Goal: Task Accomplishment & Management: Complete application form

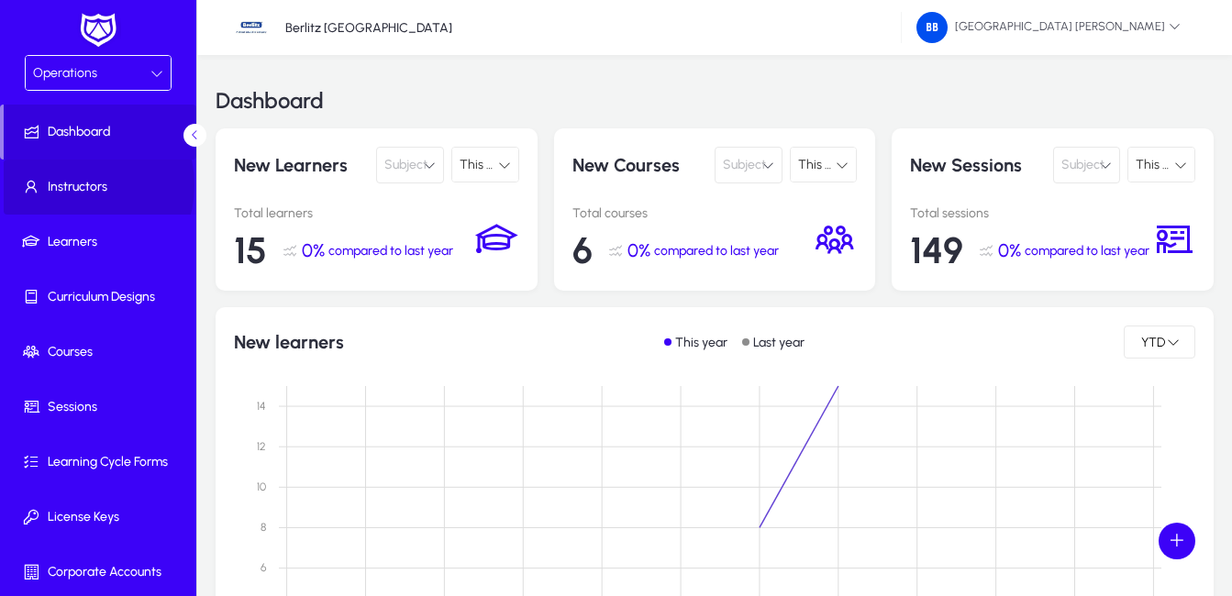
click at [76, 185] on span "Instructors" at bounding box center [102, 187] width 196 height 18
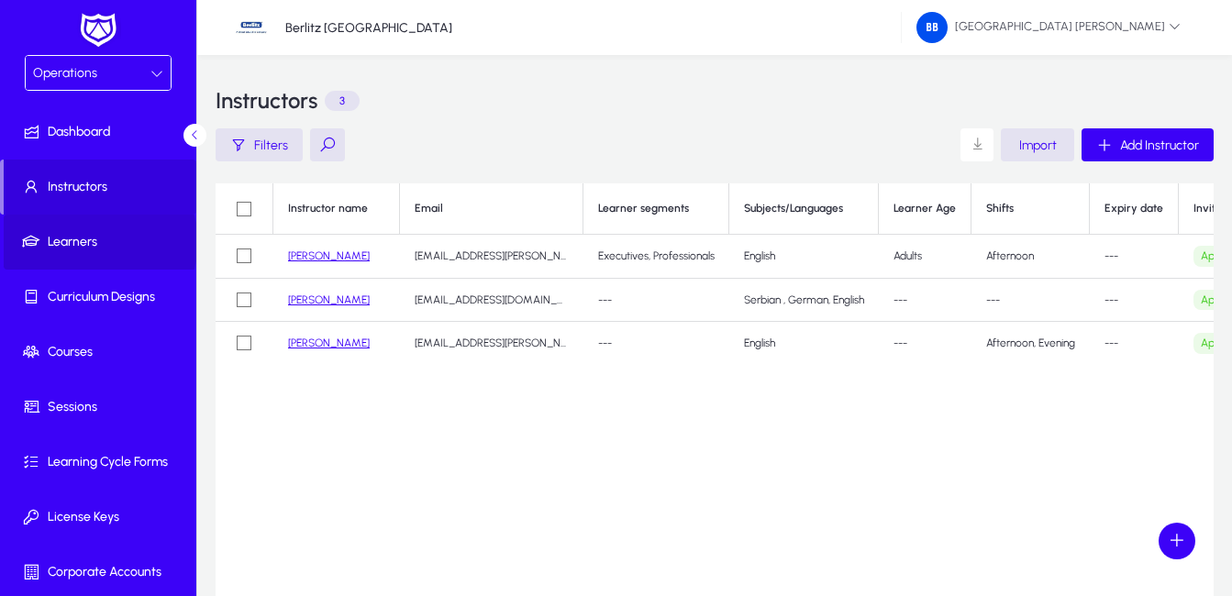
click at [99, 242] on span "Learners" at bounding box center [102, 242] width 196 height 18
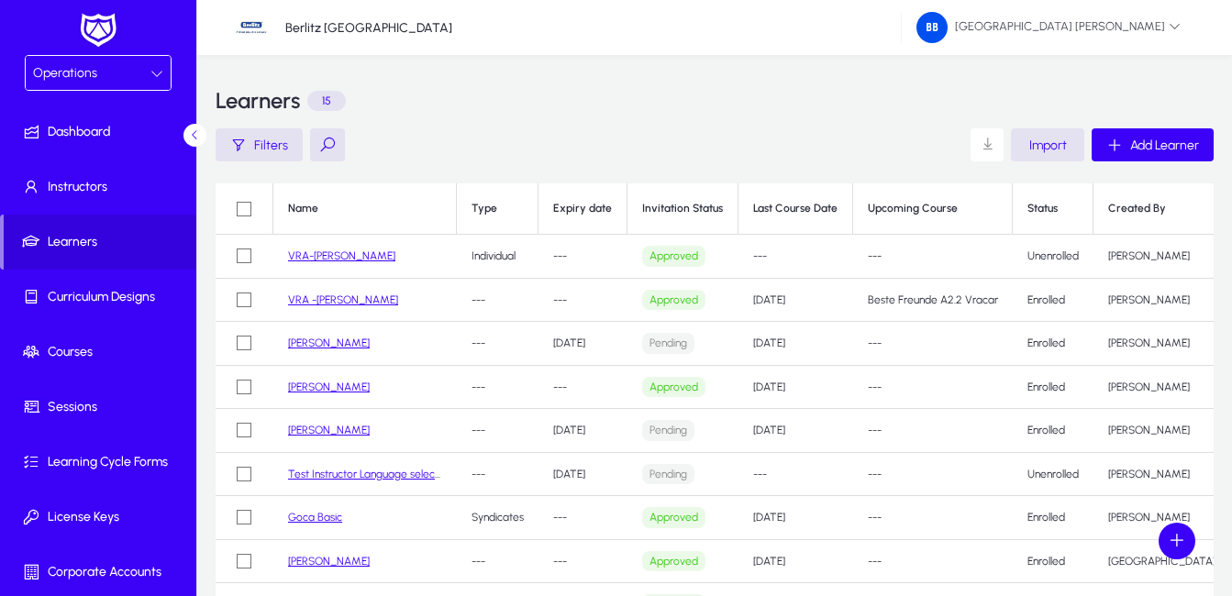
click at [507, 258] on td "Individual" at bounding box center [498, 257] width 82 height 44
click at [659, 258] on p "Approved" at bounding box center [673, 256] width 63 height 21
click at [72, 352] on span "Courses" at bounding box center [102, 352] width 196 height 18
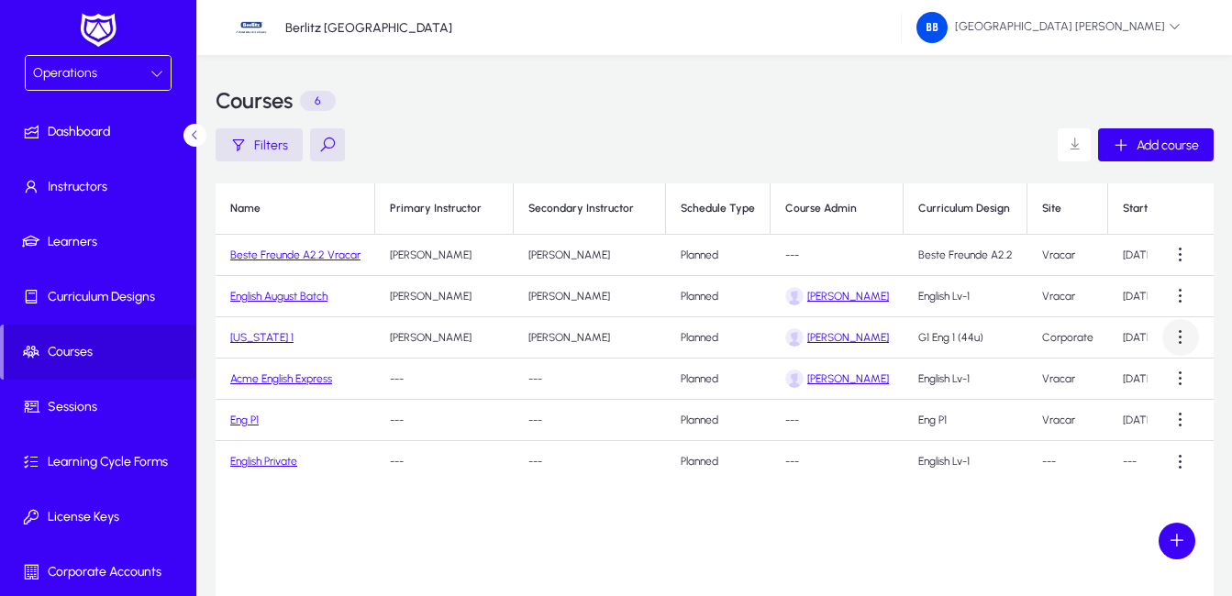
click at [1181, 341] on span at bounding box center [1180, 337] width 37 height 37
click at [1127, 384] on span "Edit" at bounding box center [1147, 382] width 73 height 17
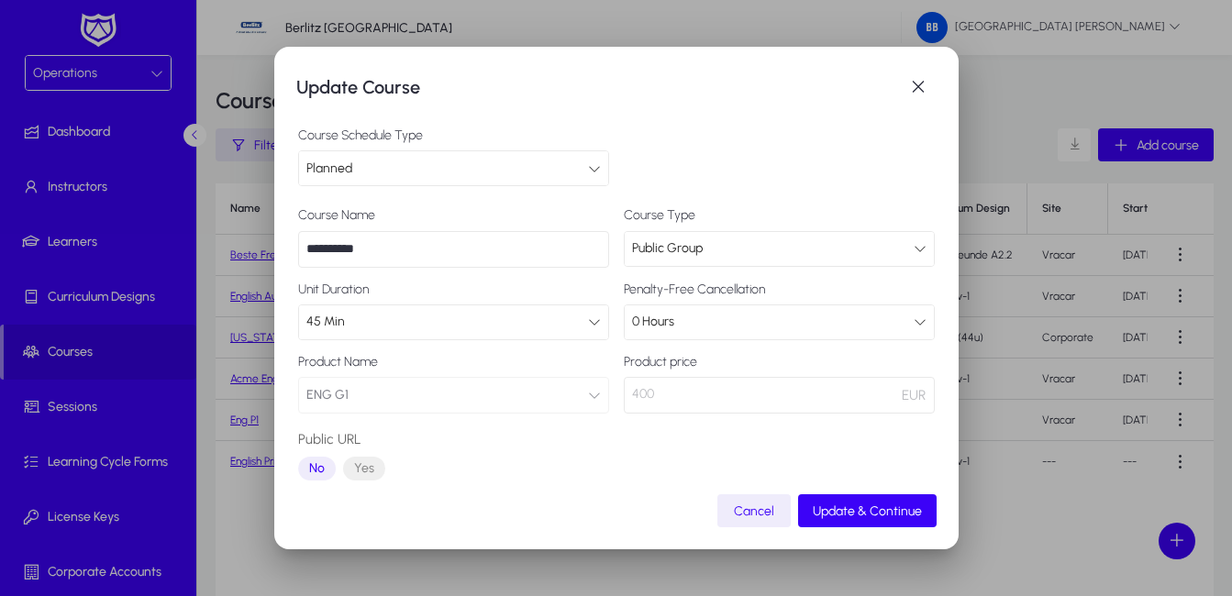
click at [580, 166] on div "Planned" at bounding box center [447, 169] width 282 height 24
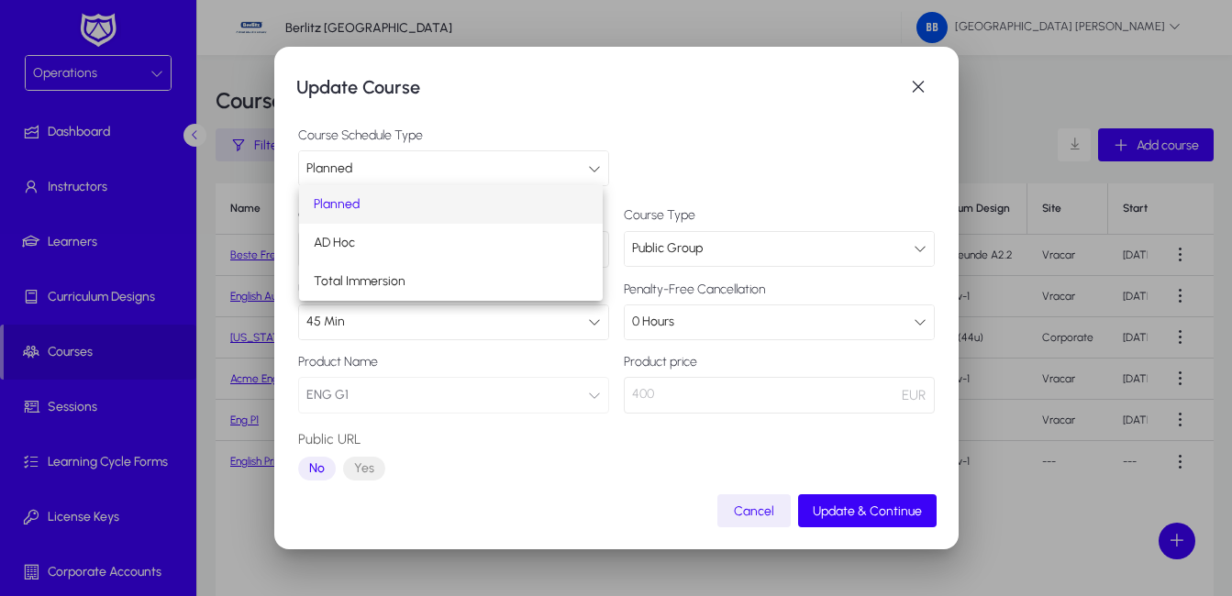
click at [578, 165] on div at bounding box center [616, 298] width 1232 height 596
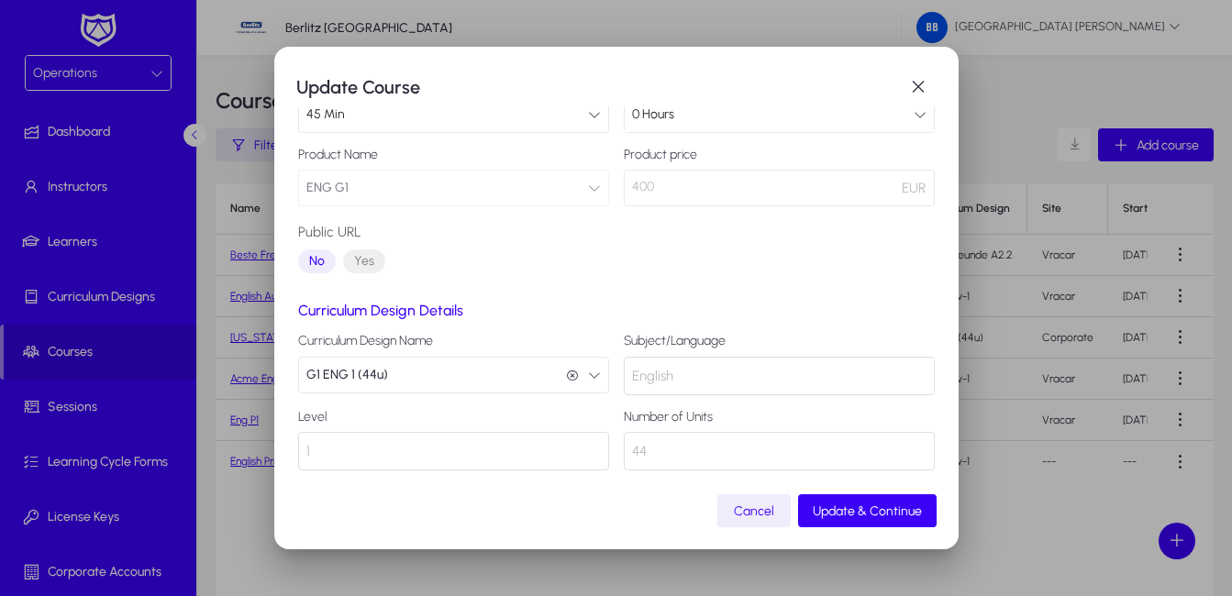
scroll to position [213, 0]
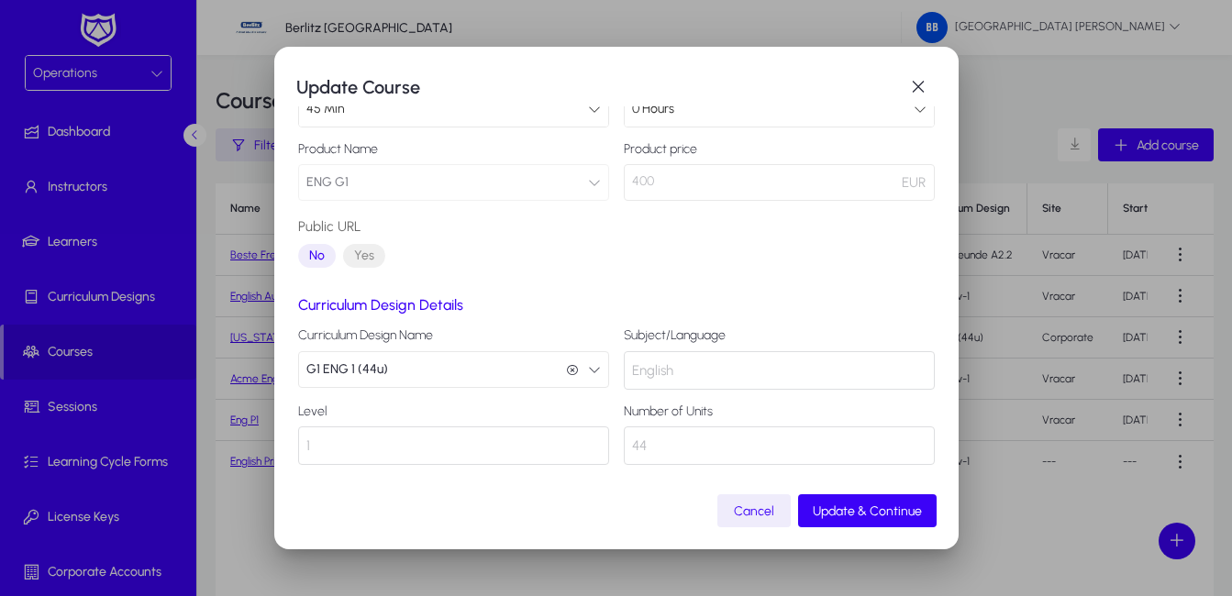
click at [707, 373] on div "English" at bounding box center [779, 370] width 311 height 39
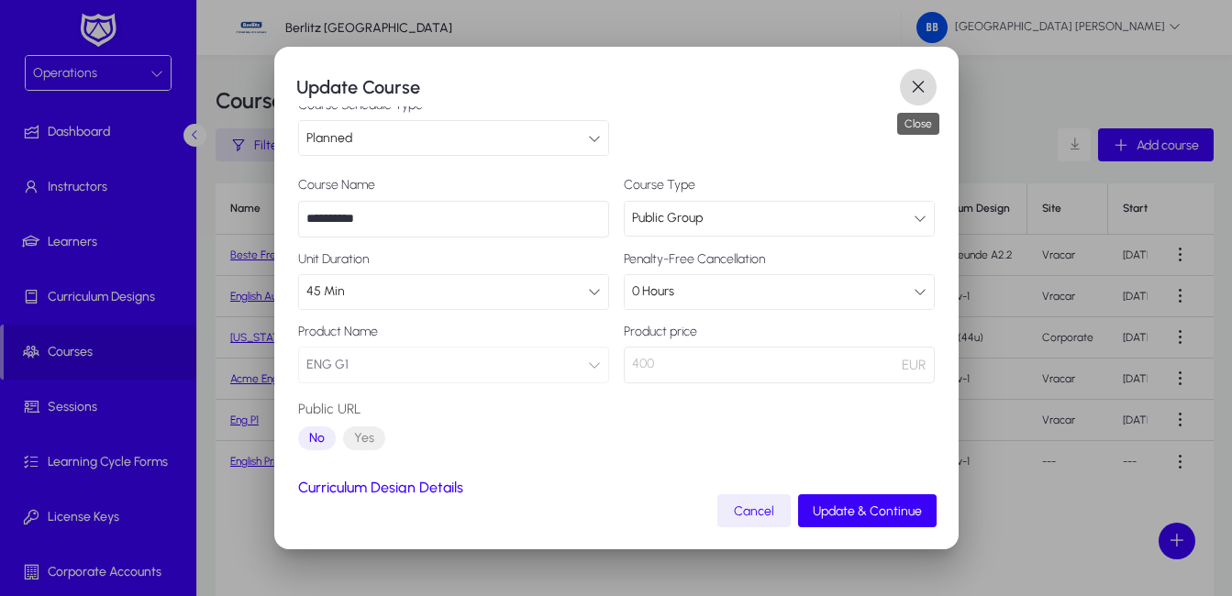
click at [920, 84] on span "button" at bounding box center [918, 87] width 37 height 37
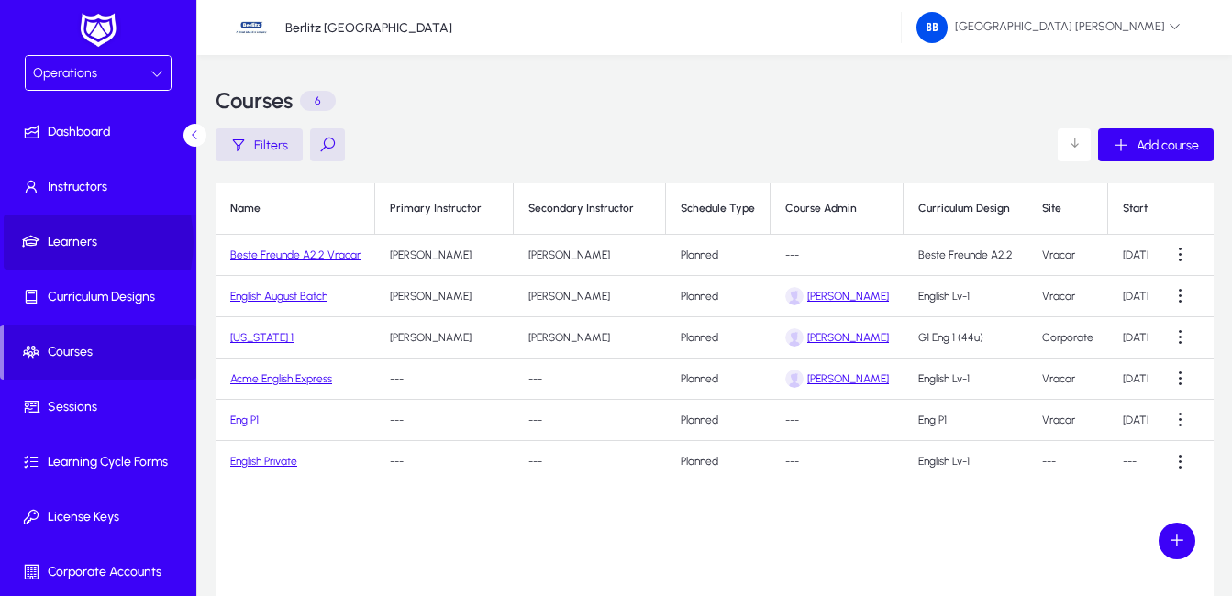
click at [59, 242] on span "Learners" at bounding box center [102, 242] width 196 height 18
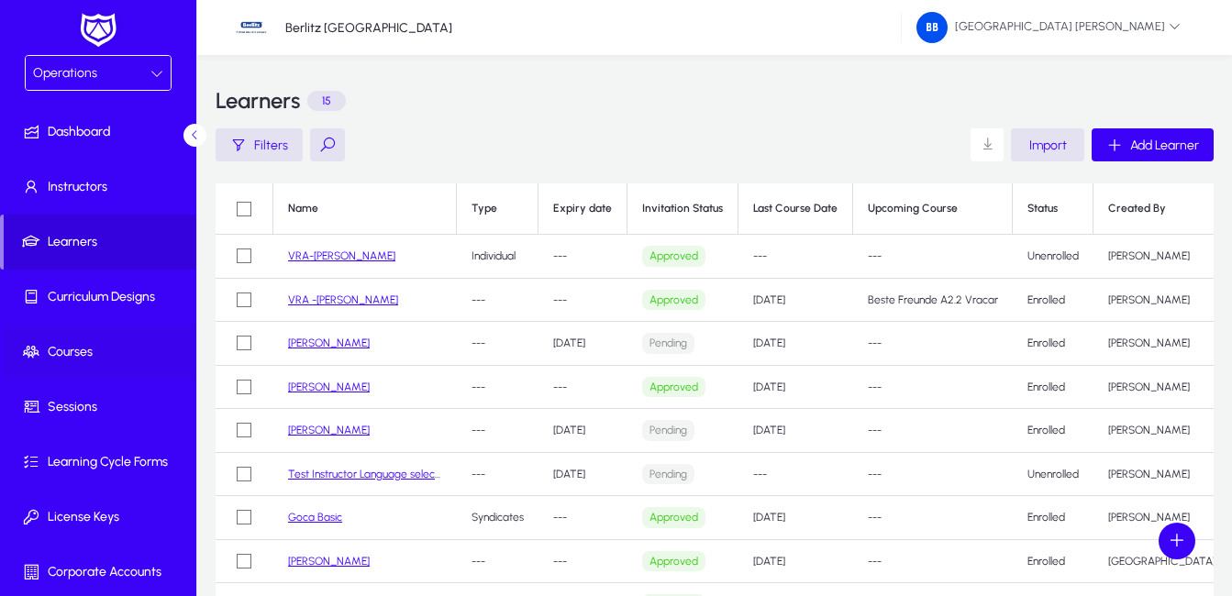
click at [83, 350] on span "Courses" at bounding box center [102, 352] width 196 height 18
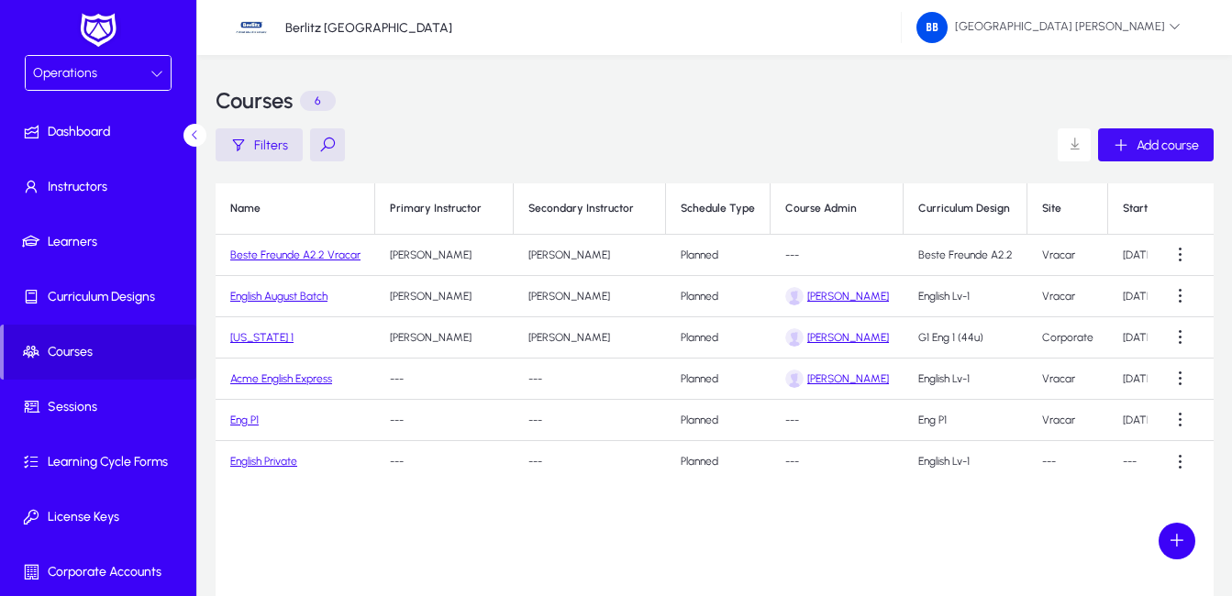
click at [1164, 144] on span "Add course" at bounding box center [1168, 146] width 62 height 16
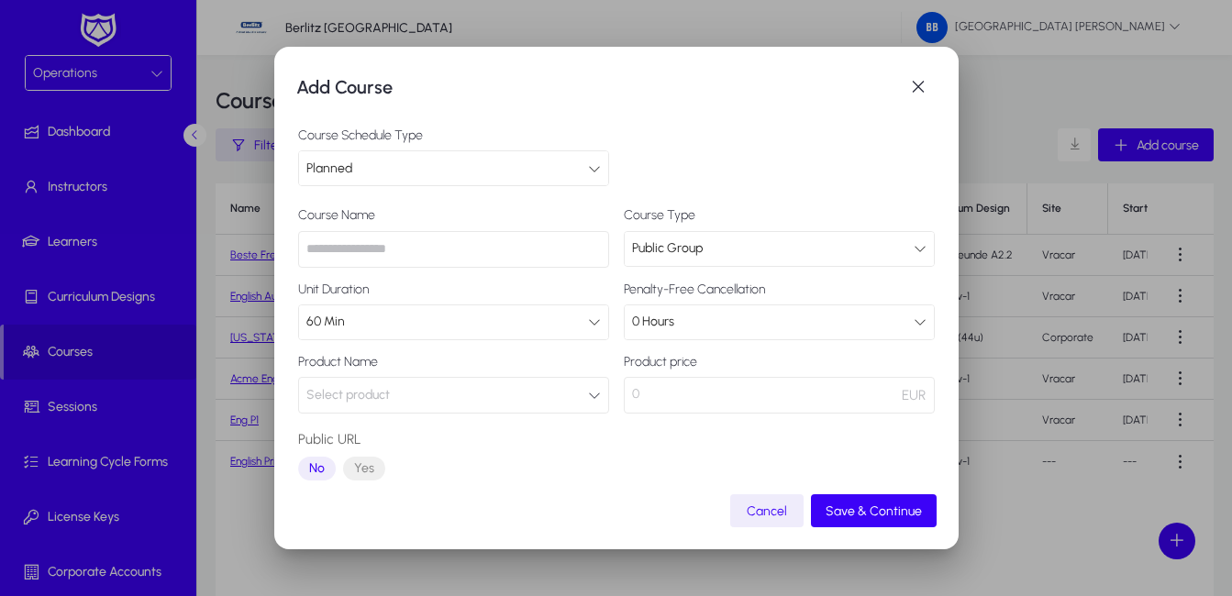
click at [588, 166] on icon at bounding box center [594, 168] width 13 height 13
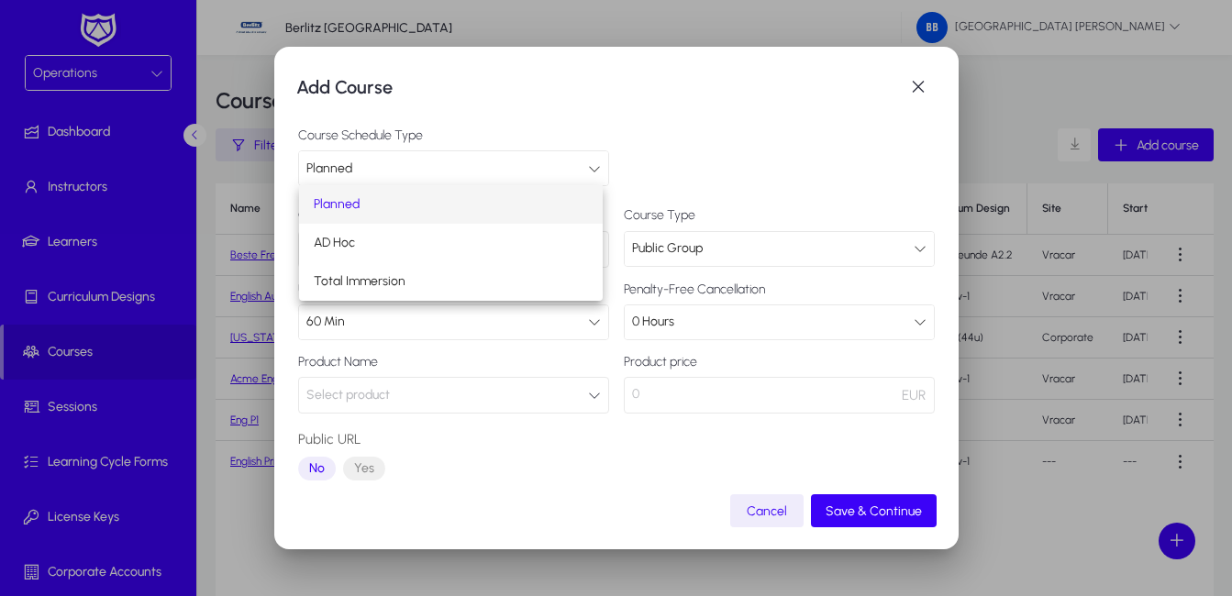
click at [383, 207] on mat-option "Planned" at bounding box center [451, 204] width 305 height 39
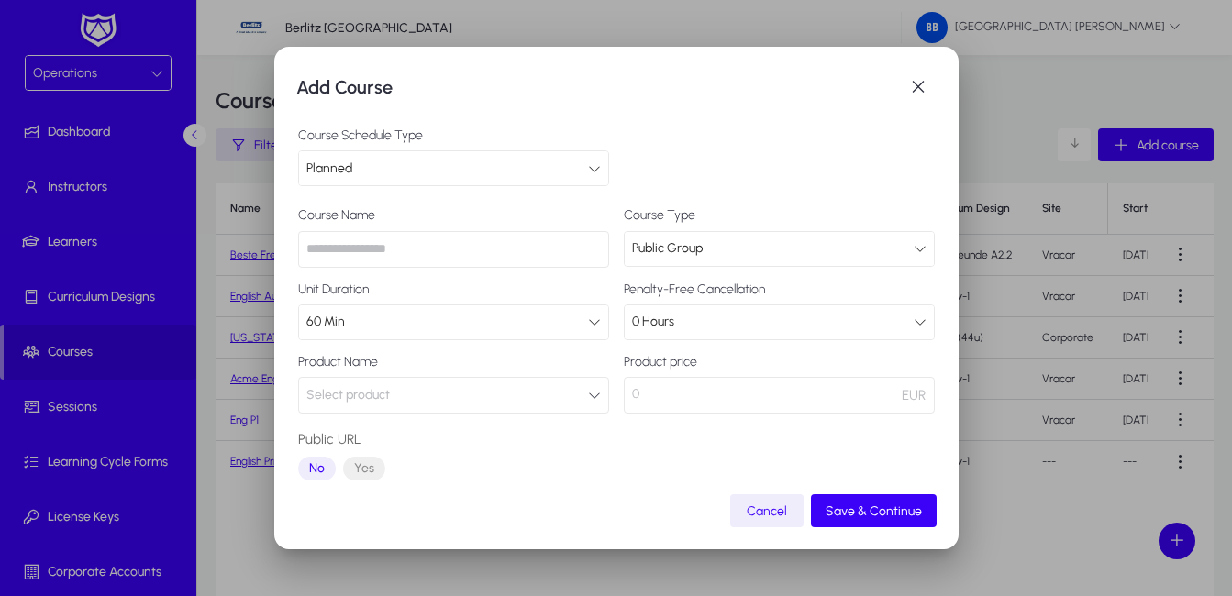
click at [413, 251] on input "text" at bounding box center [453, 249] width 311 height 37
type input "*"
type input "*********"
click at [588, 323] on icon at bounding box center [594, 322] width 13 height 13
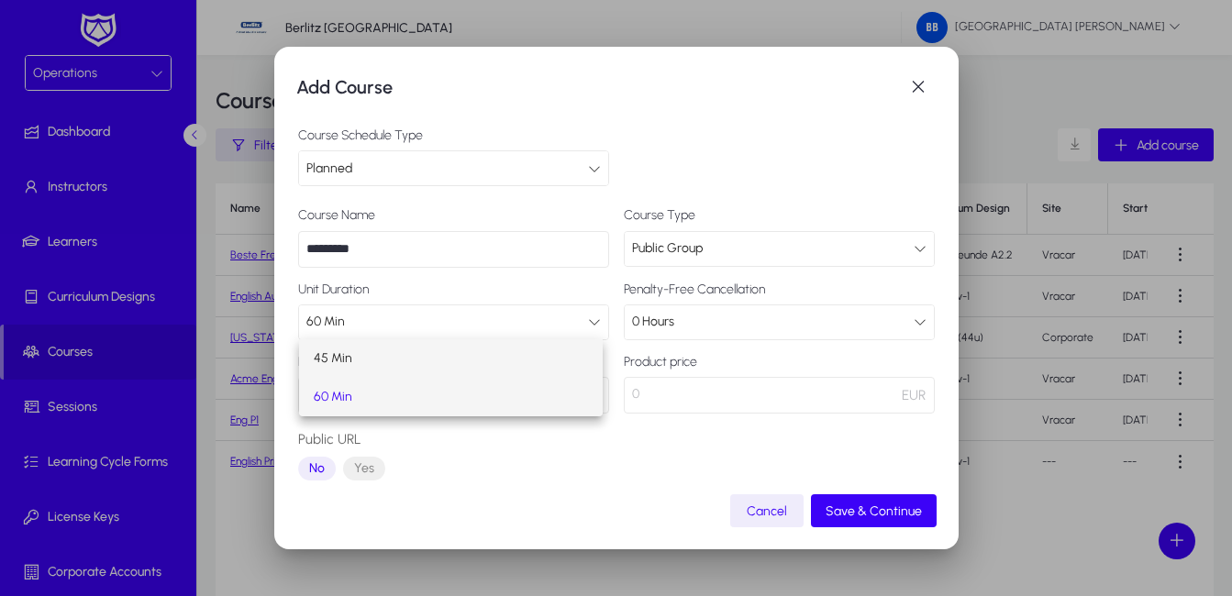
click at [396, 357] on mat-option "45 Min" at bounding box center [451, 358] width 305 height 39
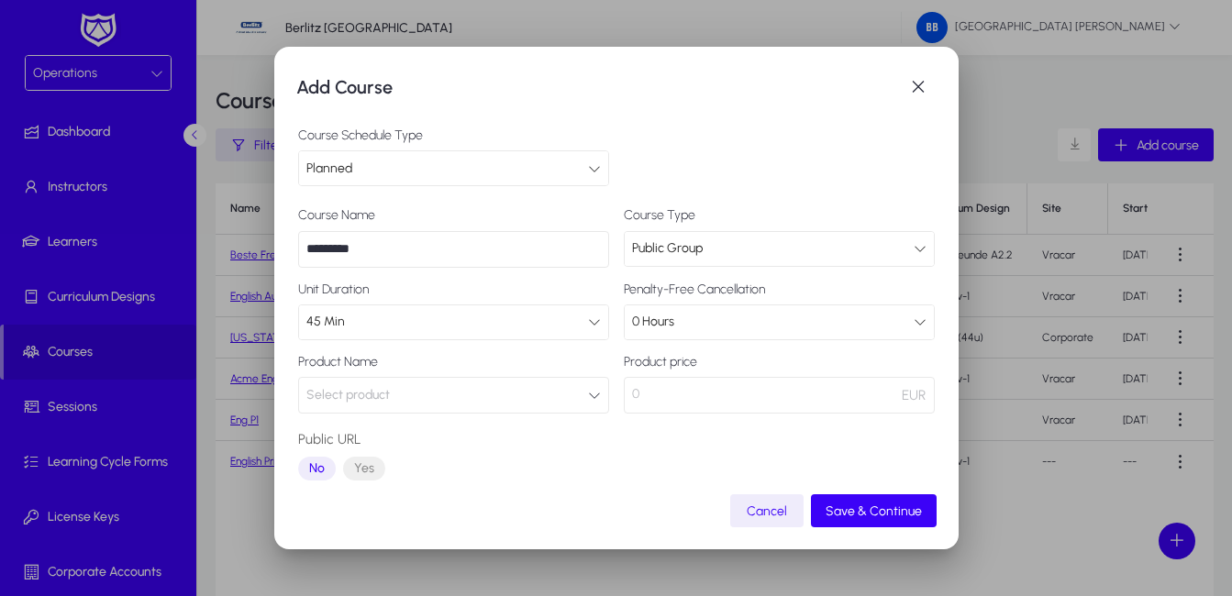
click at [592, 397] on icon "button" at bounding box center [594, 395] width 13 height 13
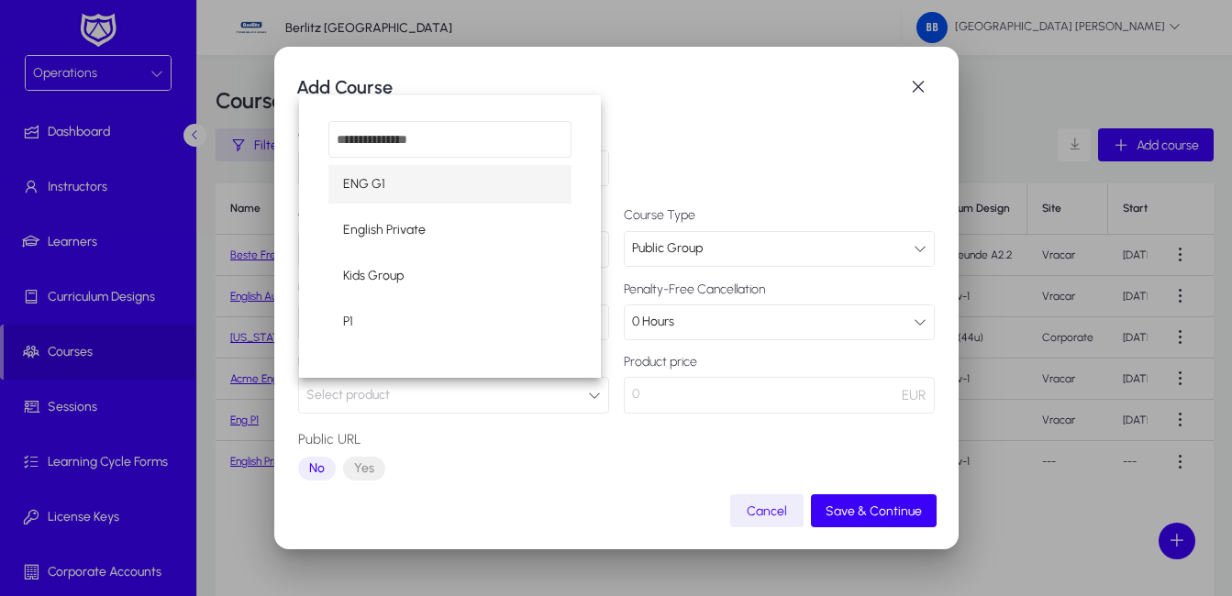
click at [678, 439] on div at bounding box center [616, 298] width 1232 height 596
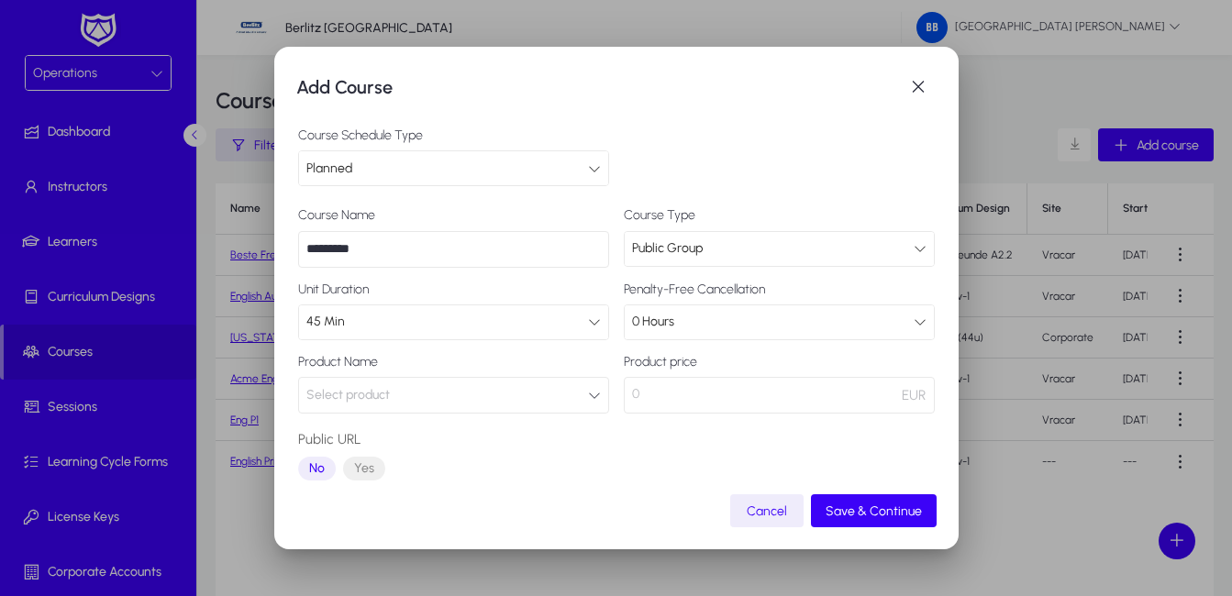
click at [588, 168] on icon at bounding box center [594, 168] width 13 height 13
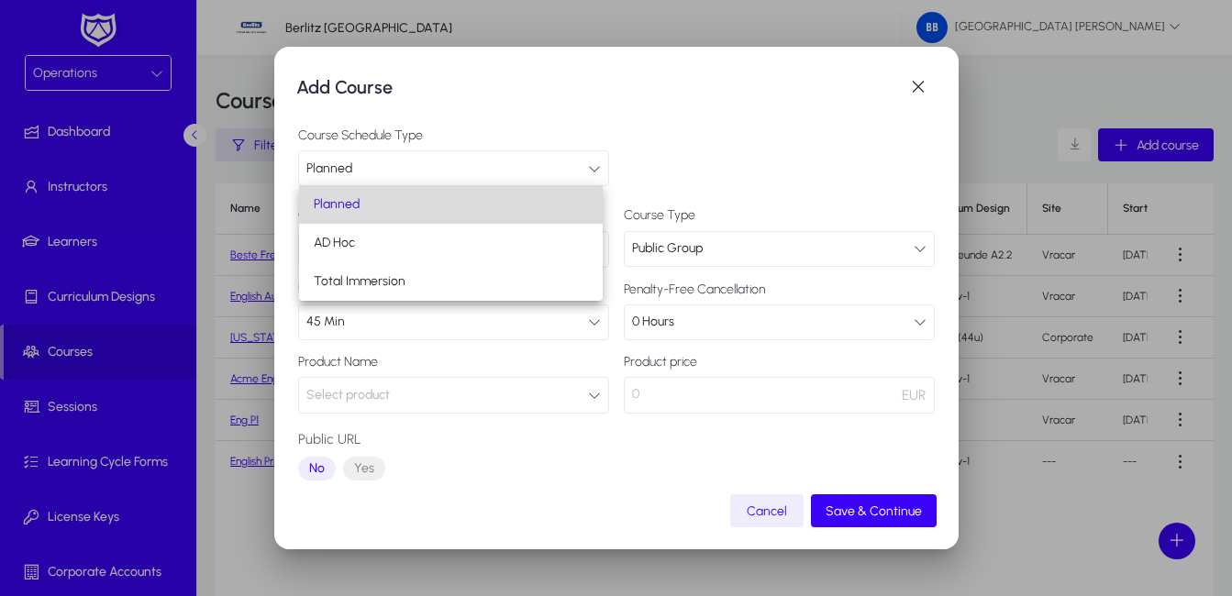
click at [360, 208] on mat-option "Planned" at bounding box center [451, 204] width 305 height 39
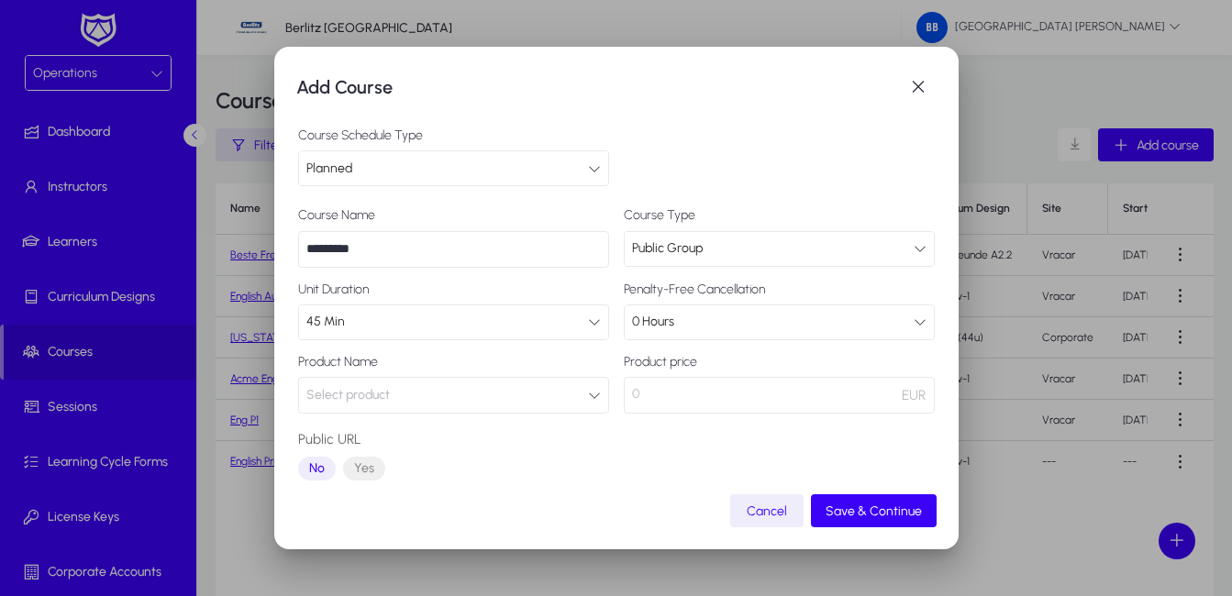
click at [423, 254] on input "*********" at bounding box center [453, 249] width 311 height 37
click at [590, 325] on icon at bounding box center [594, 322] width 13 height 13
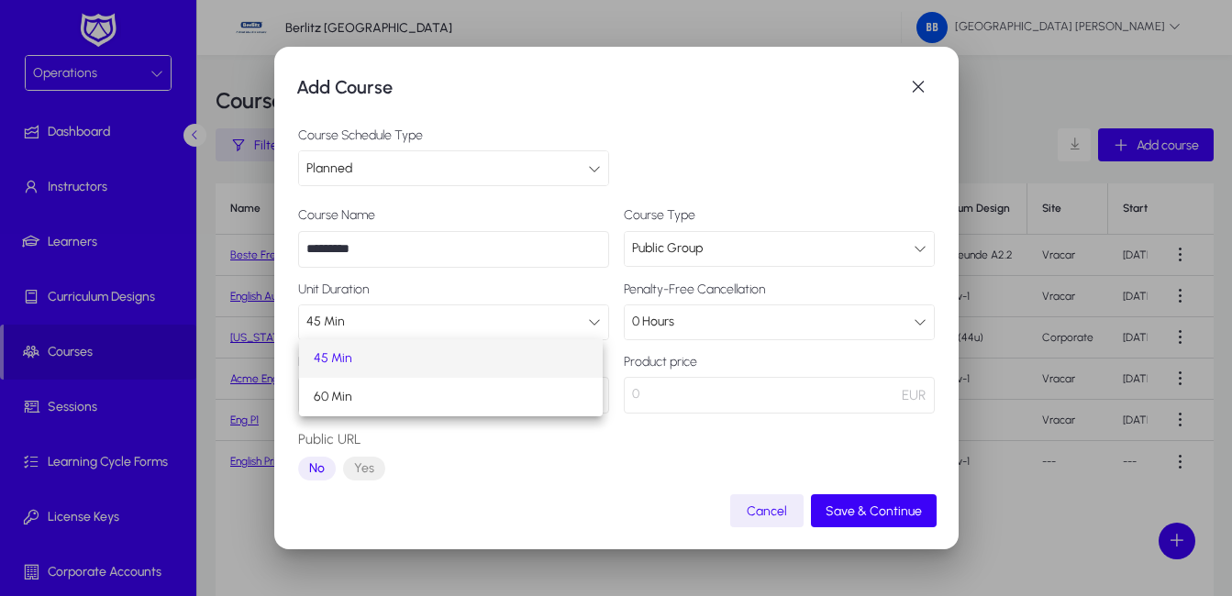
click at [357, 361] on mat-option "45 Min" at bounding box center [451, 358] width 305 height 39
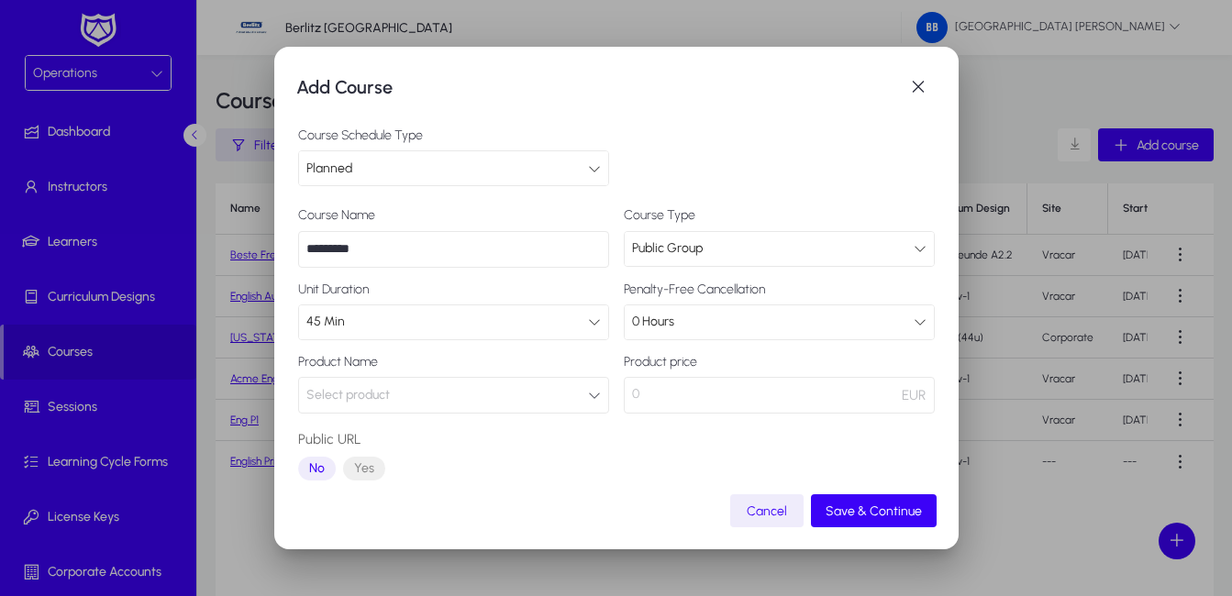
click at [588, 397] on icon "button" at bounding box center [594, 395] width 13 height 13
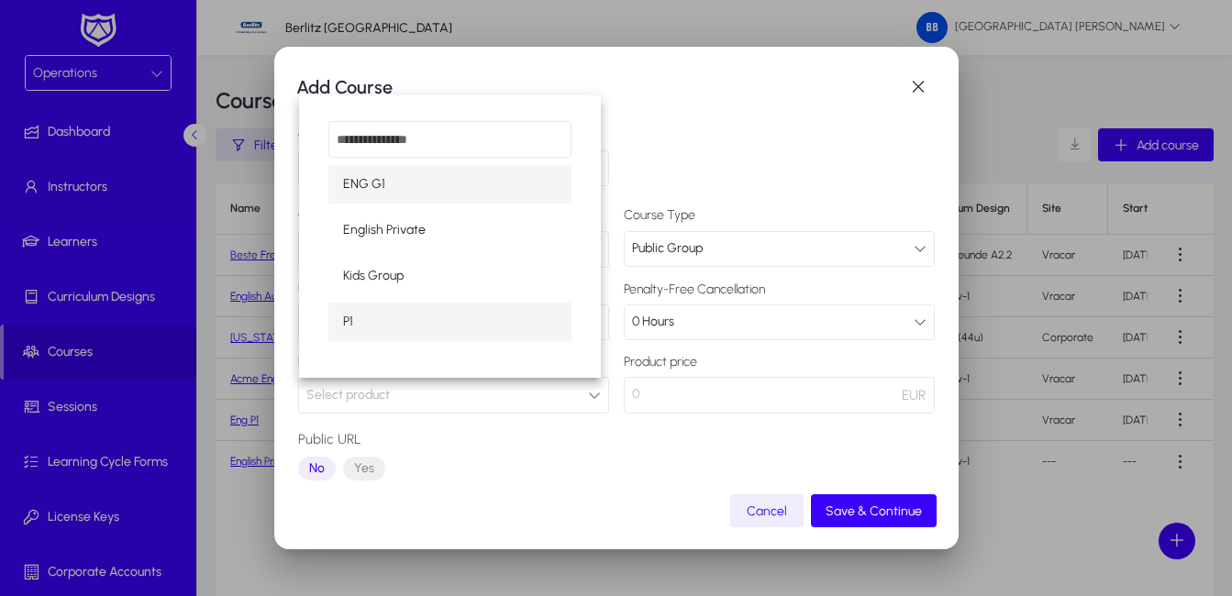
click at [353, 323] on mat-option "P1" at bounding box center [450, 322] width 244 height 39
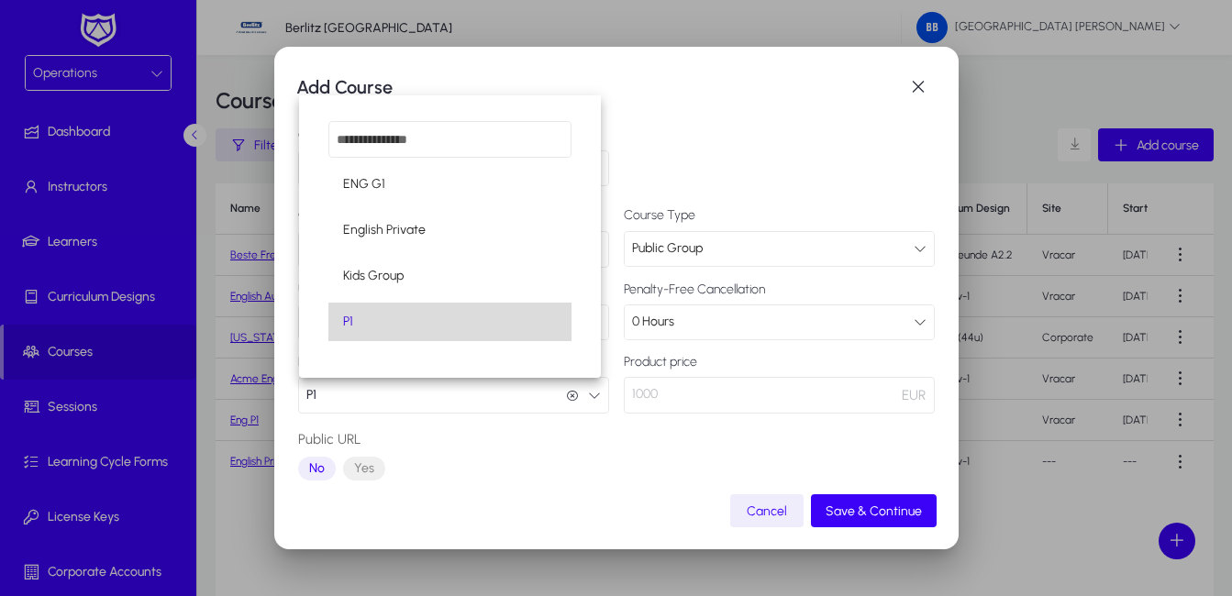
scroll to position [1, 0]
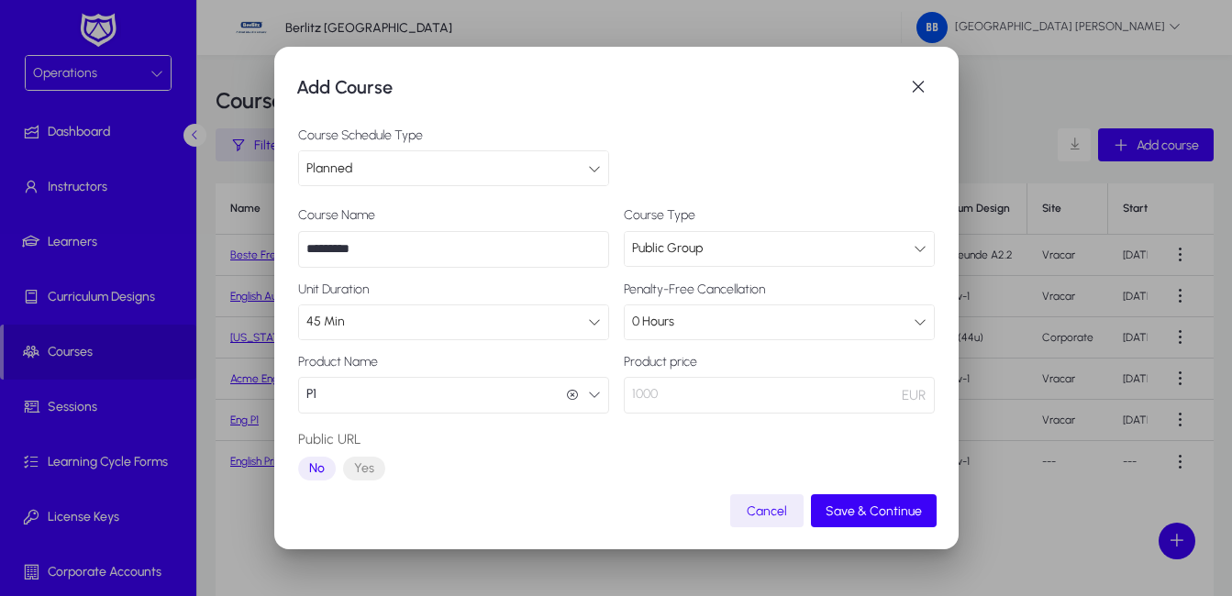
click at [588, 394] on icon "button" at bounding box center [594, 394] width 13 height 13
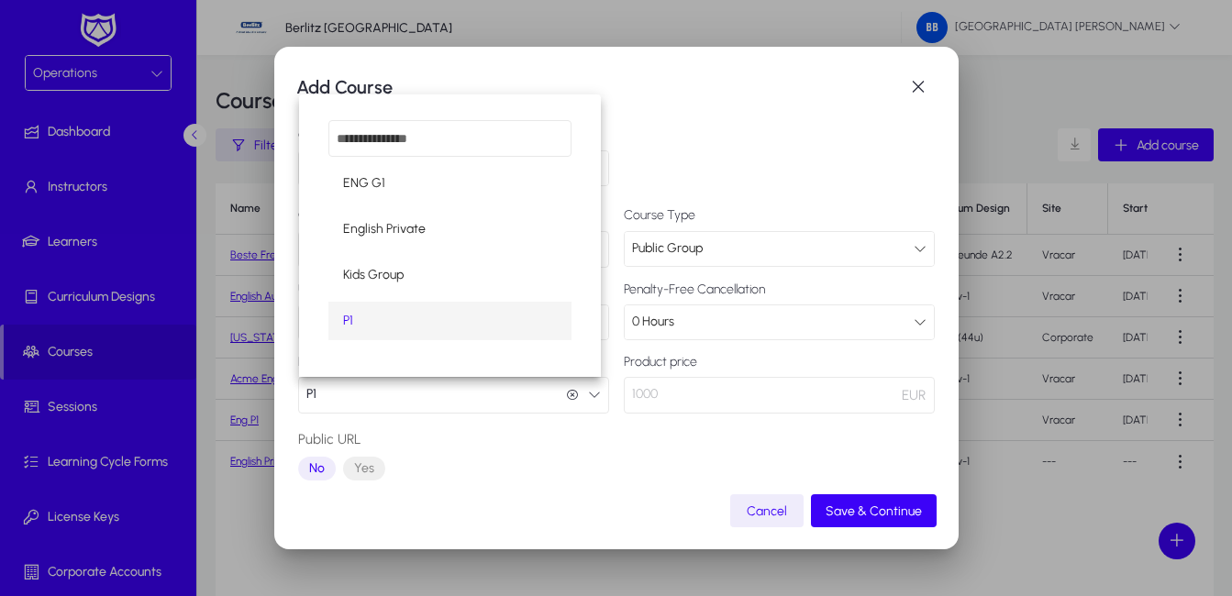
click at [368, 326] on mat-option "P1" at bounding box center [450, 321] width 244 height 39
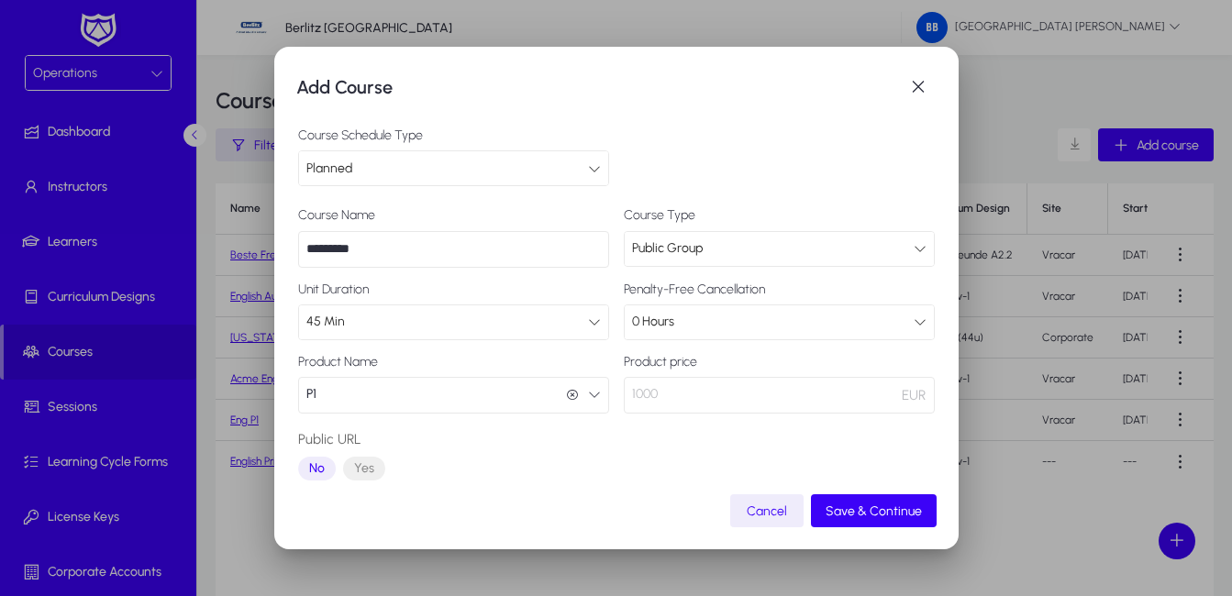
click at [914, 251] on icon at bounding box center [920, 248] width 13 height 13
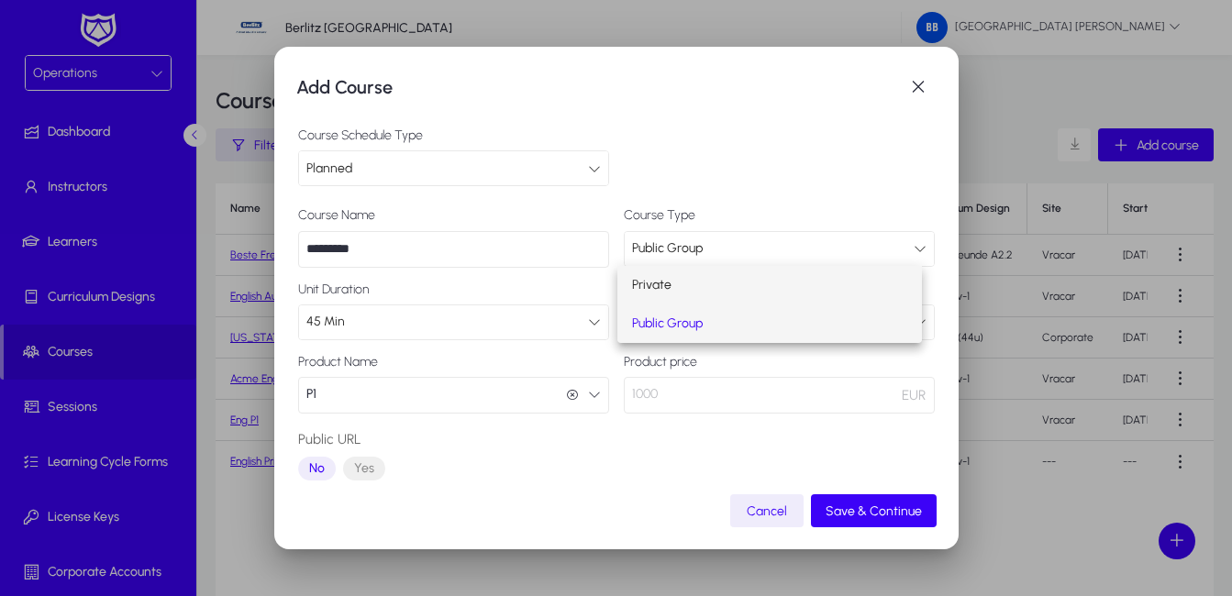
click at [661, 285] on span "Private" at bounding box center [651, 285] width 39 height 22
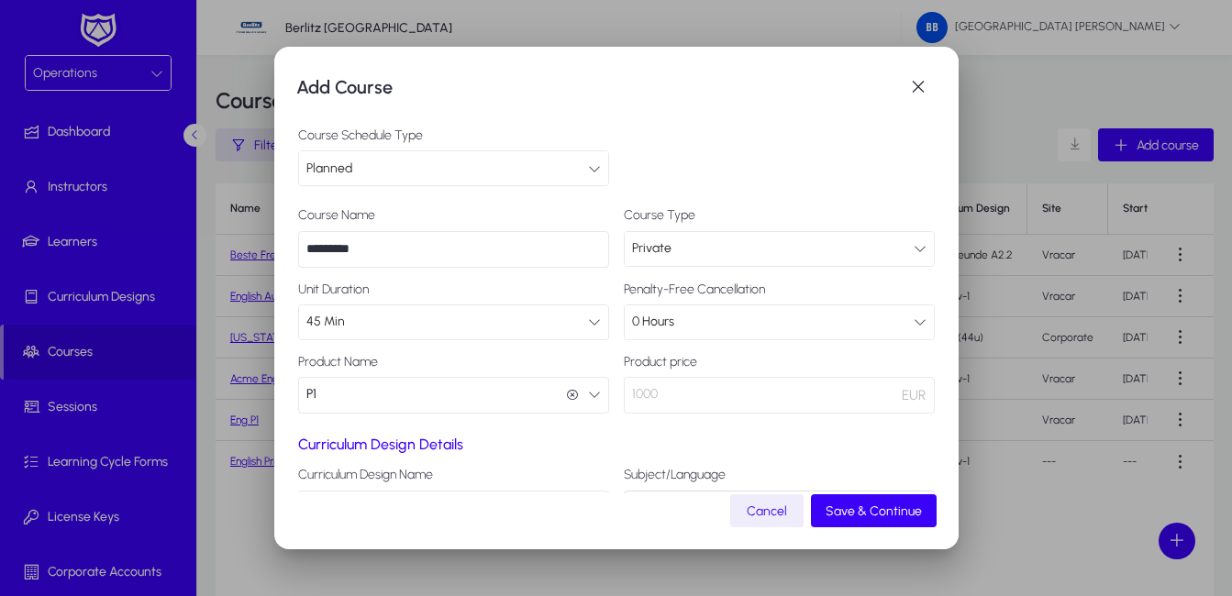
click at [914, 321] on icon at bounding box center [920, 322] width 13 height 13
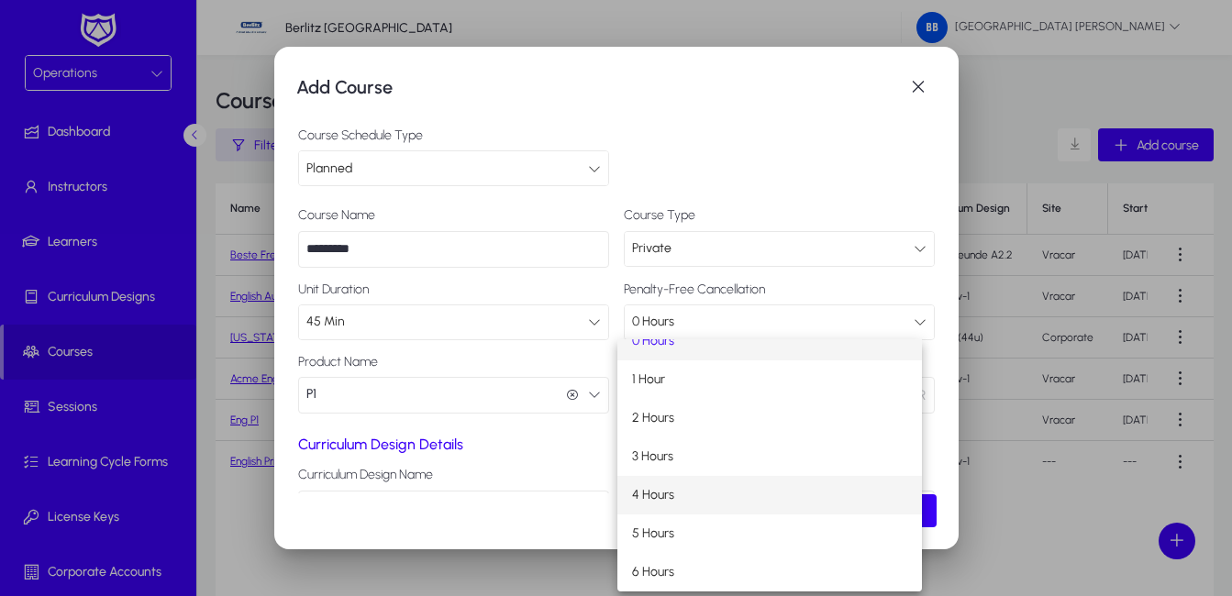
scroll to position [0, 0]
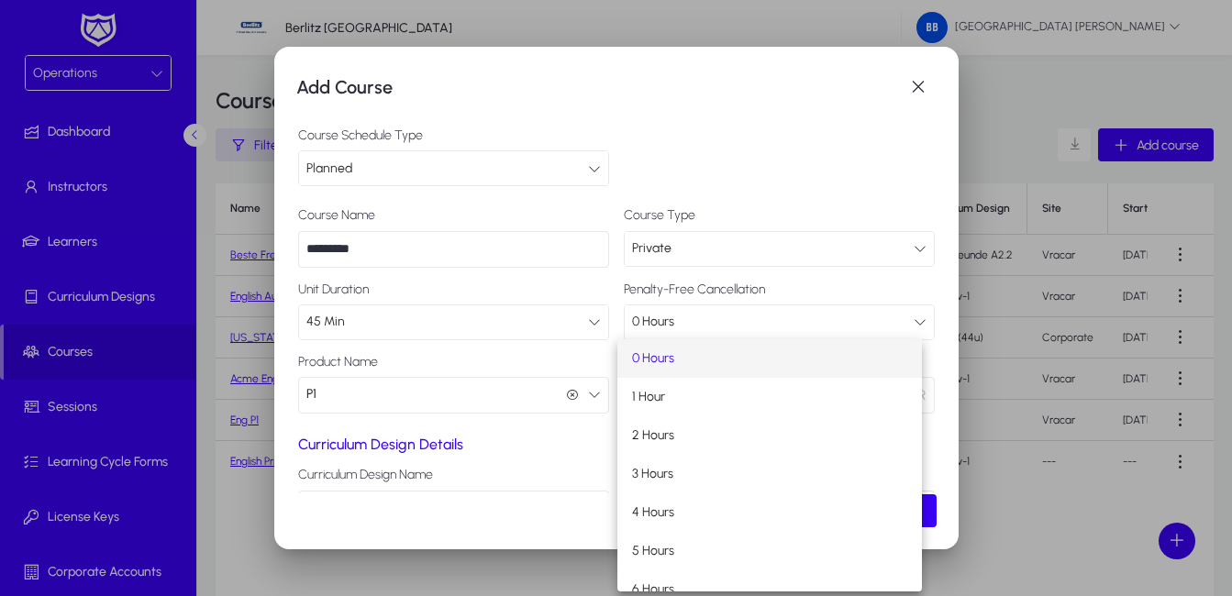
click at [904, 323] on div at bounding box center [616, 298] width 1232 height 596
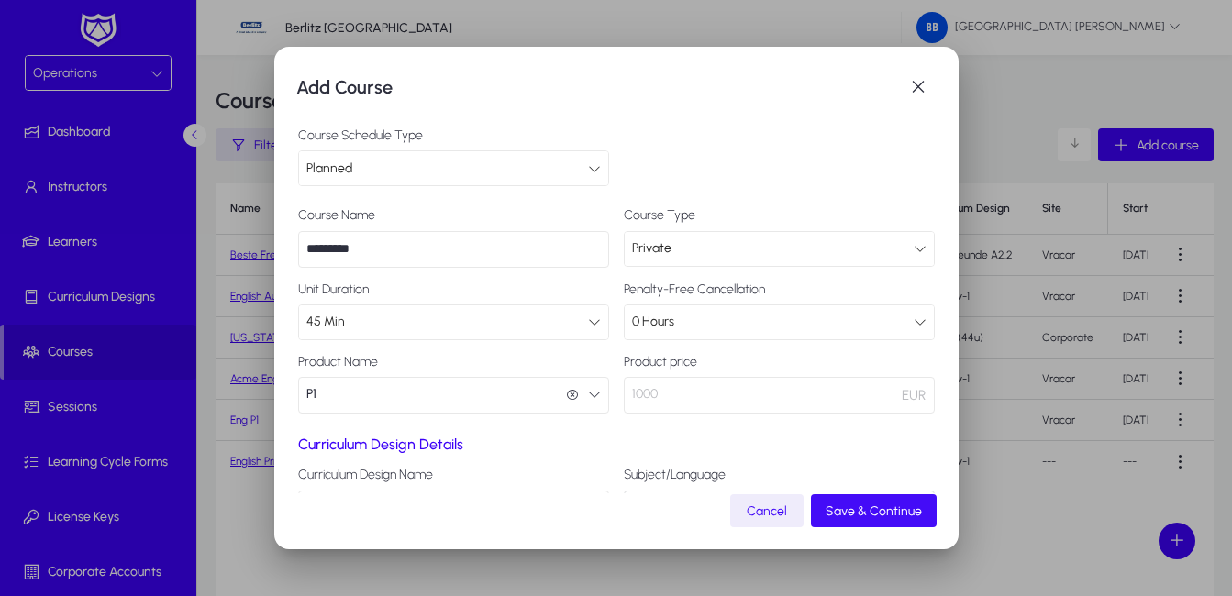
click at [871, 514] on span "Save & Continue" at bounding box center [874, 512] width 96 height 16
click at [867, 512] on span "Save & Continue" at bounding box center [874, 512] width 96 height 16
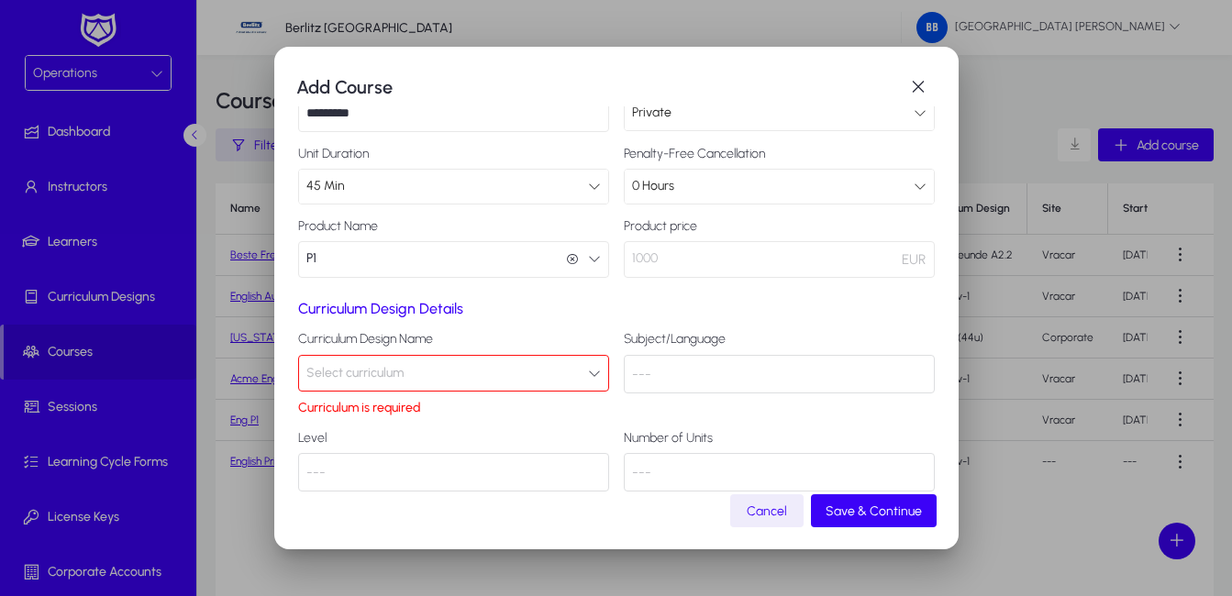
scroll to position [162, 0]
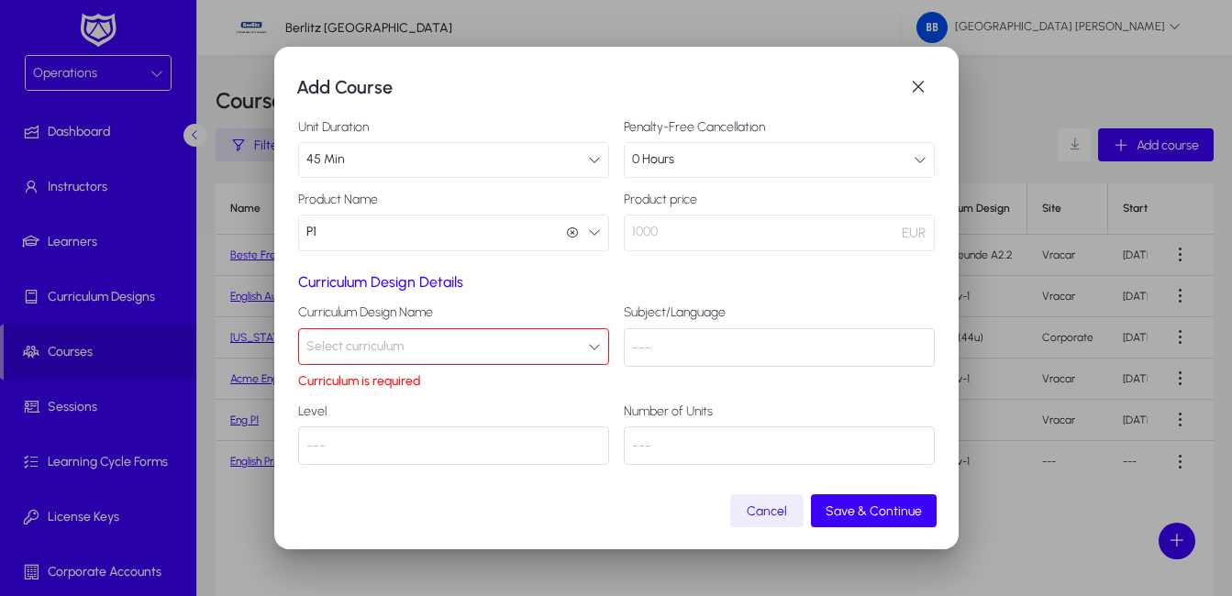
click at [455, 342] on button "Select curriculum" at bounding box center [453, 346] width 311 height 37
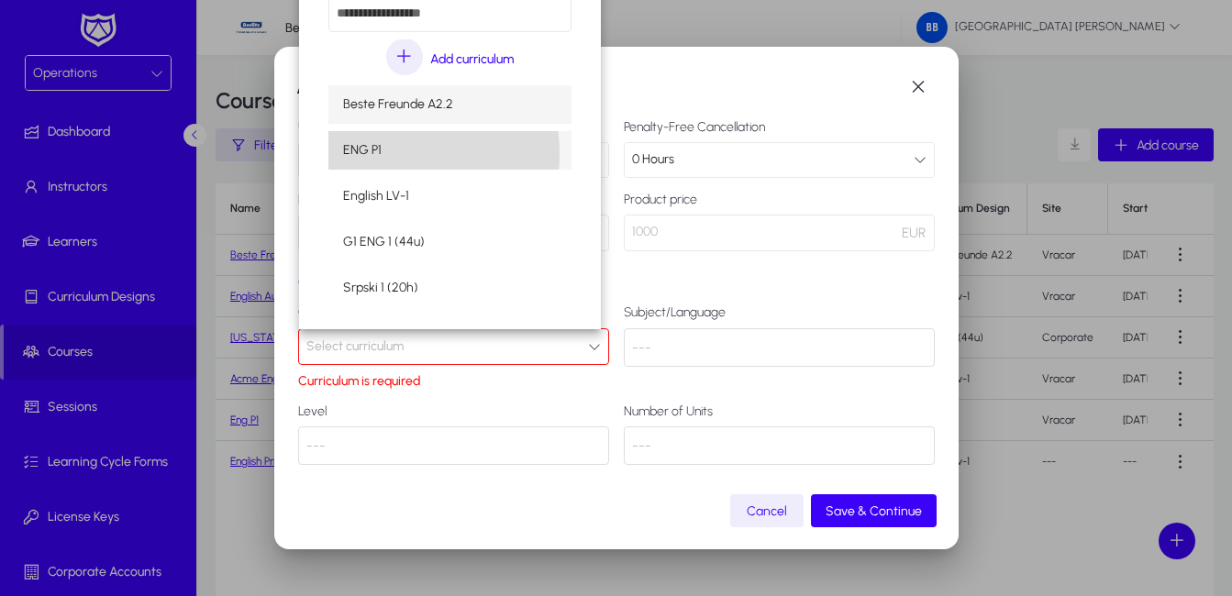
drag, startPoint x: 383, startPoint y: 154, endPoint x: 446, endPoint y: 158, distance: 63.4
click at [384, 154] on mat-option "ENG P1" at bounding box center [450, 150] width 244 height 39
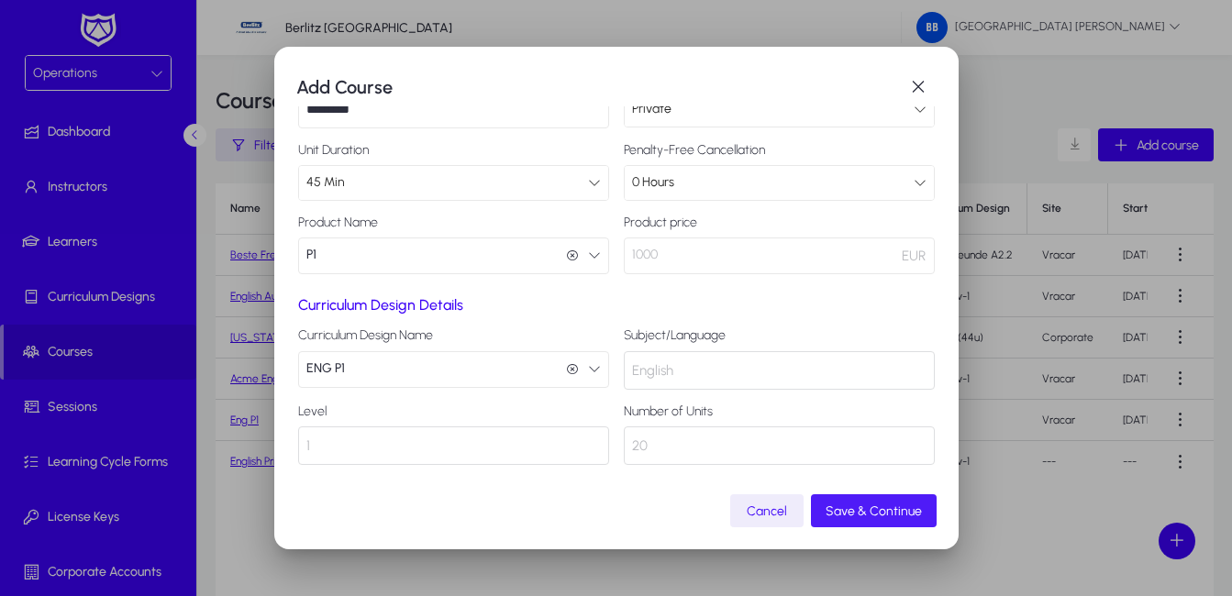
drag, startPoint x: 888, startPoint y: 514, endPoint x: 966, endPoint y: 524, distance: 78.6
click at [890, 515] on span "Save & Continue" at bounding box center [874, 512] width 96 height 16
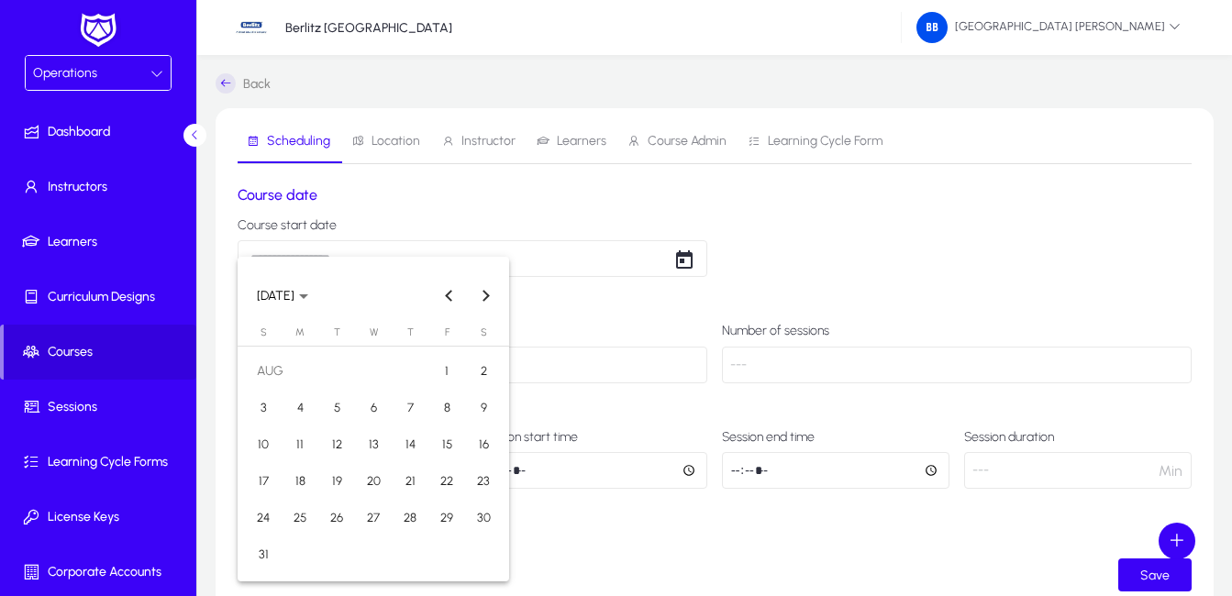
click at [440, 256] on body "Operations Dashboard Instructors Learners Curriculum Designs Courses Sessions L…" at bounding box center [616, 298] width 1232 height 596
click at [566, 261] on div at bounding box center [616, 298] width 1232 height 596
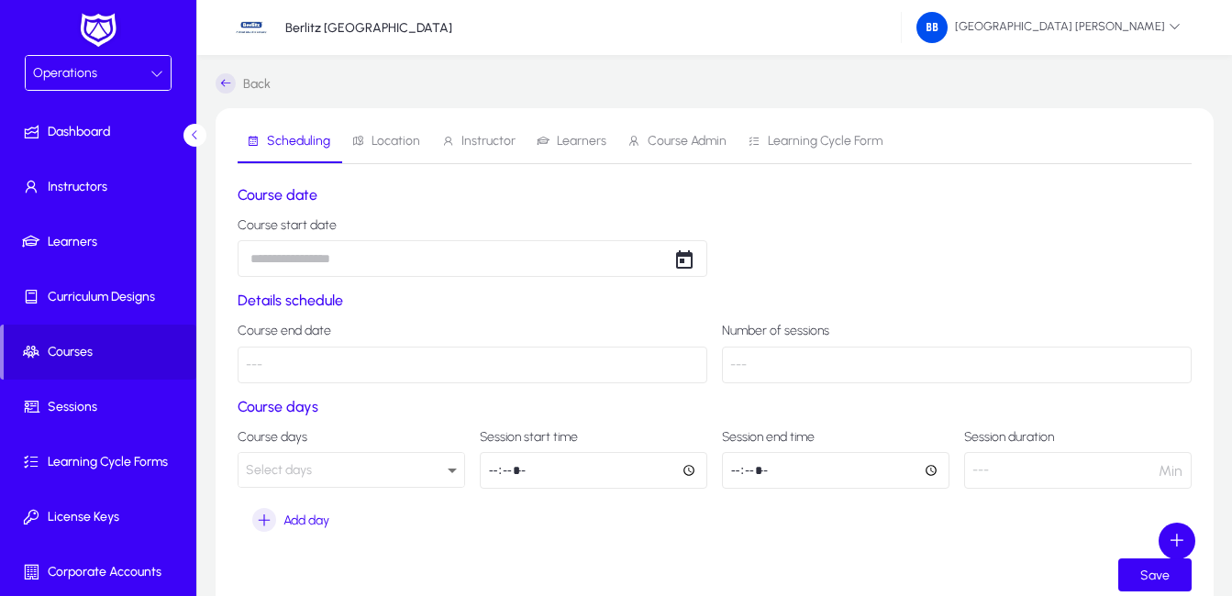
click at [366, 255] on body "Operations Dashboard Instructors Learners Curriculum Designs Courses Sessions L…" at bounding box center [616, 298] width 1232 height 596
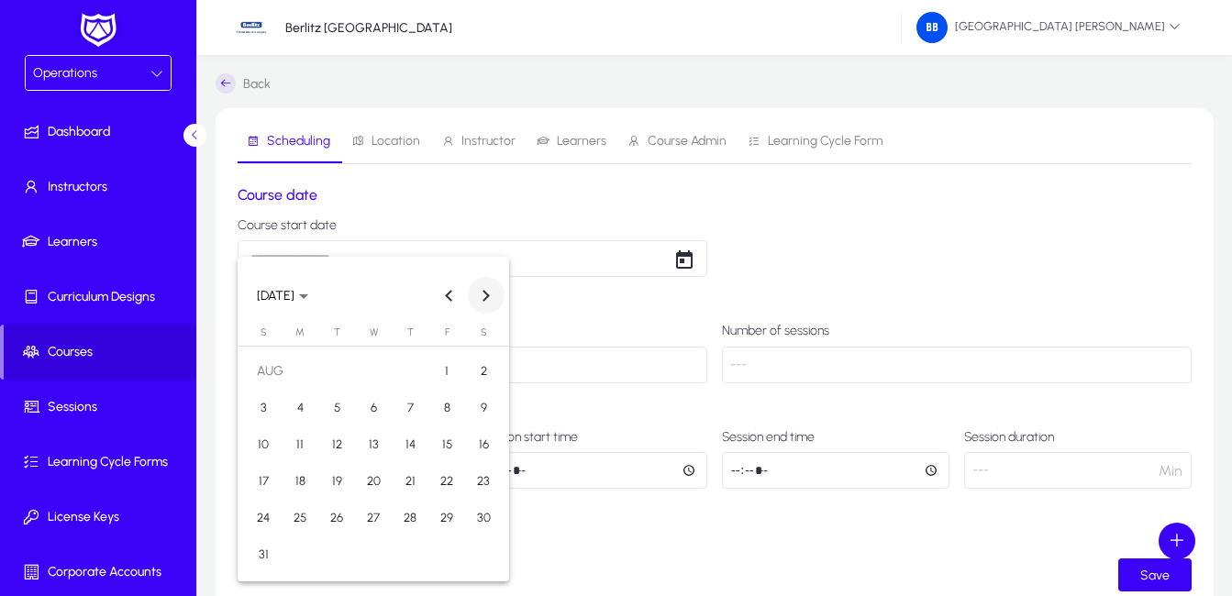
click at [488, 295] on button "Next month" at bounding box center [486, 295] width 37 height 37
click at [300, 413] on span "1" at bounding box center [299, 408] width 33 height 33
type input "**********"
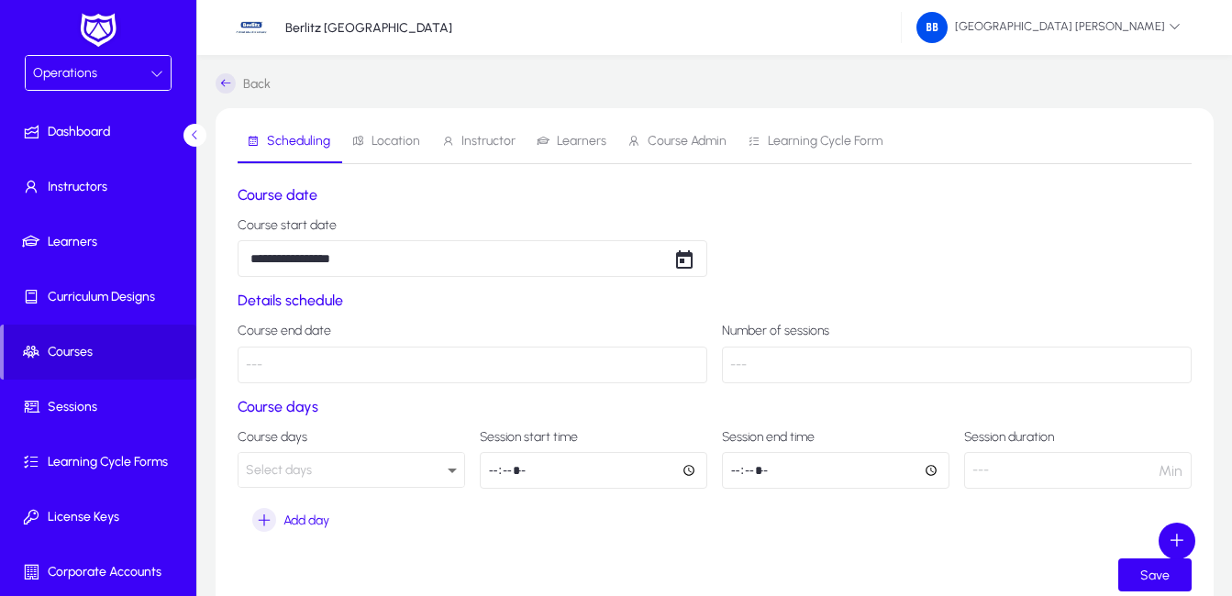
click at [330, 371] on p "---" at bounding box center [473, 365] width 470 height 37
click at [254, 364] on p "---" at bounding box center [473, 365] width 470 height 37
click at [758, 365] on p "---" at bounding box center [957, 365] width 470 height 37
click at [742, 366] on p "---" at bounding box center [957, 365] width 470 height 37
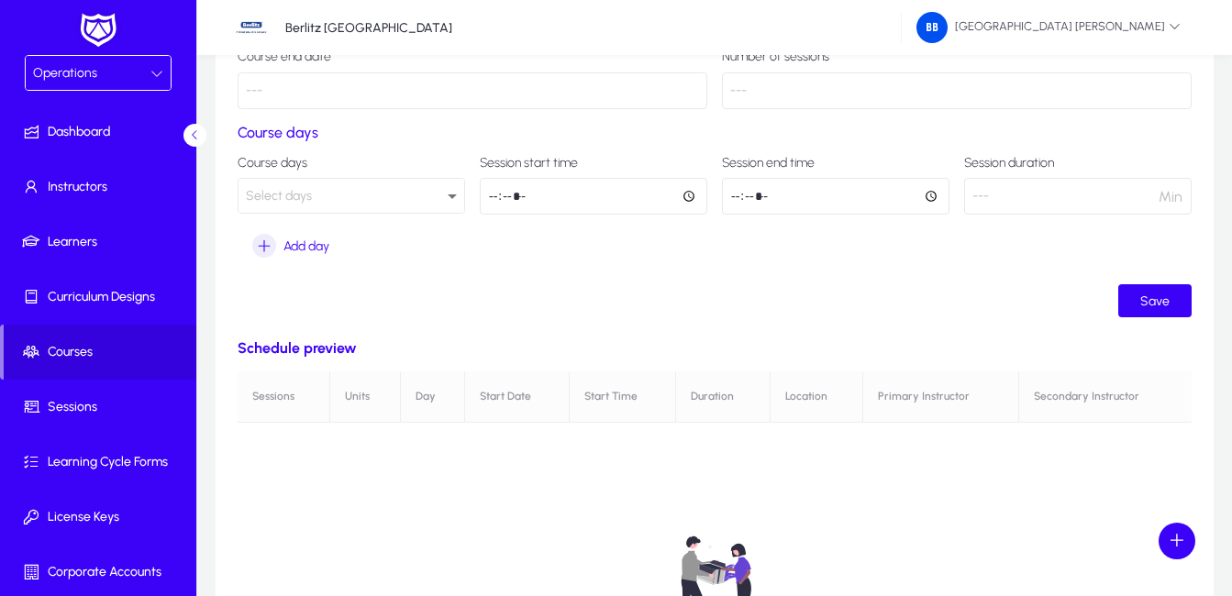
scroll to position [275, 0]
click at [1146, 295] on span "Save" at bounding box center [1154, 301] width 29 height 16
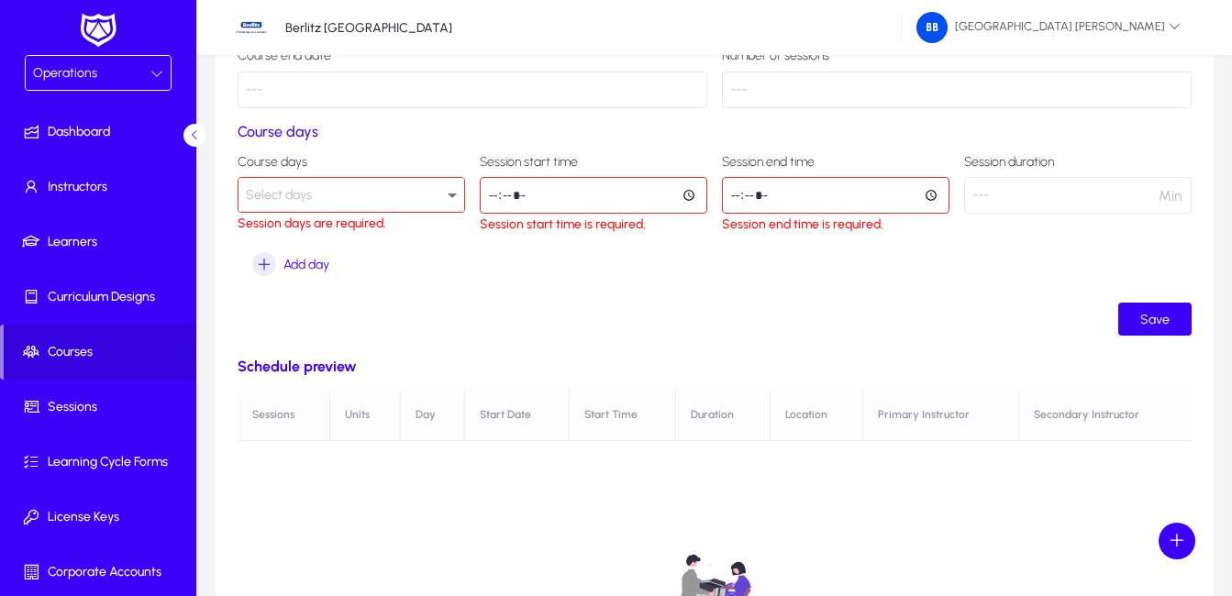
click at [369, 195] on div "Select days" at bounding box center [347, 195] width 202 height 24
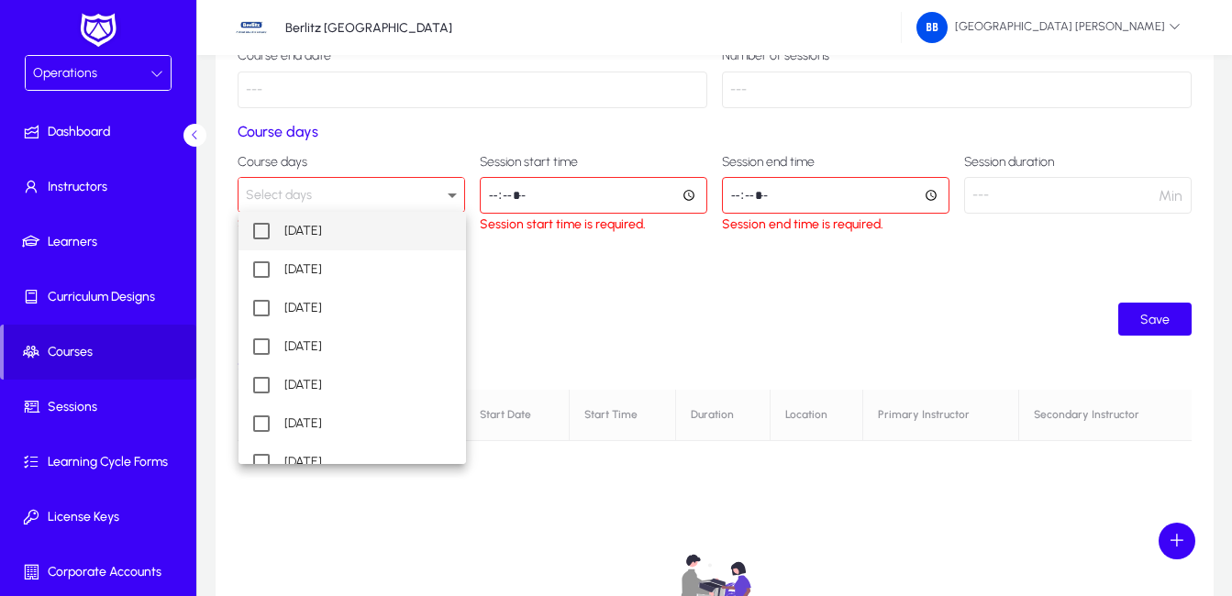
click at [301, 230] on span "Monday" at bounding box center [303, 231] width 38 height 22
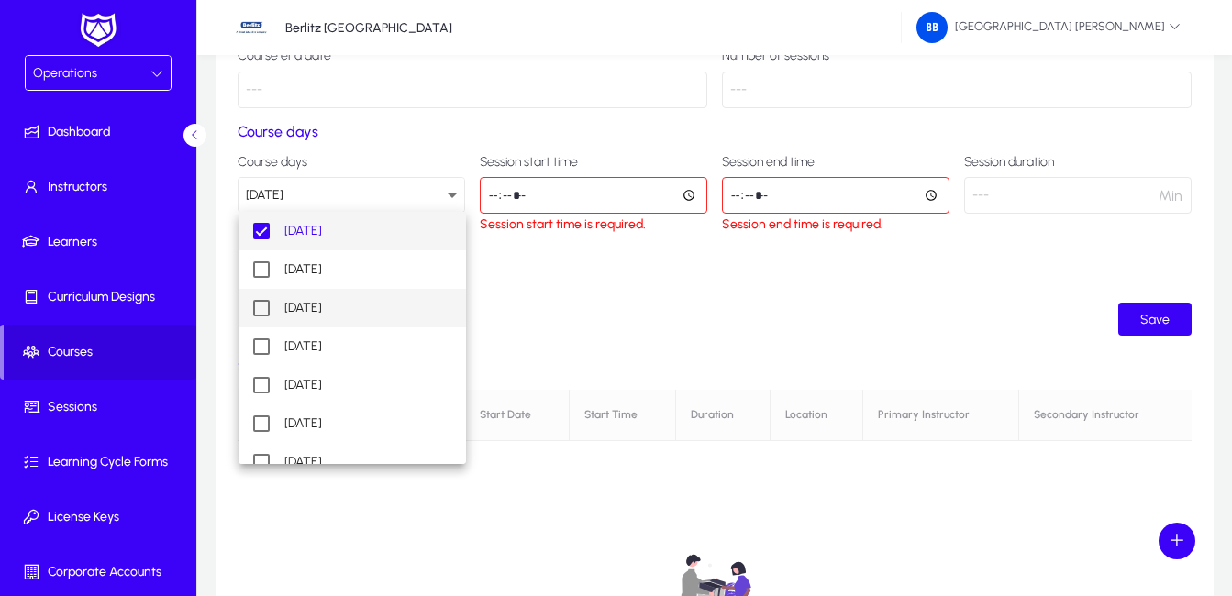
drag, startPoint x: 302, startPoint y: 308, endPoint x: 444, endPoint y: 324, distance: 143.1
click at [303, 307] on span "Wednesday" at bounding box center [303, 308] width 38 height 22
click at [689, 194] on div at bounding box center [616, 298] width 1232 height 596
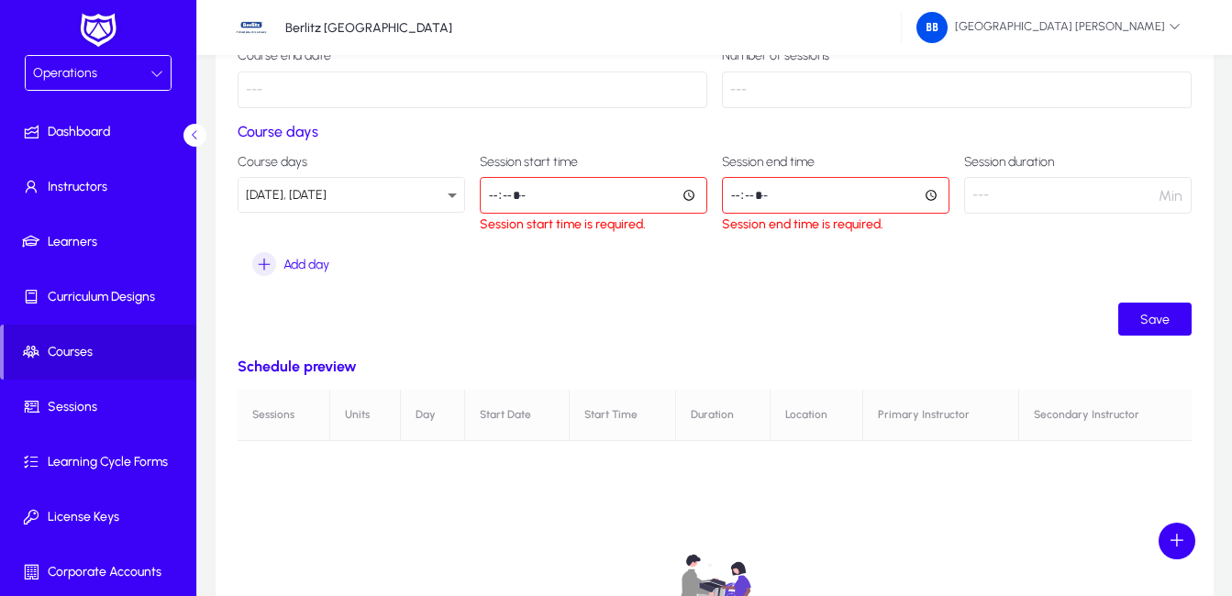
click at [506, 185] on input "time" at bounding box center [594, 195] width 228 height 37
click at [934, 195] on input "time" at bounding box center [836, 195] width 228 height 37
click at [507, 201] on input "*****" at bounding box center [594, 195] width 228 height 37
type input "*****"
click at [756, 198] on input "time" at bounding box center [836, 195] width 228 height 37
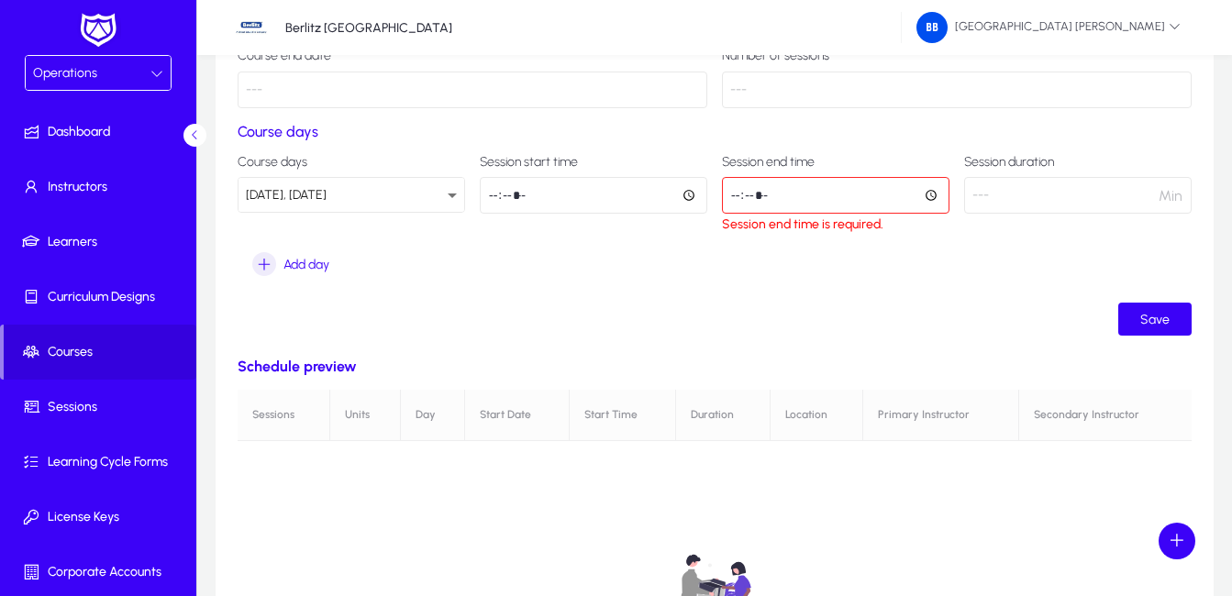
click at [731, 194] on input "time" at bounding box center [836, 195] width 228 height 37
type input "*****"
click at [739, 196] on input "*****" at bounding box center [836, 195] width 228 height 37
type input "*****"
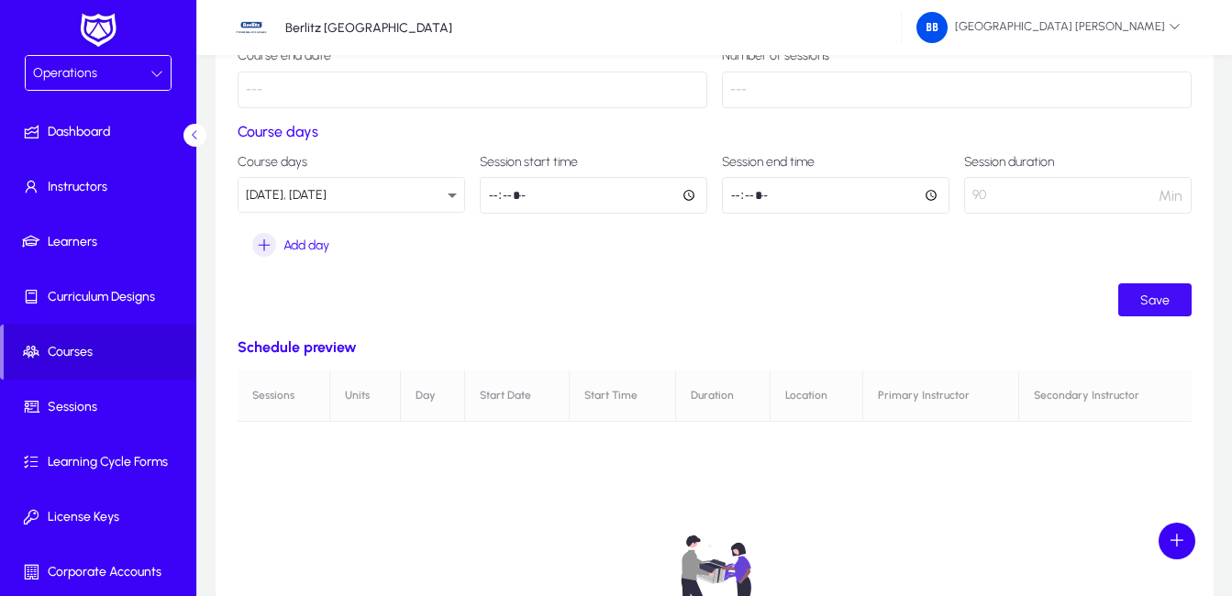
click at [1160, 305] on span "Save" at bounding box center [1154, 301] width 29 height 16
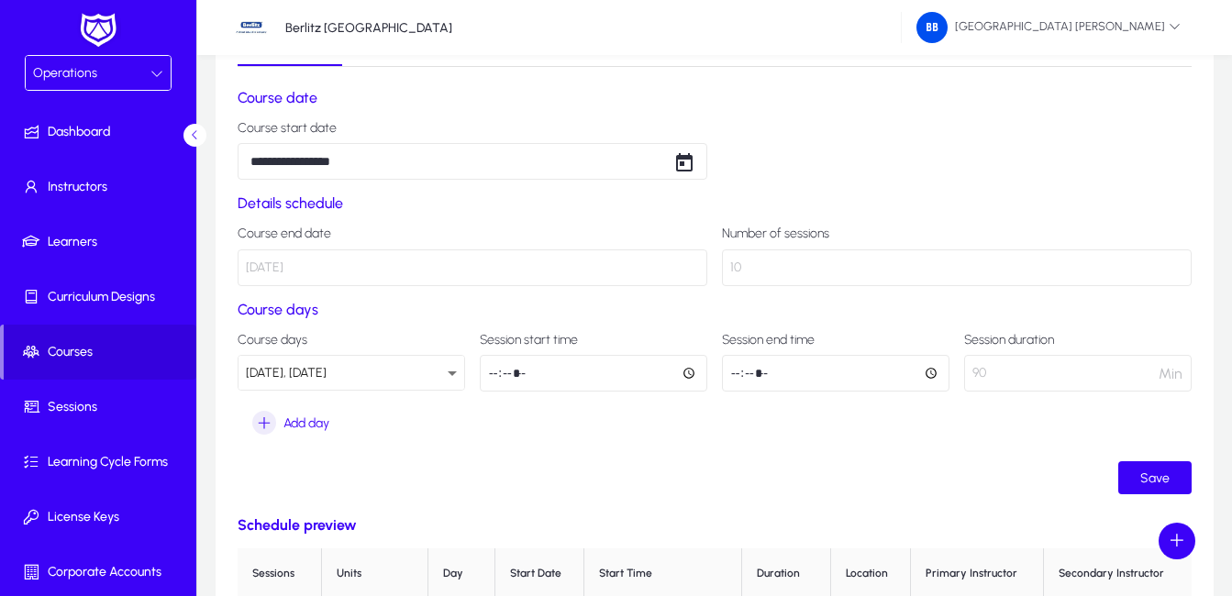
scroll to position [0, 0]
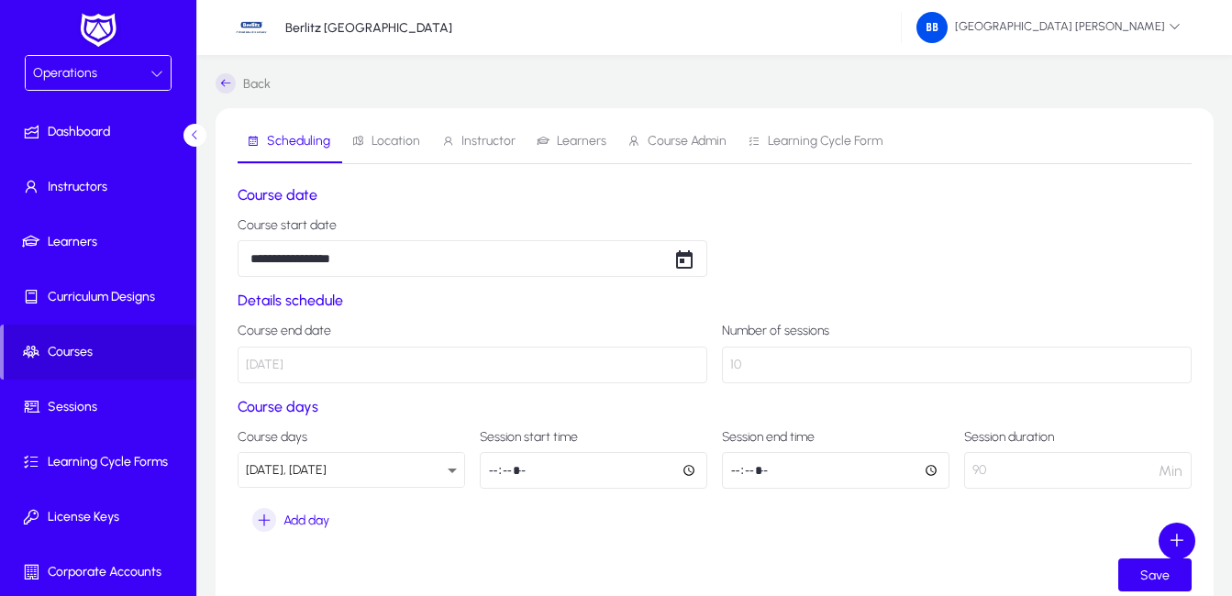
drag, startPoint x: 577, startPoint y: 145, endPoint x: 630, endPoint y: 158, distance: 54.7
click at [577, 145] on span "Learners" at bounding box center [582, 141] width 50 height 13
click at [220, 82] on icon at bounding box center [226, 83] width 20 height 20
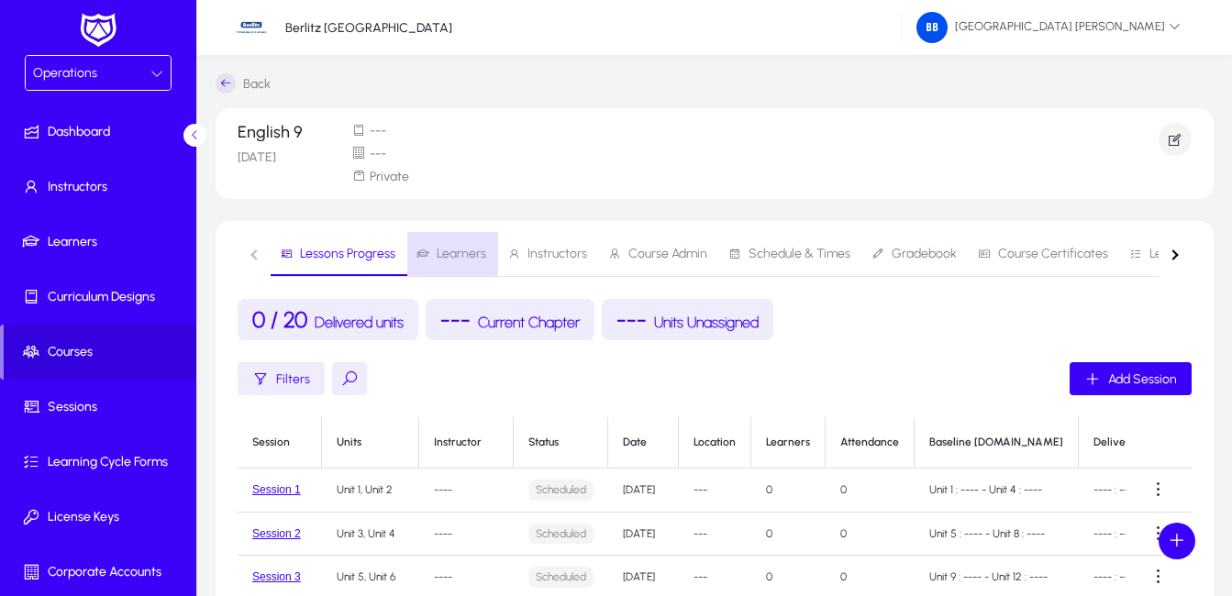
click at [457, 256] on span "Learners" at bounding box center [462, 254] width 50 height 13
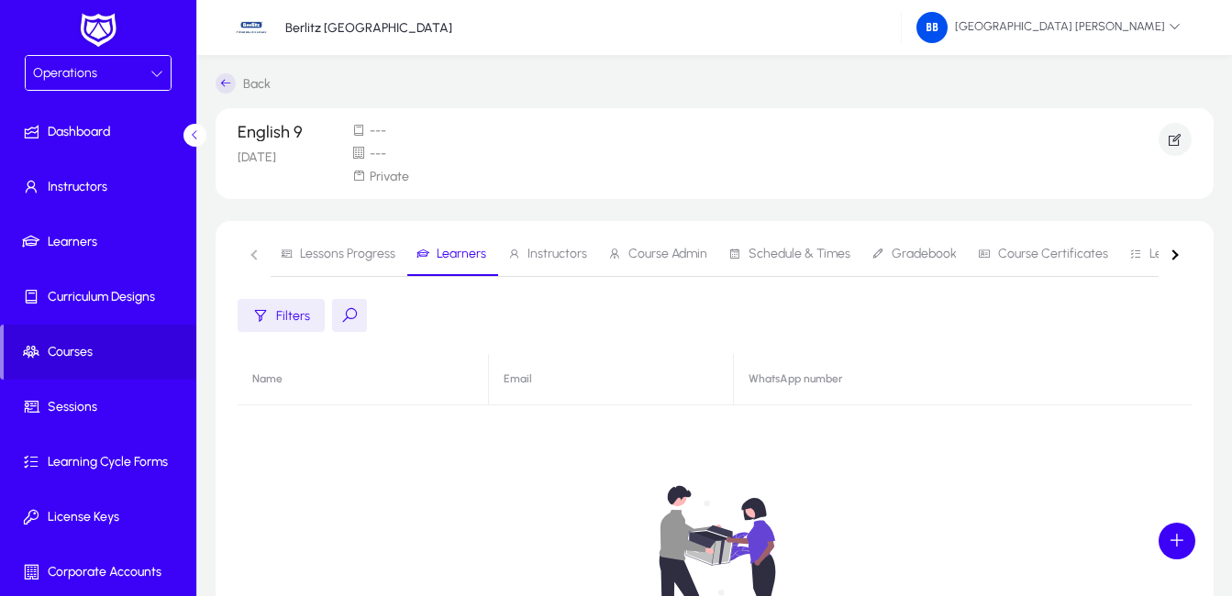
click at [324, 254] on span "Lessons Progress" at bounding box center [347, 254] width 95 height 13
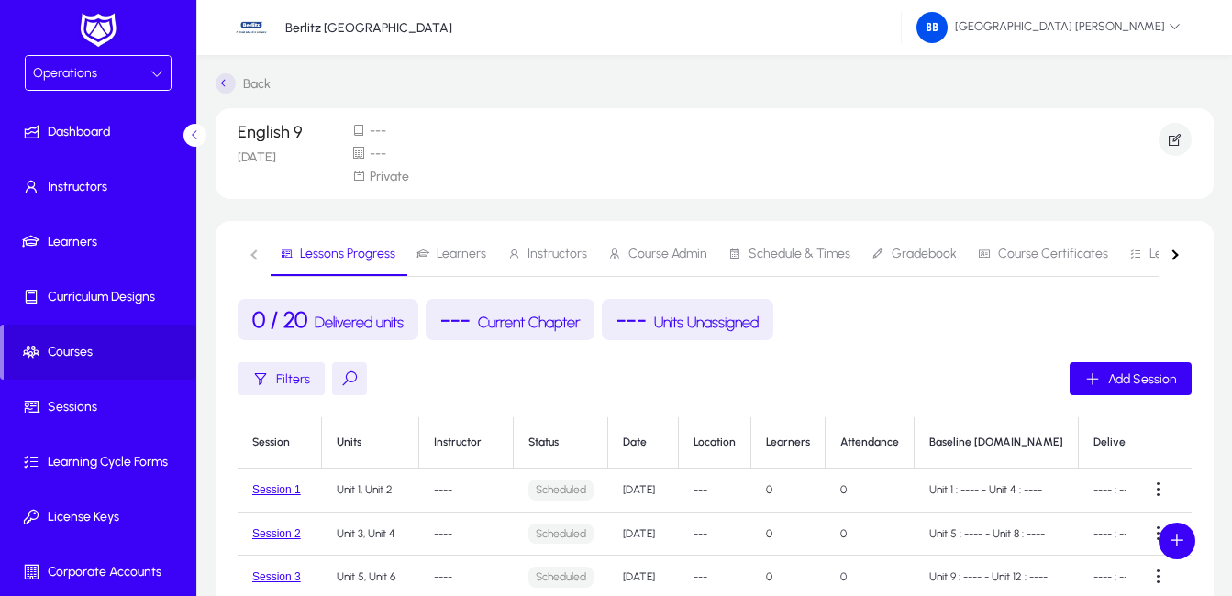
click at [656, 255] on span "Course Admin" at bounding box center [667, 254] width 79 height 13
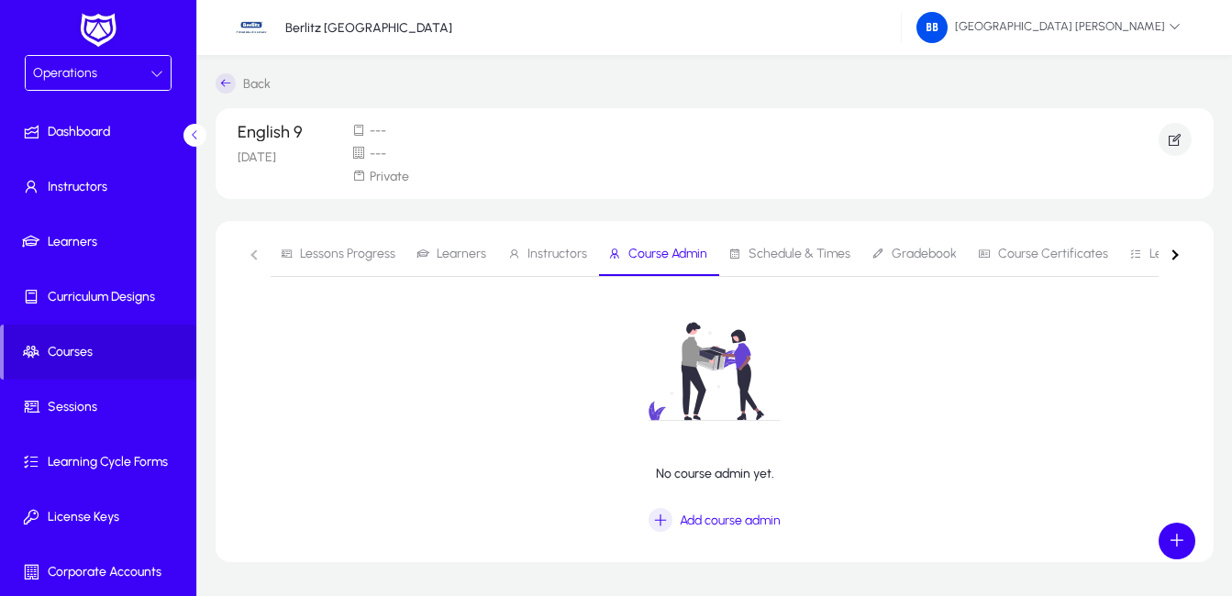
click at [314, 252] on span "Lessons Progress" at bounding box center [347, 254] width 95 height 13
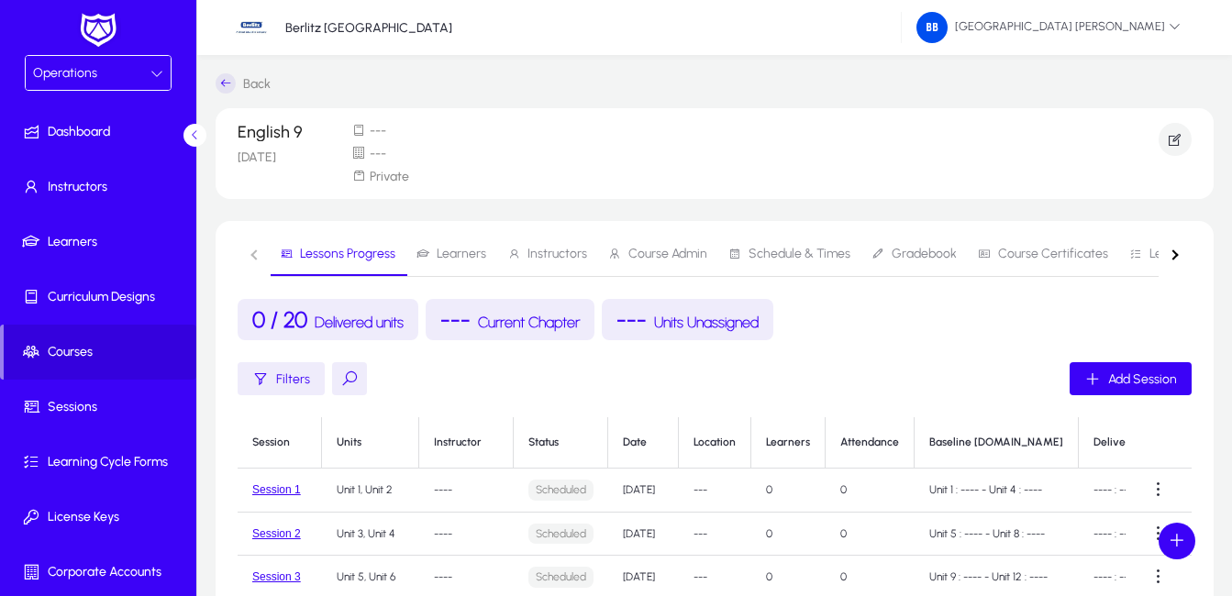
click at [252, 251] on nav "Lessons Progress Learners Instructors Course Admin Schedule & Times Gradebook C…" at bounding box center [715, 254] width 954 height 45
click at [252, 253] on nav "Lessons Progress Learners Instructors Course Admin Schedule & Times Gradebook C…" at bounding box center [715, 254] width 954 height 45
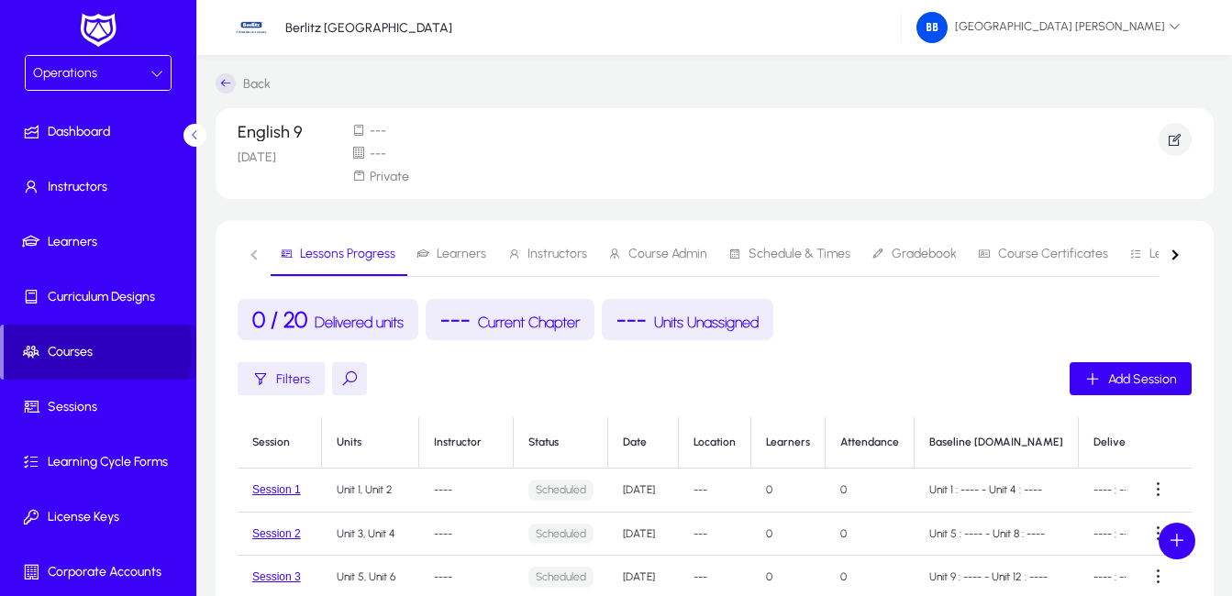
click at [89, 349] on span "Courses" at bounding box center [100, 352] width 193 height 18
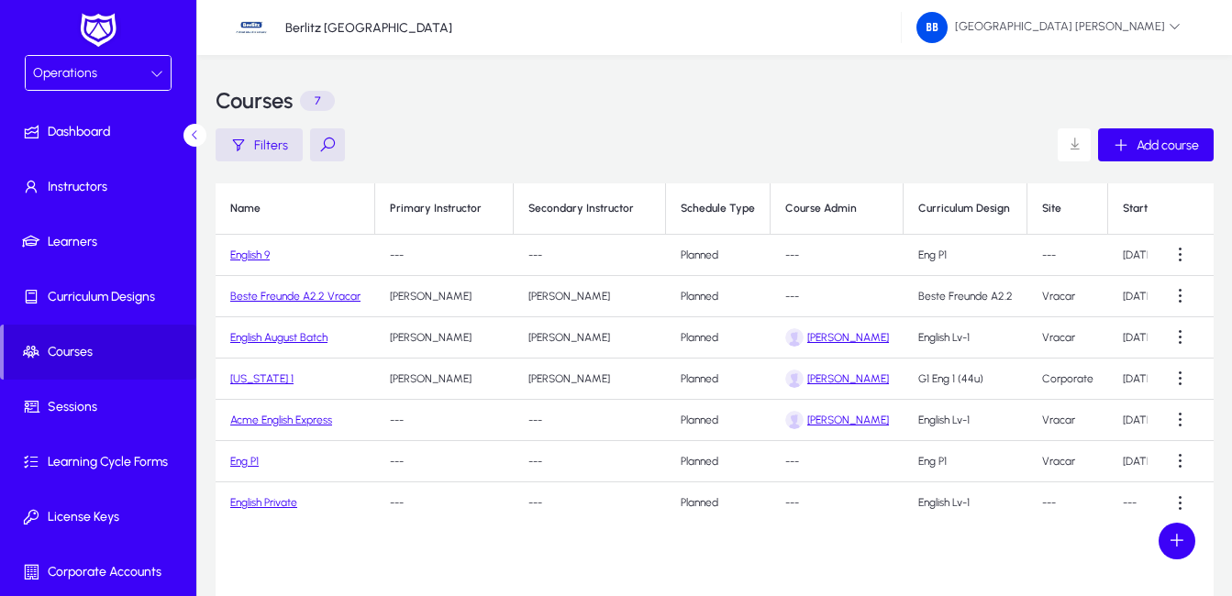
click at [261, 255] on link "English 9" at bounding box center [249, 255] width 39 height 13
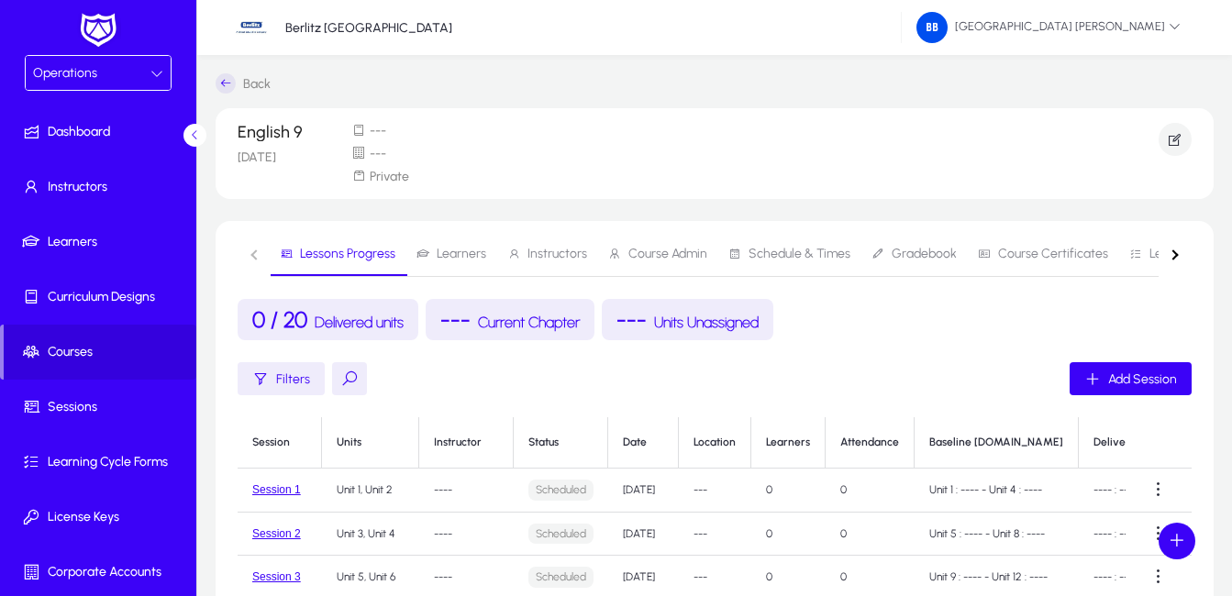
drag, startPoint x: 804, startPoint y: 250, endPoint x: 984, endPoint y: 291, distance: 184.3
click at [804, 250] on span "Schedule & Times" at bounding box center [800, 254] width 102 height 13
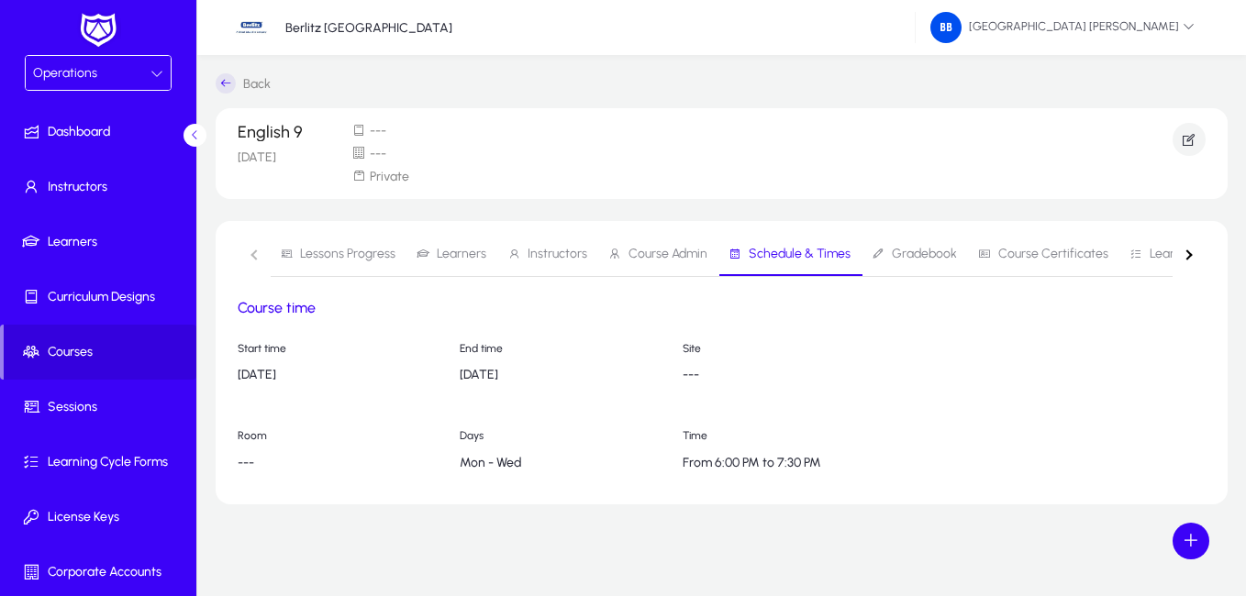
click at [450, 255] on span "Learners" at bounding box center [462, 254] width 50 height 13
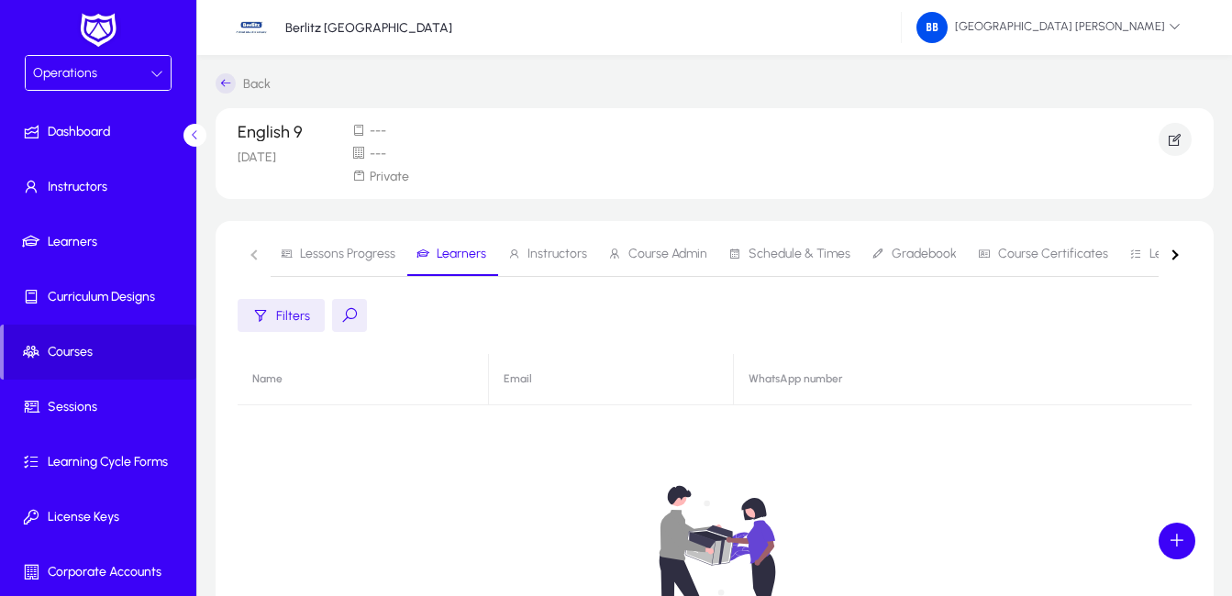
click at [797, 251] on span "Schedule & Times" at bounding box center [800, 254] width 102 height 13
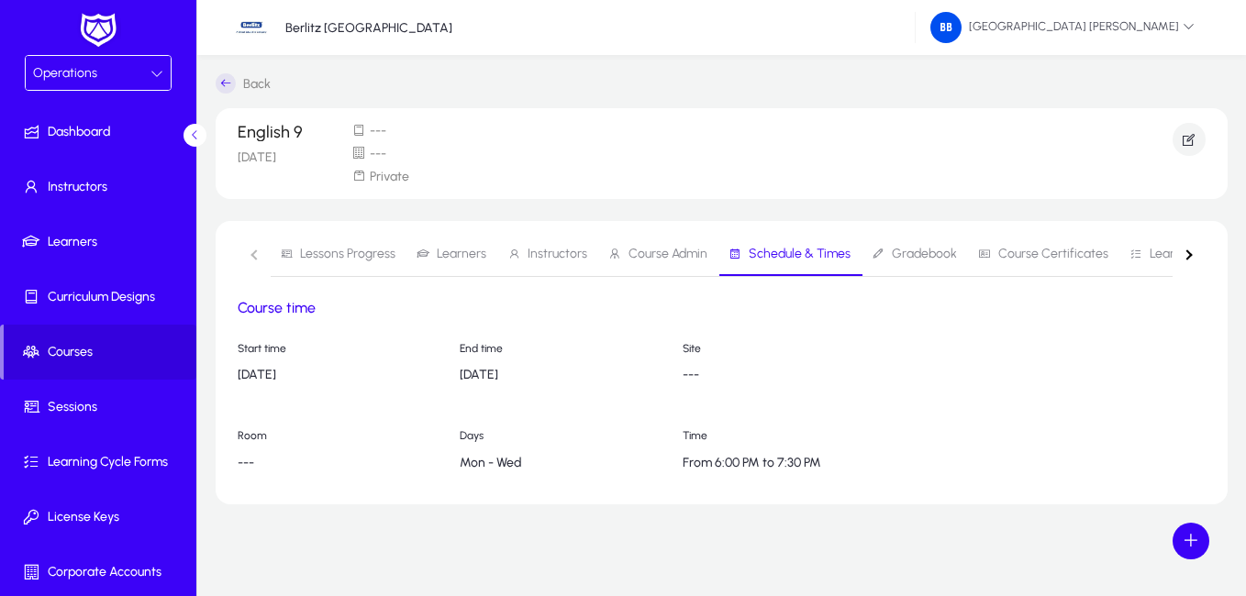
click at [1189, 252] on div "button" at bounding box center [1187, 255] width 10 height 10
click at [1189, 252] on nav "Lessons Progress Learners Instructors Course Admin Schedule & Times Gradebook C…" at bounding box center [722, 254] width 968 height 45
click at [359, 256] on span "Learners" at bounding box center [361, 254] width 50 height 13
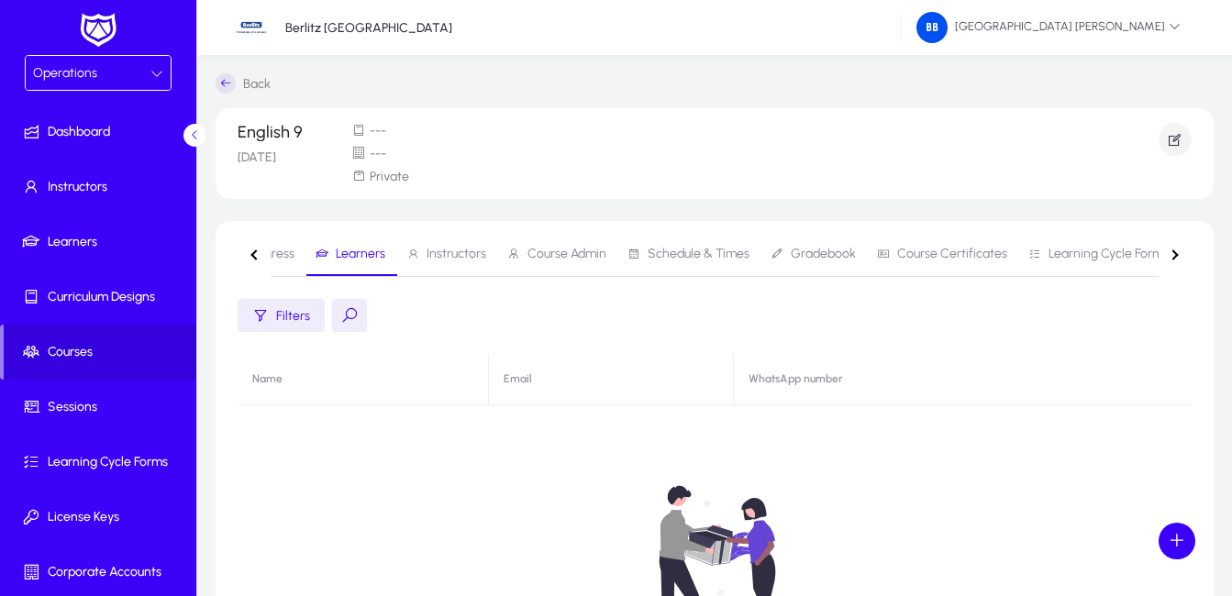
drag, startPoint x: 347, startPoint y: 311, endPoint x: 382, endPoint y: 328, distance: 38.6
click at [347, 312] on button at bounding box center [349, 315] width 35 height 33
type input "*"
click at [250, 252] on button "button" at bounding box center [254, 254] width 33 height 45
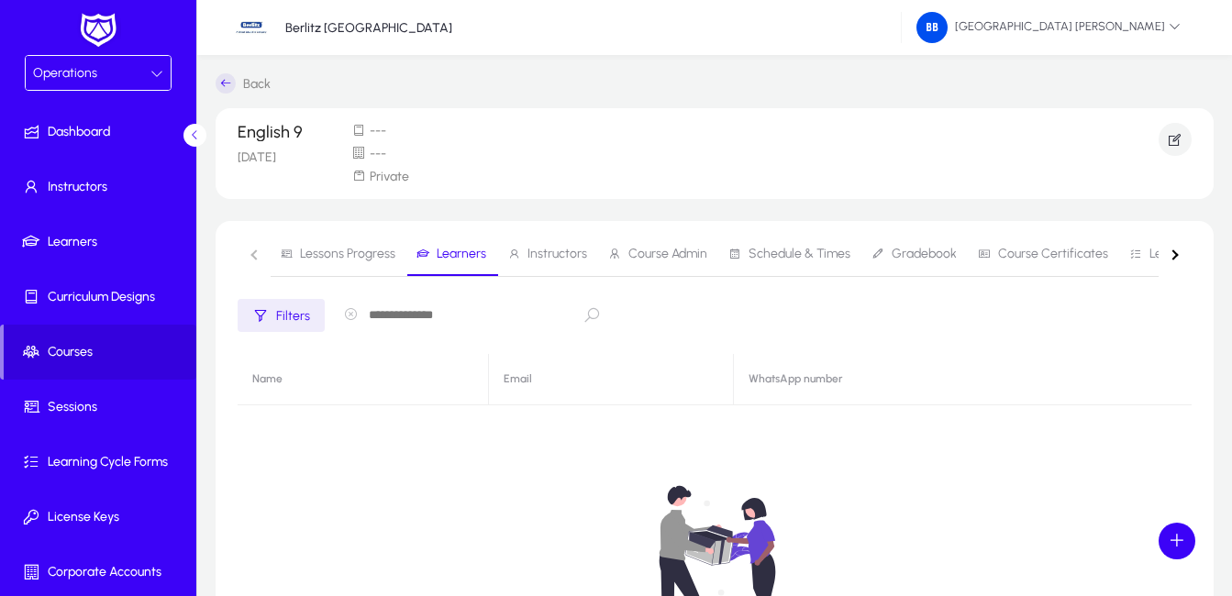
click at [250, 256] on nav "Lessons Progress Learners Instructors Course Admin Schedule & Times Gradebook C…" at bounding box center [715, 254] width 954 height 45
click at [254, 251] on nav "Lessons Progress Learners Instructors Course Admin Schedule & Times Gradebook C…" at bounding box center [715, 254] width 954 height 45
click at [672, 255] on span "Course Admin" at bounding box center [667, 254] width 79 height 13
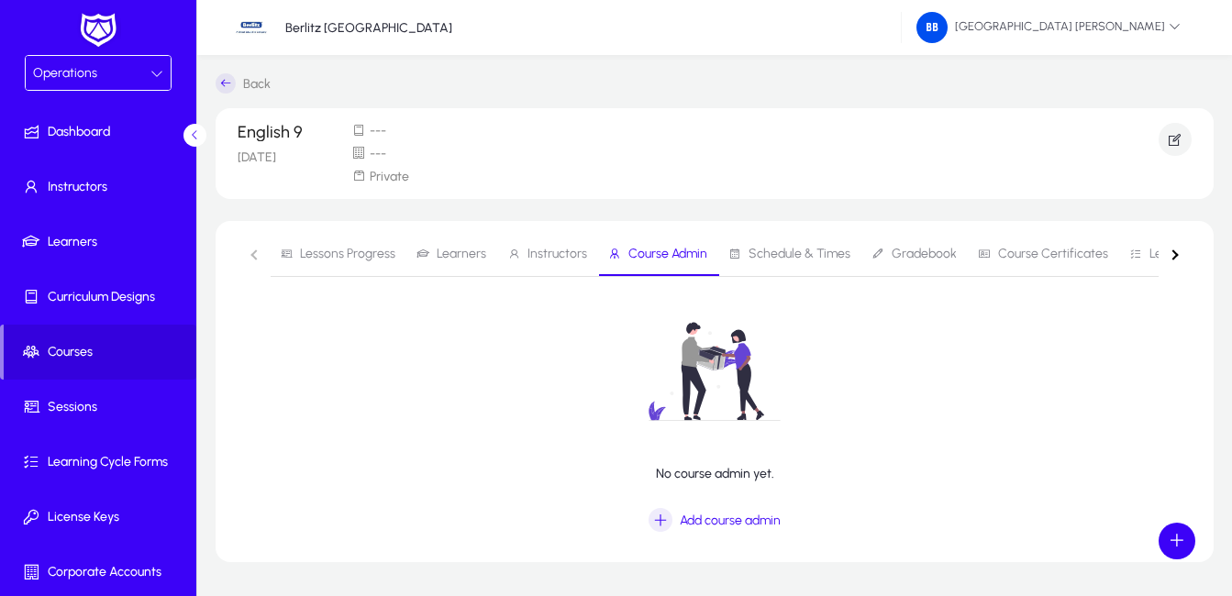
click at [802, 254] on span "Schedule & Times" at bounding box center [800, 254] width 102 height 13
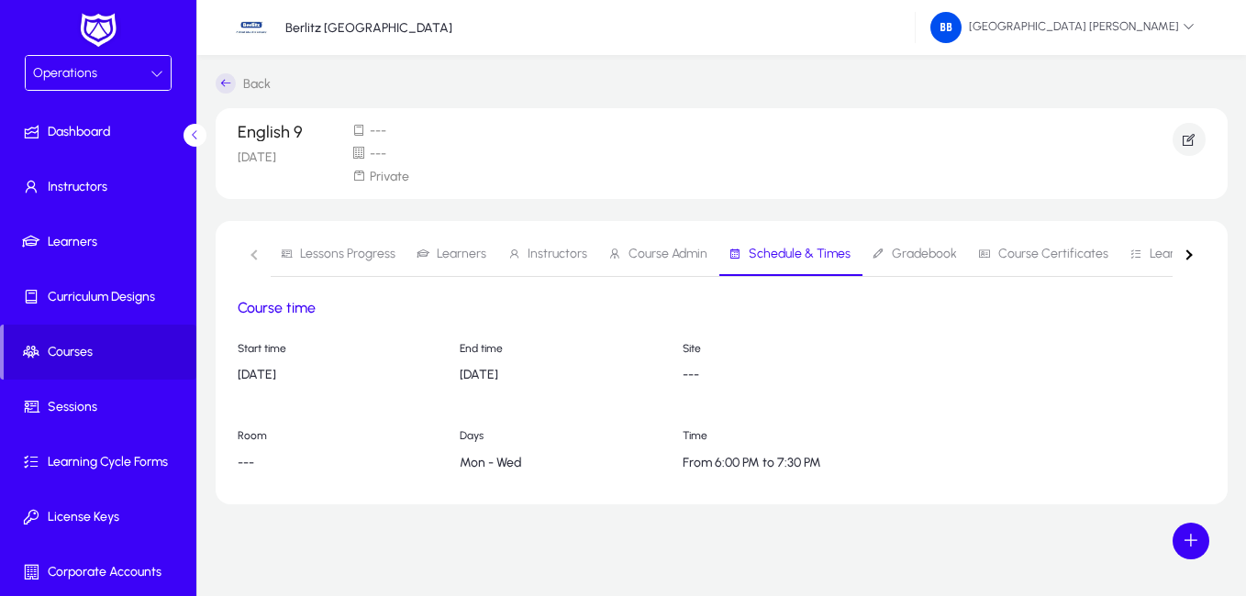
click at [874, 252] on icon at bounding box center [878, 254] width 13 height 13
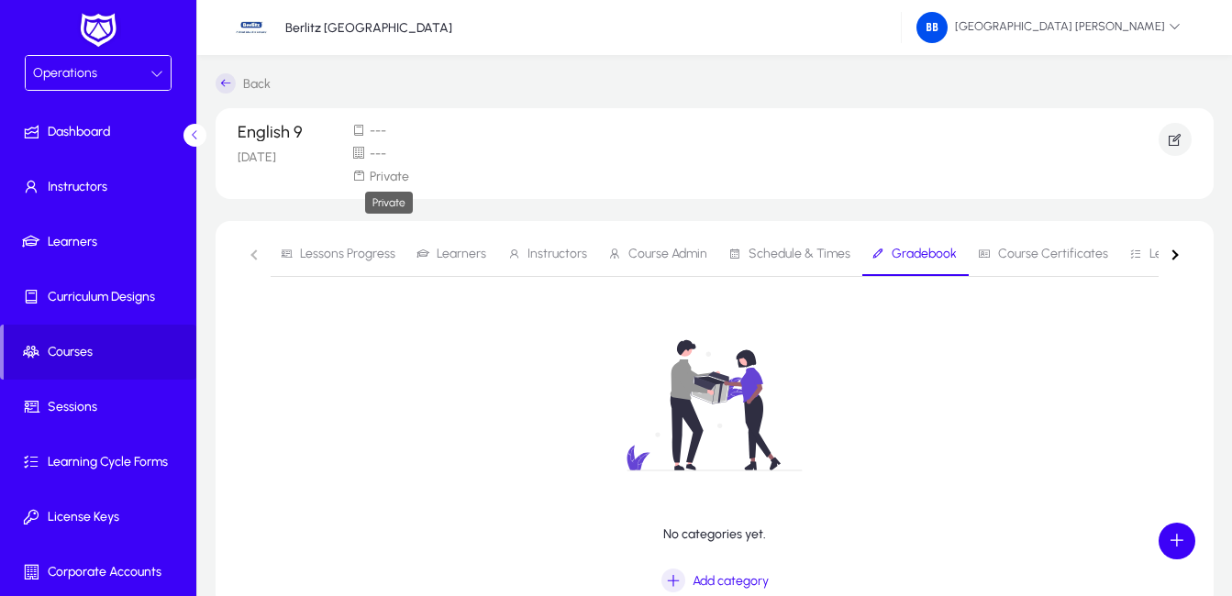
click at [395, 175] on span "Private" at bounding box center [389, 177] width 39 height 16
click at [358, 175] on icon at bounding box center [358, 177] width 15 height 16
click at [368, 154] on div "---" at bounding box center [380, 154] width 58 height 16
click at [374, 129] on span "---" at bounding box center [378, 131] width 17 height 16
click at [358, 130] on icon at bounding box center [358, 131] width 15 height 16
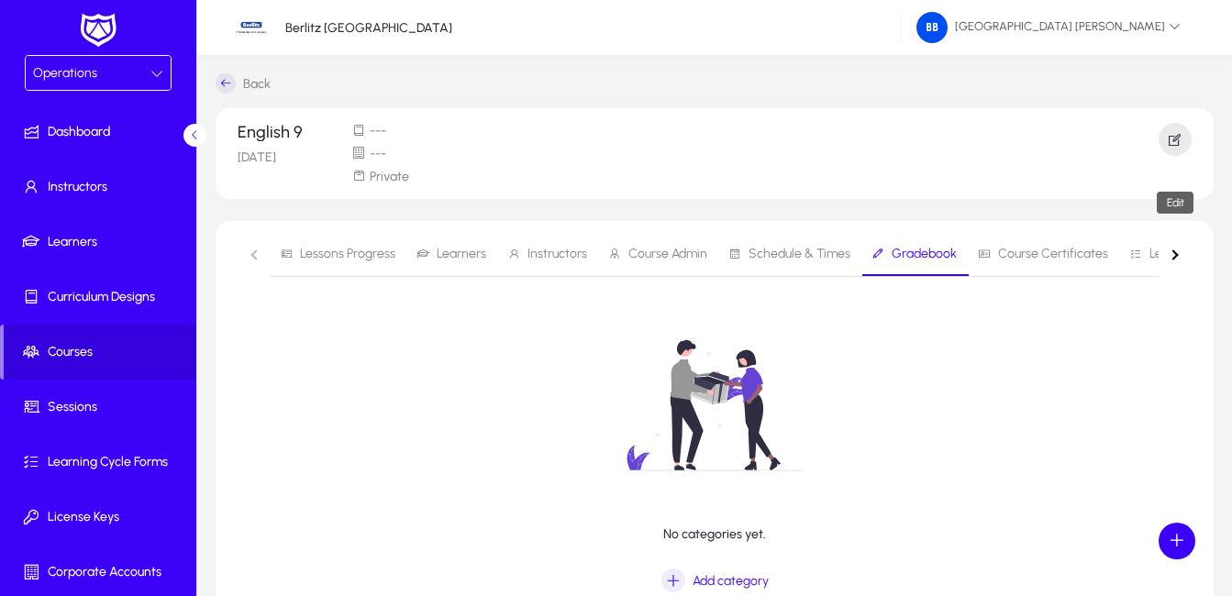
click at [1173, 139] on icon "button" at bounding box center [1175, 139] width 17 height 17
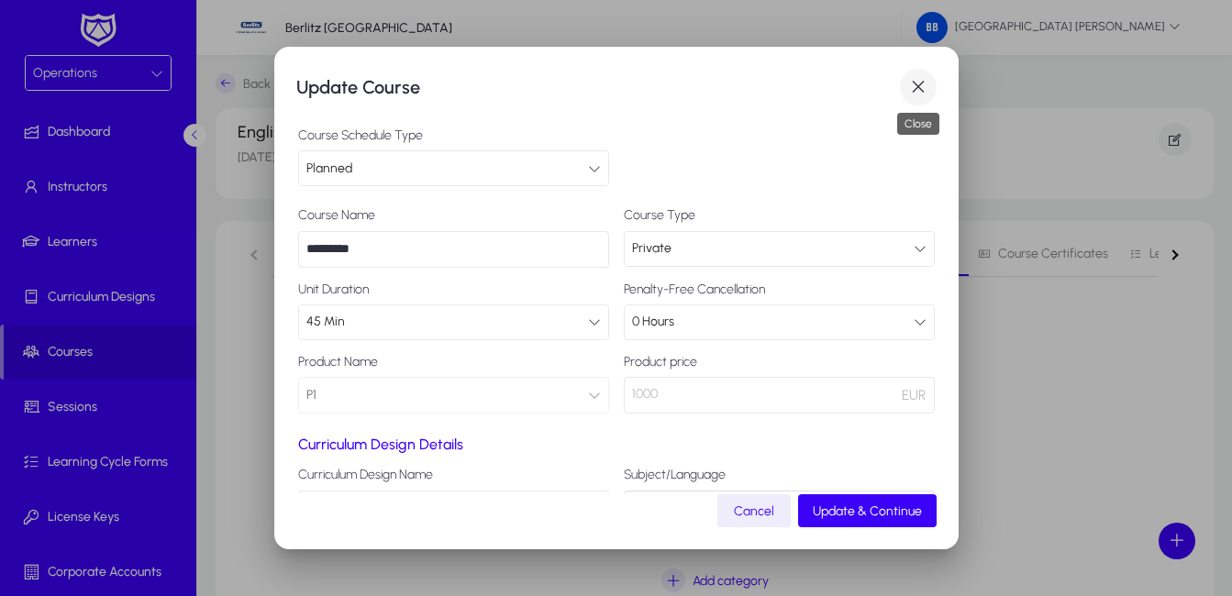
click at [918, 84] on span "button" at bounding box center [918, 87] width 37 height 37
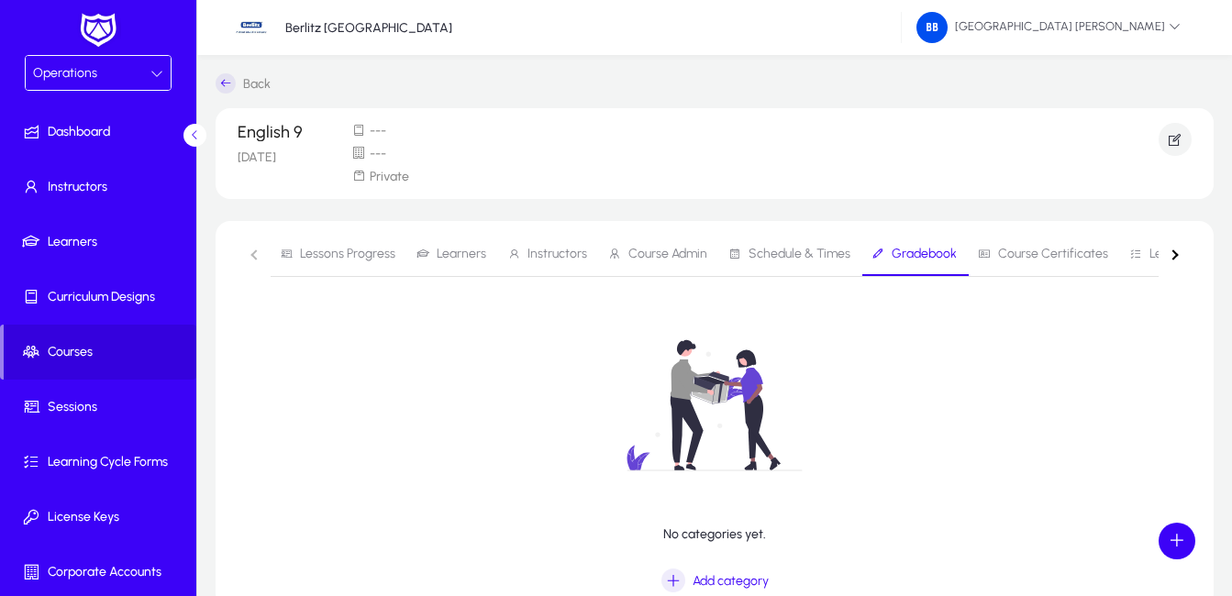
click at [253, 255] on nav "Lessons Progress Learners Instructors Course Admin Schedule & Times Gradebook C…" at bounding box center [715, 254] width 954 height 45
click at [461, 252] on span "Learners" at bounding box center [462, 254] width 50 height 13
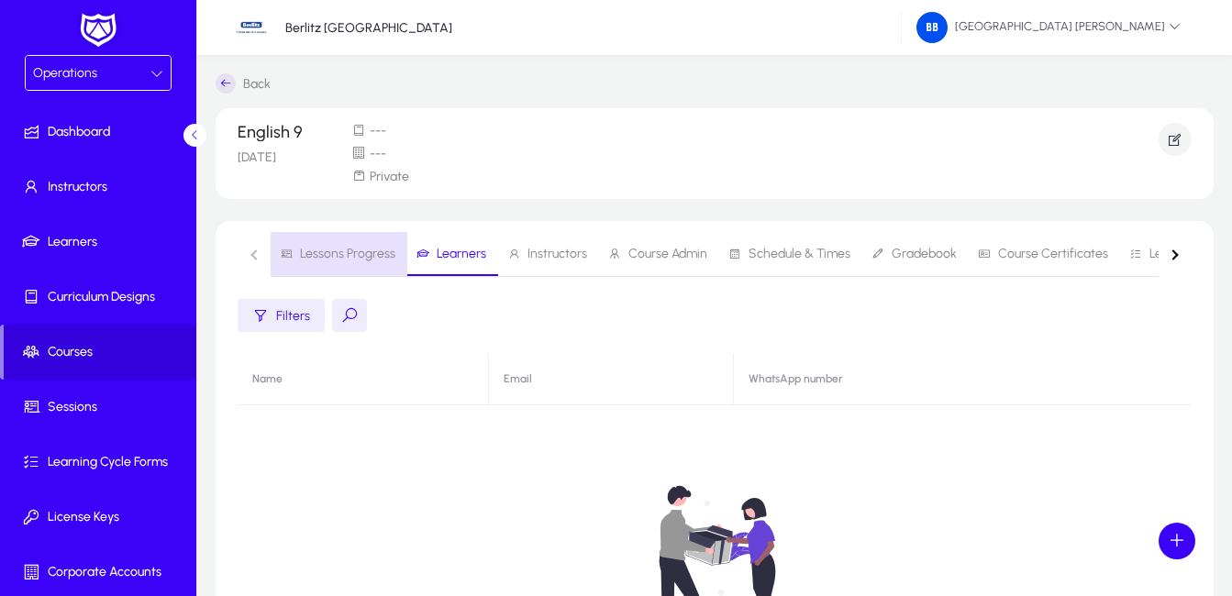
click at [342, 257] on span "Lessons Progress" at bounding box center [347, 254] width 95 height 13
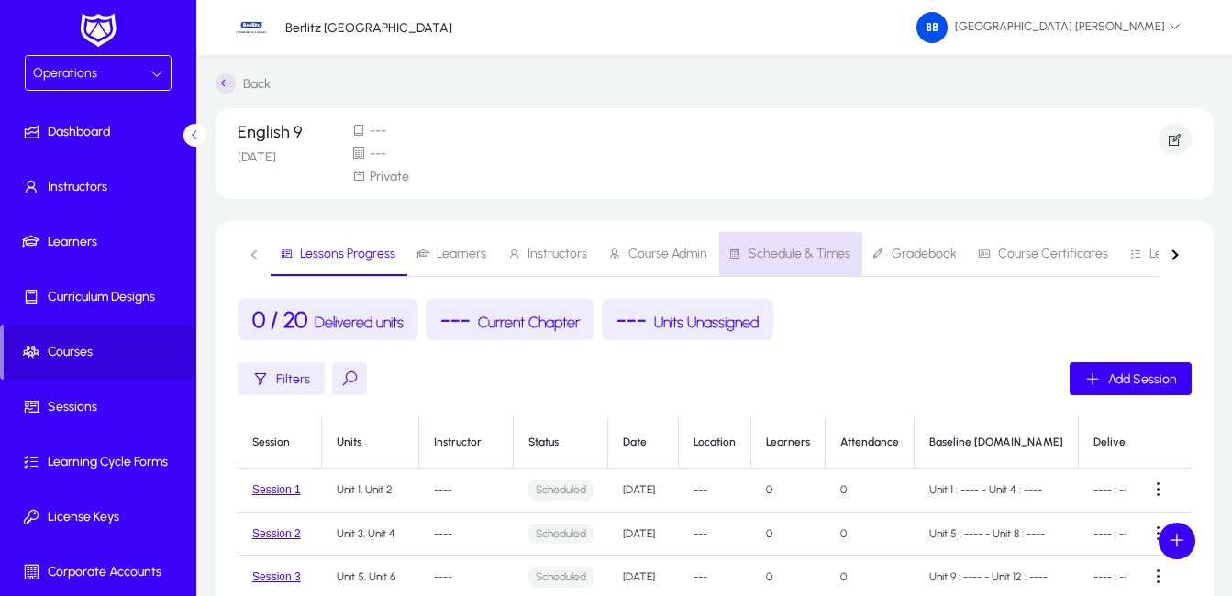
click at [807, 252] on span "Schedule & Times" at bounding box center [800, 254] width 102 height 13
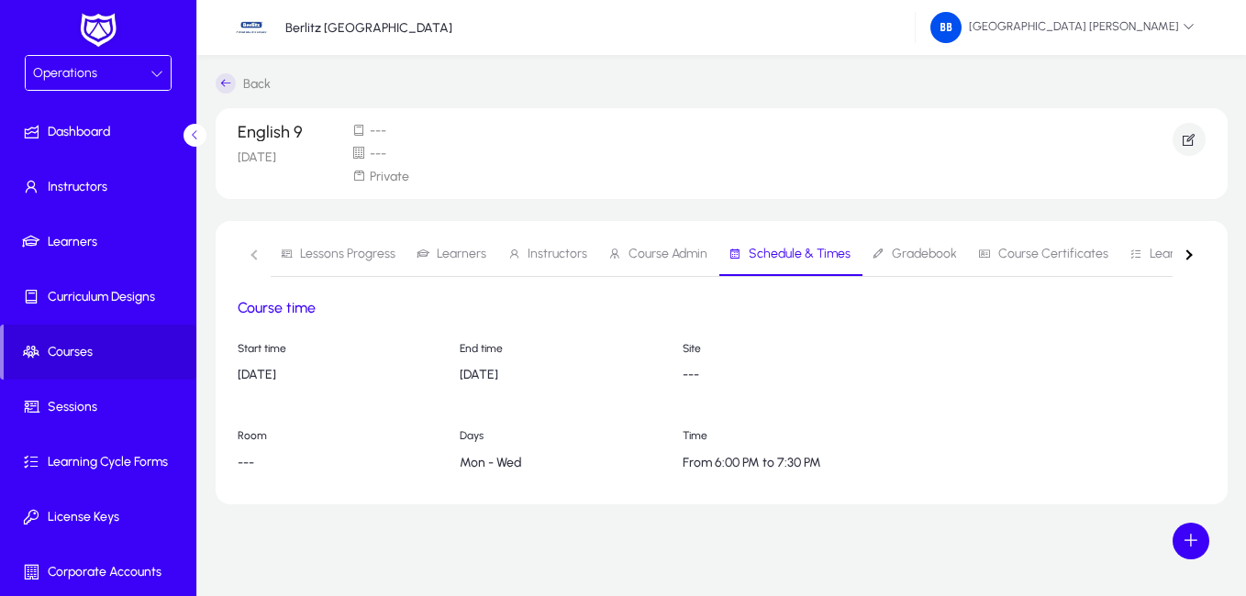
click at [875, 257] on icon at bounding box center [878, 254] width 13 height 13
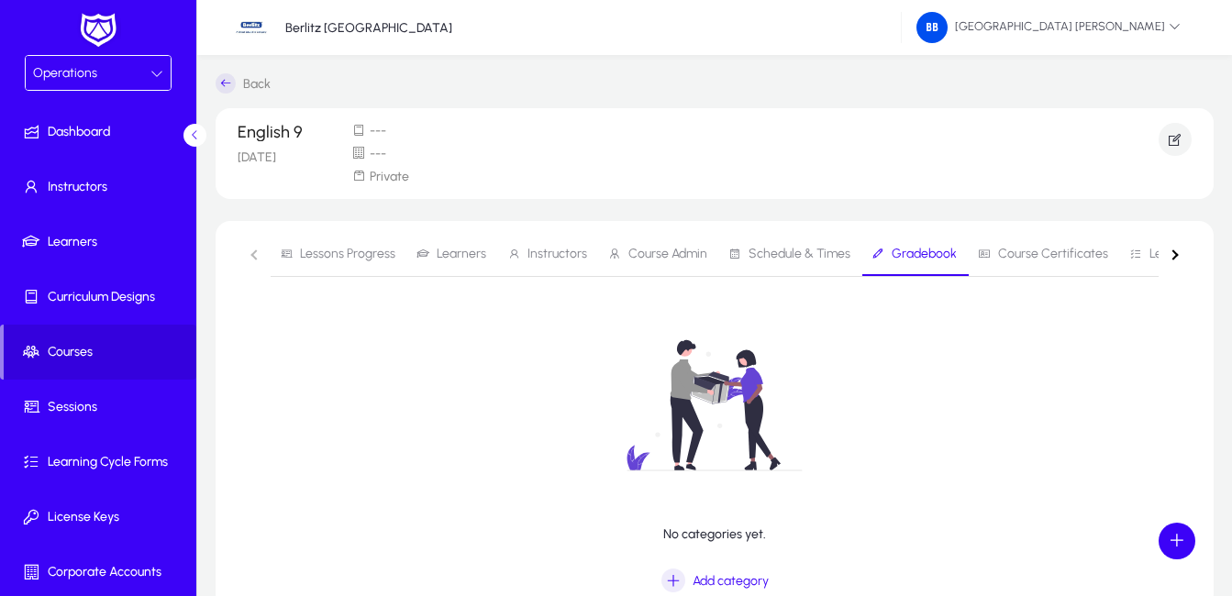
click at [791, 243] on span "Schedule & Times" at bounding box center [789, 254] width 122 height 44
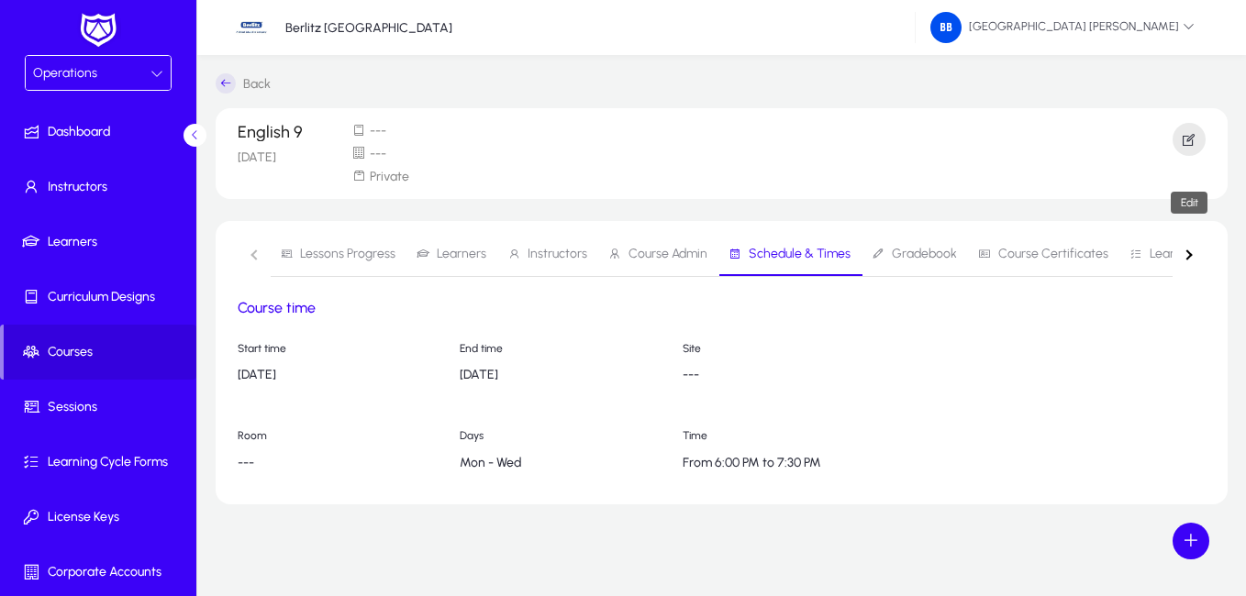
click at [1190, 140] on icon "button" at bounding box center [1189, 139] width 17 height 17
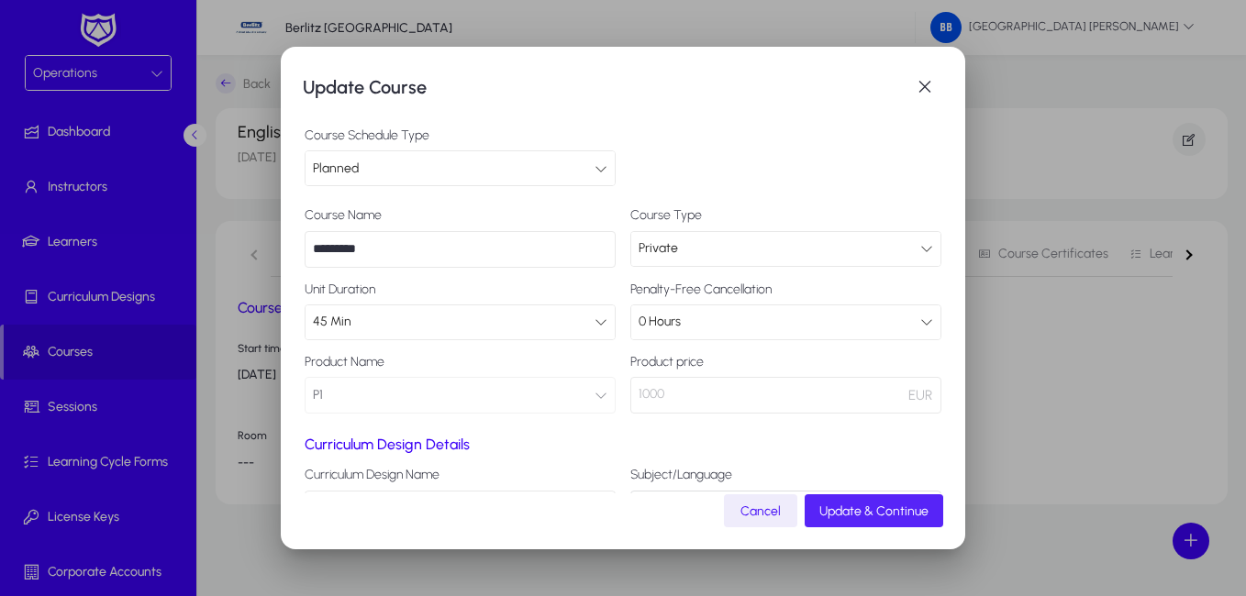
click at [852, 513] on span "Update & Continue" at bounding box center [873, 512] width 109 height 16
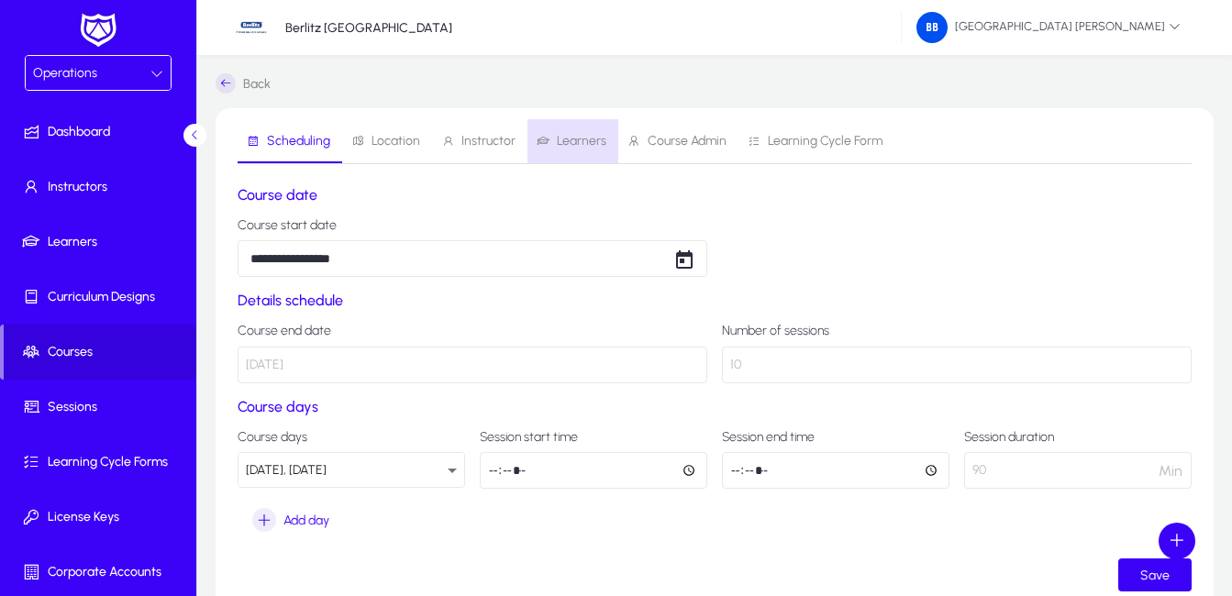
click at [583, 139] on span "Learners" at bounding box center [582, 141] width 50 height 13
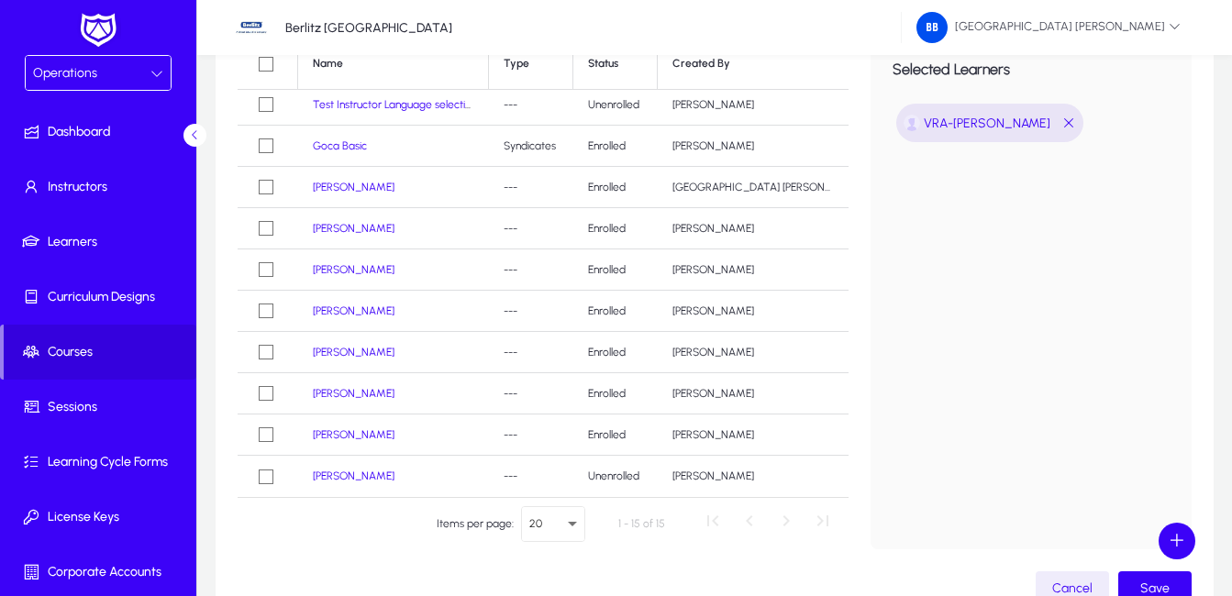
scroll to position [365, 0]
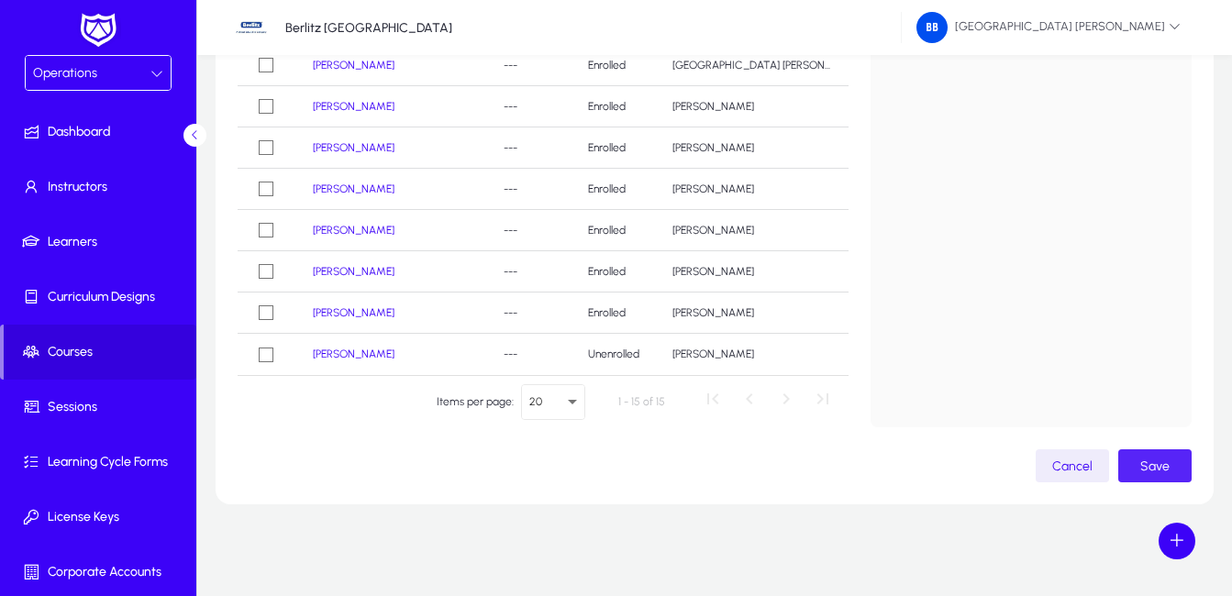
click at [1164, 465] on span "Save" at bounding box center [1154, 467] width 29 height 16
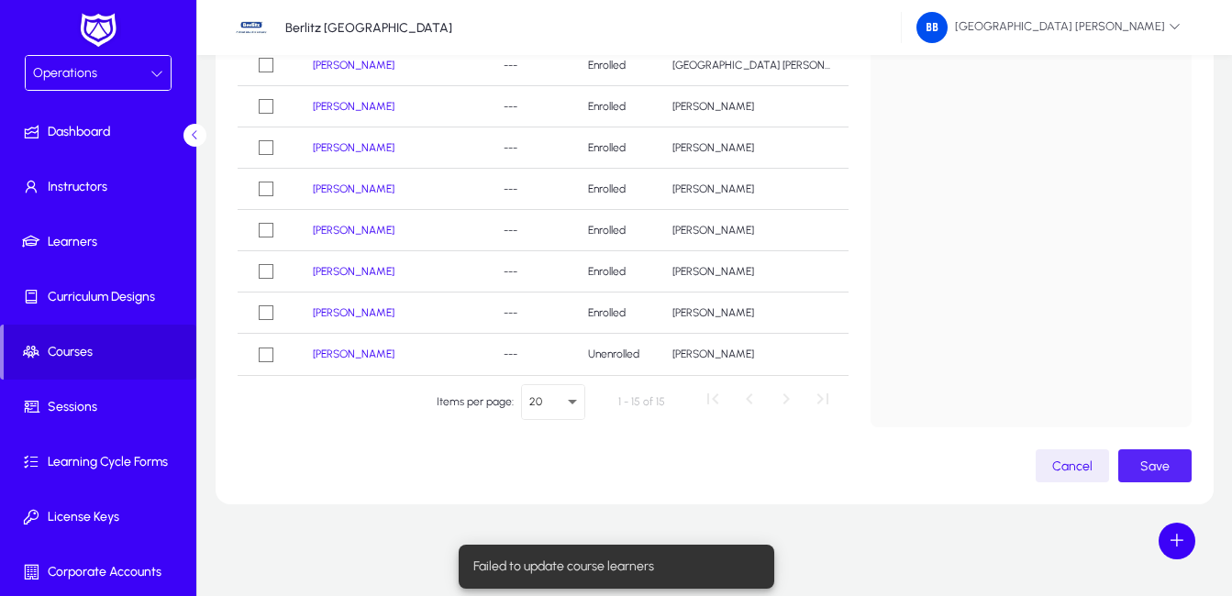
click at [1154, 461] on span "Save" at bounding box center [1154, 467] width 29 height 16
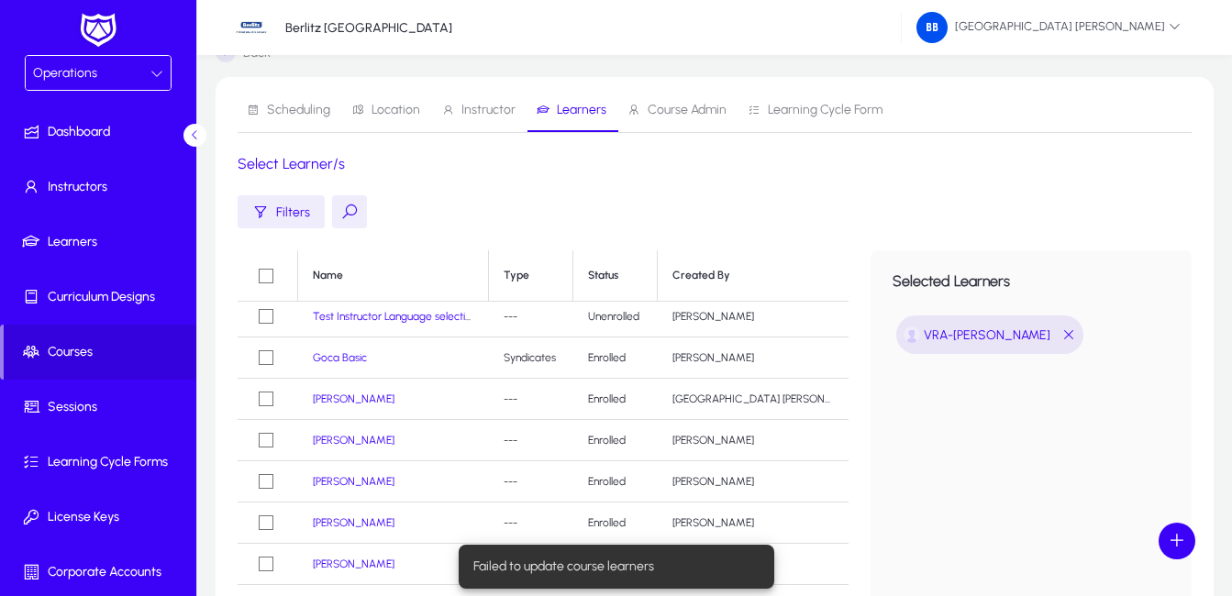
scroll to position [0, 0]
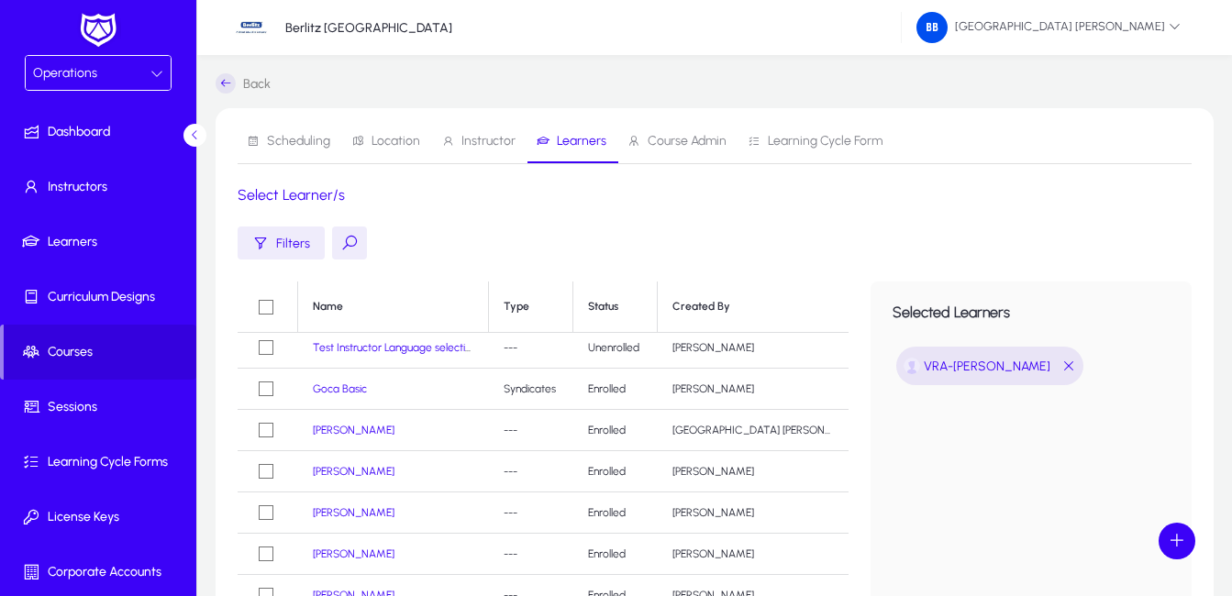
click at [1179, 537] on span at bounding box center [1177, 541] width 37 height 37
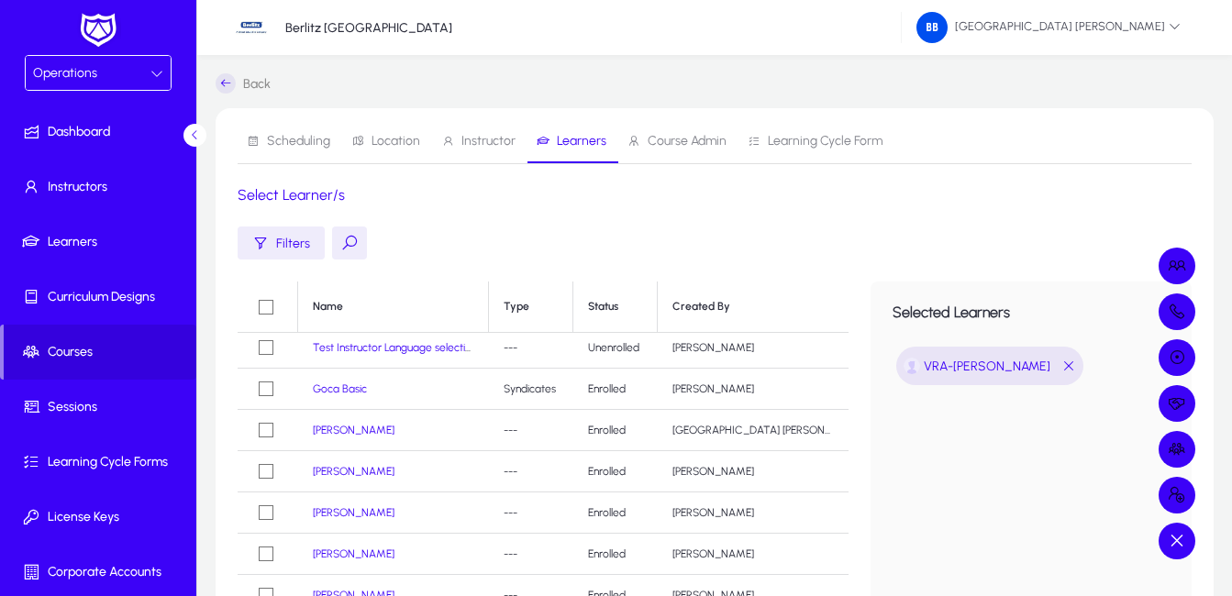
click at [1035, 365] on div at bounding box center [616, 298] width 1232 height 596
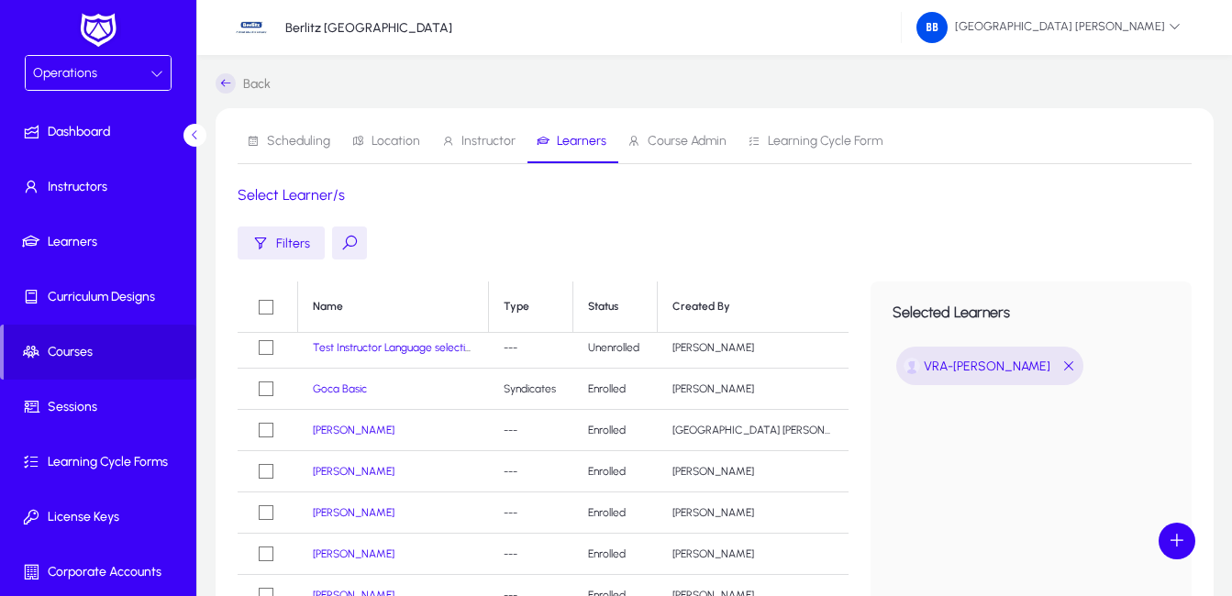
click at [1039, 472] on div "Selected Learners VRA-Ksenija Antonijevic" at bounding box center [1031, 537] width 321 height 511
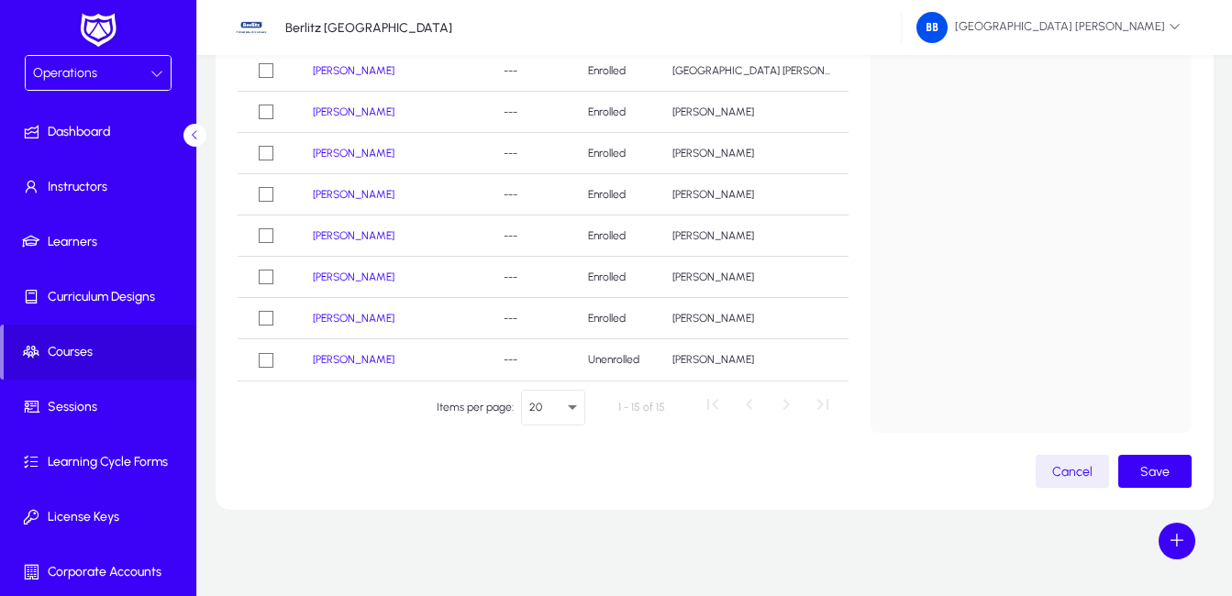
scroll to position [365, 0]
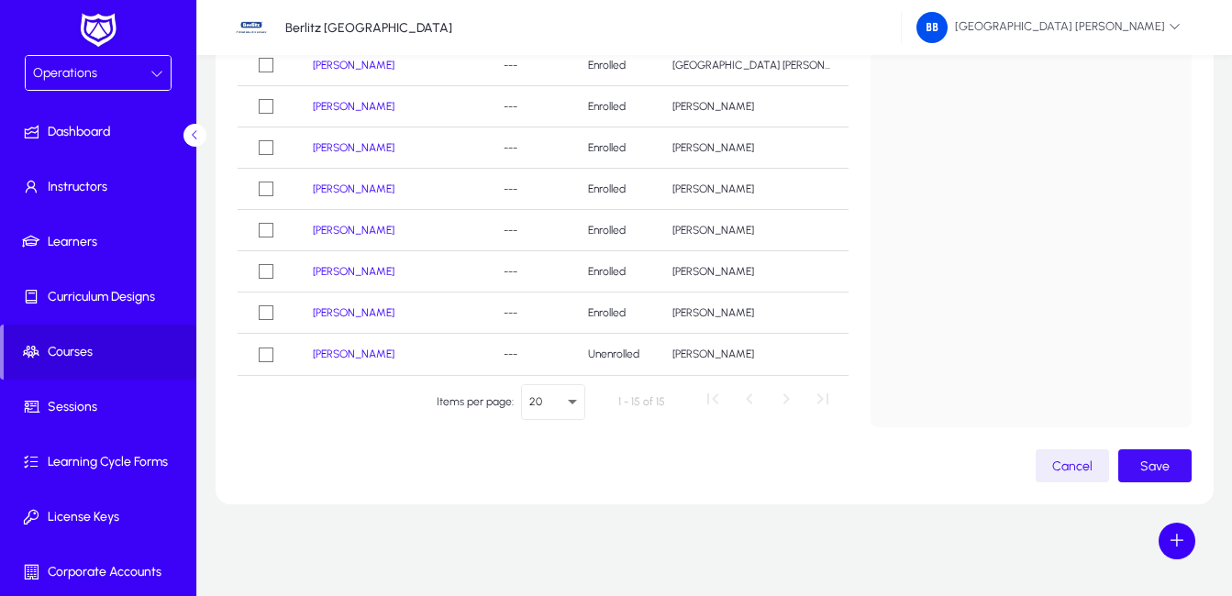
click at [1159, 461] on span "Save" at bounding box center [1154, 467] width 29 height 16
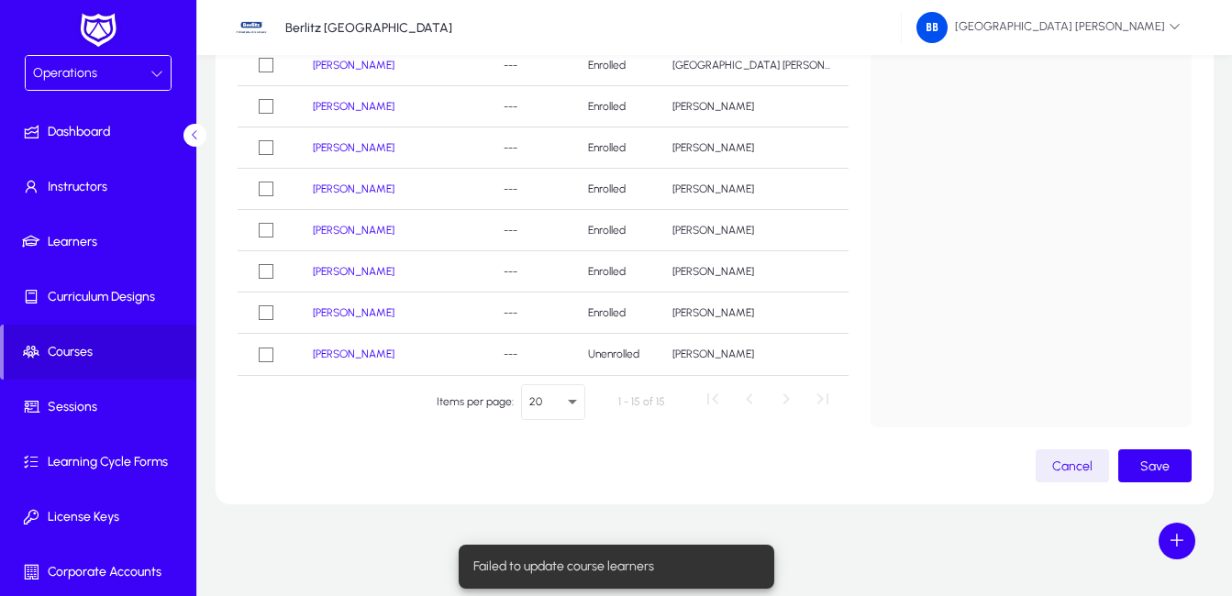
click at [1084, 287] on div "Selected Learners VRA-Ksenija Antonijevic" at bounding box center [1031, 172] width 321 height 511
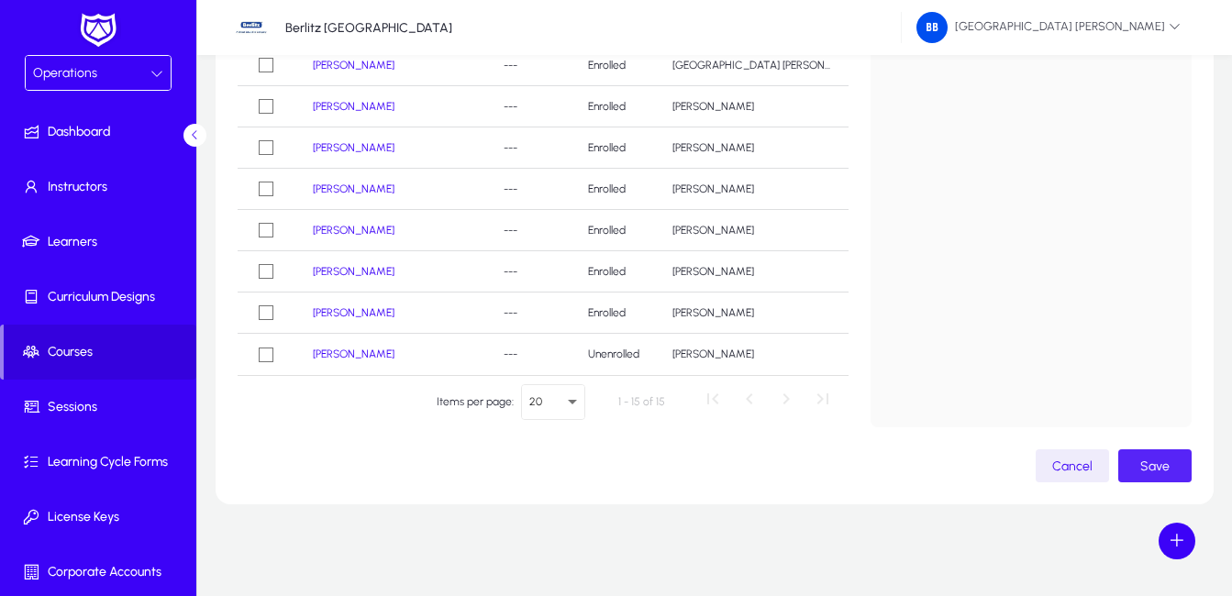
click at [1158, 467] on span "Save" at bounding box center [1154, 467] width 29 height 16
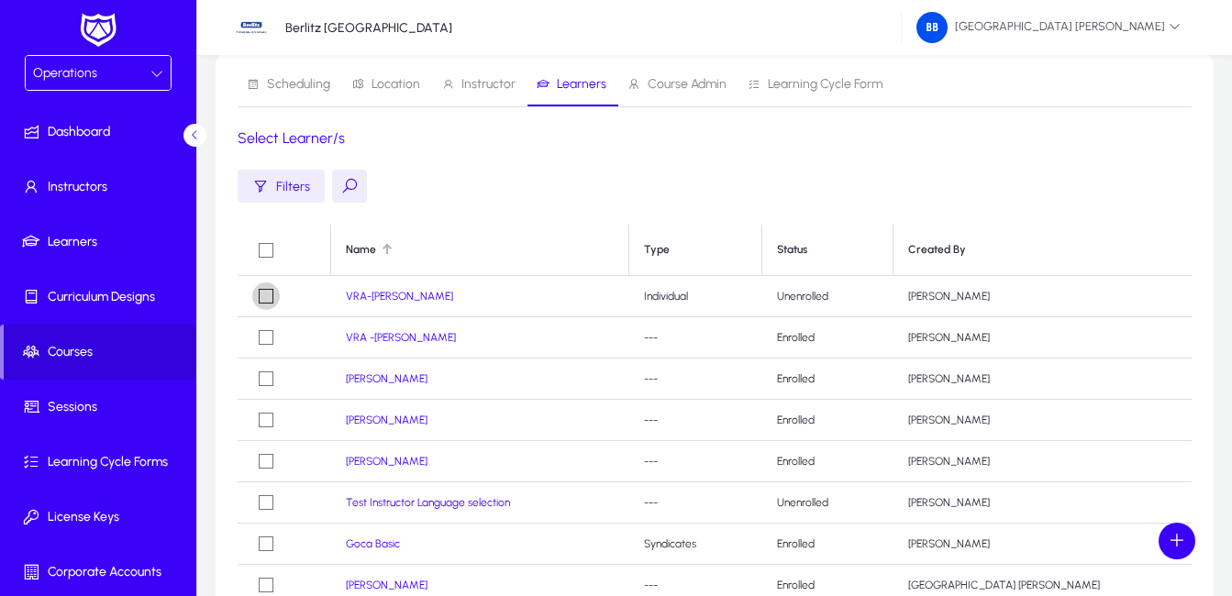
scroll to position [0, 0]
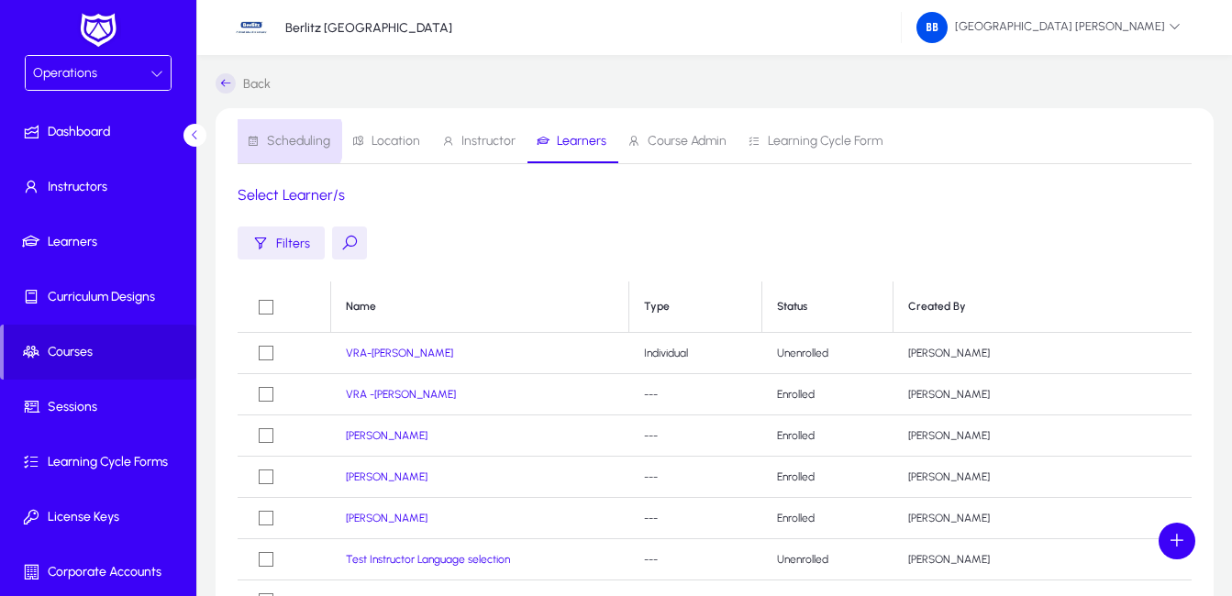
click at [288, 140] on span "Scheduling" at bounding box center [298, 141] width 63 height 13
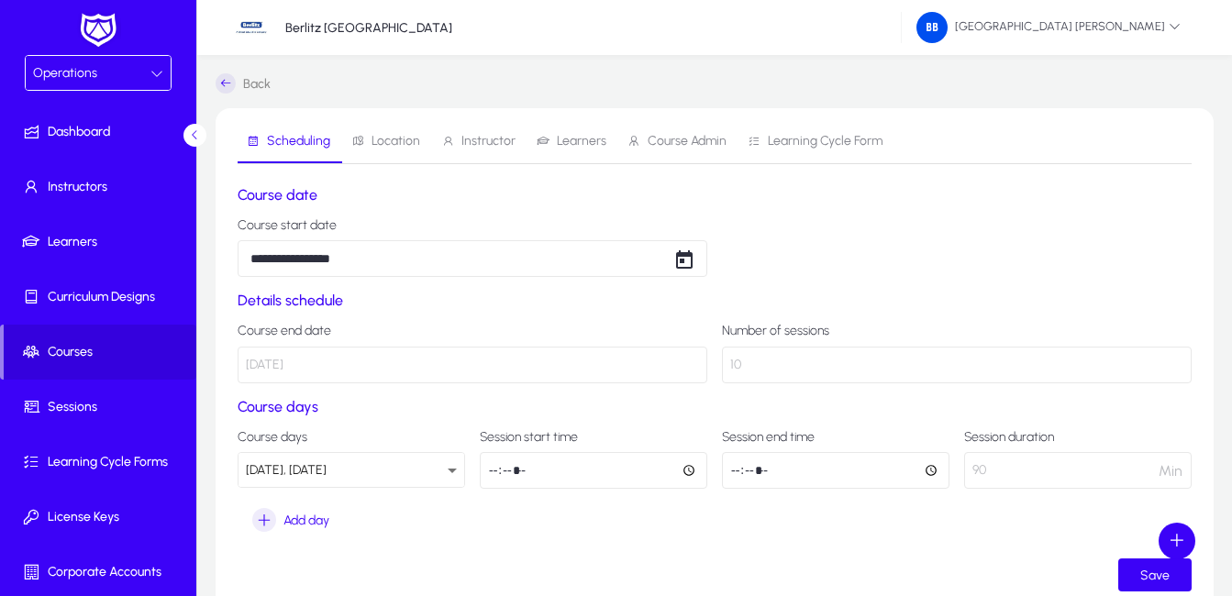
click at [193, 134] on icon at bounding box center [195, 135] width 12 height 12
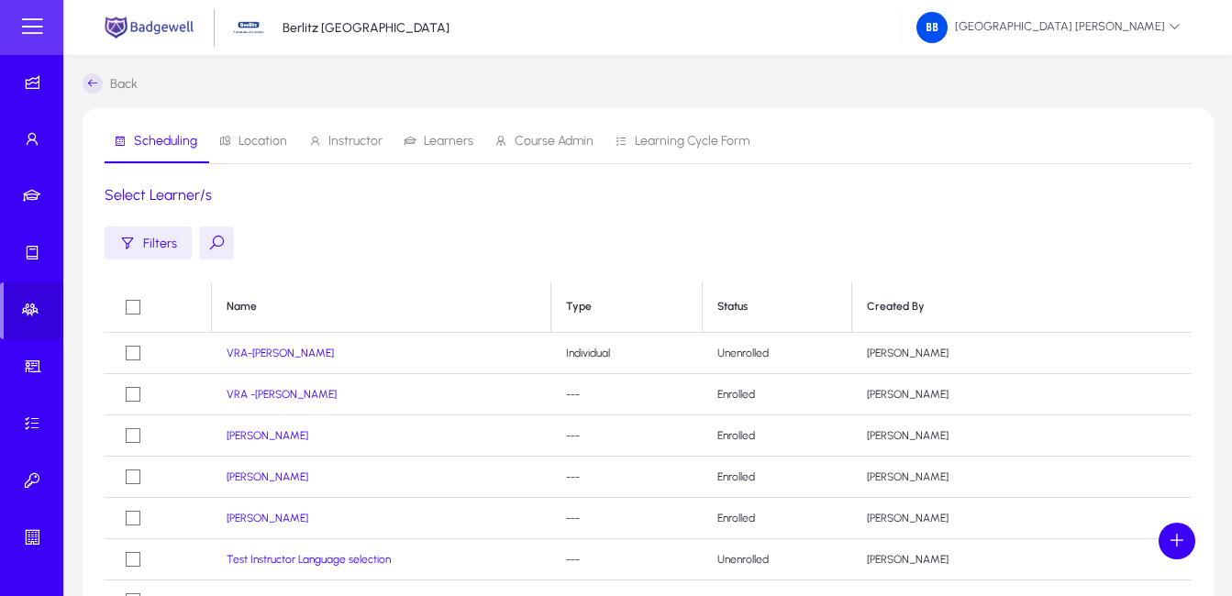
click at [63, 124] on mat-sidenav at bounding box center [32, 298] width 64 height 596
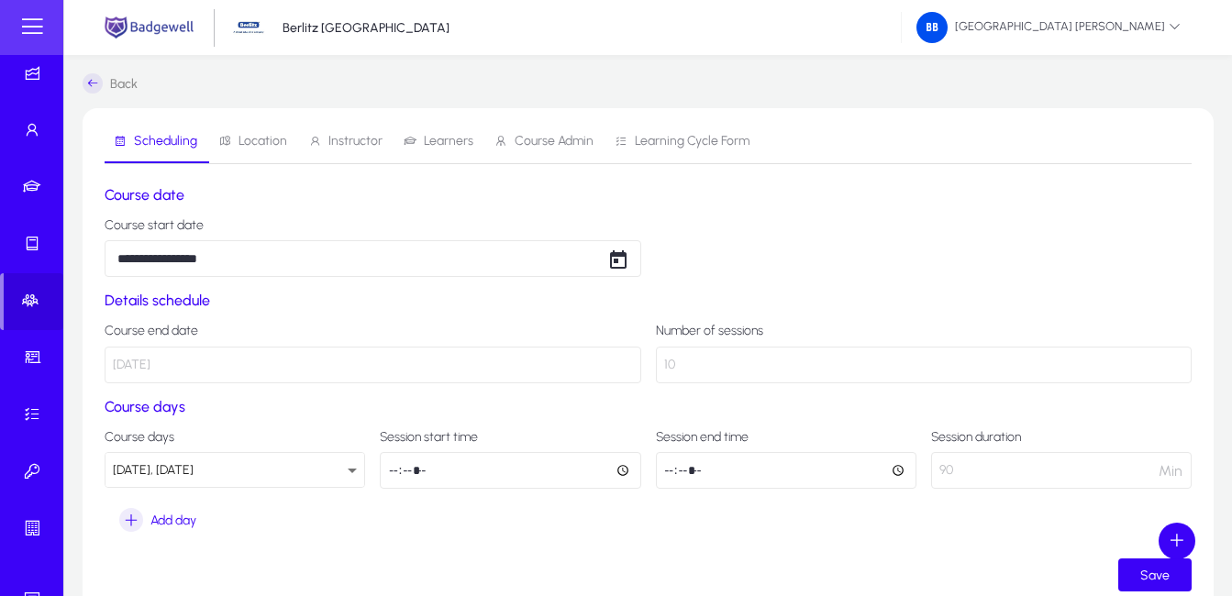
click at [156, 140] on span "Scheduling" at bounding box center [165, 141] width 63 height 13
click at [253, 139] on span "Location" at bounding box center [263, 141] width 49 height 13
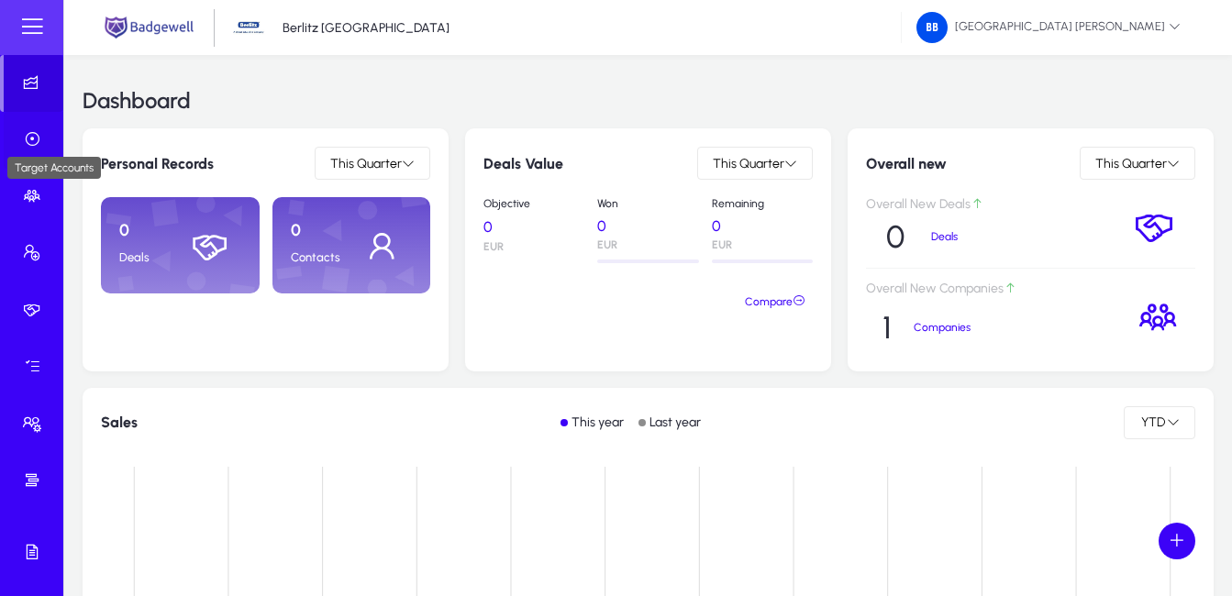
click at [28, 140] on icon at bounding box center [36, 139] width 26 height 18
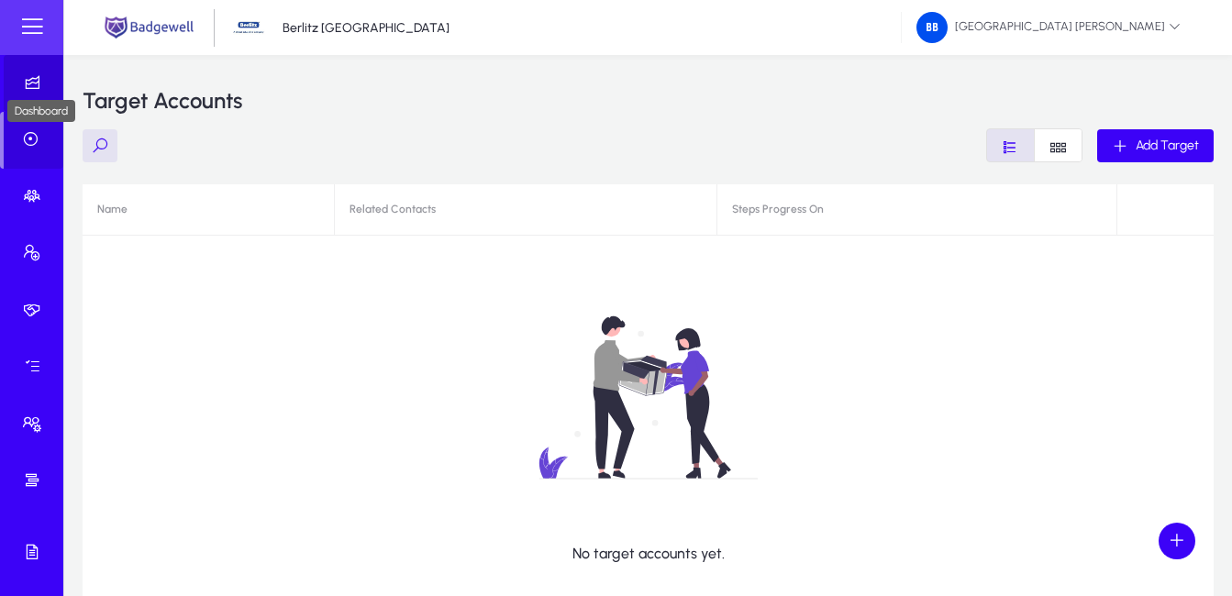
click at [29, 83] on icon at bounding box center [36, 82] width 26 height 18
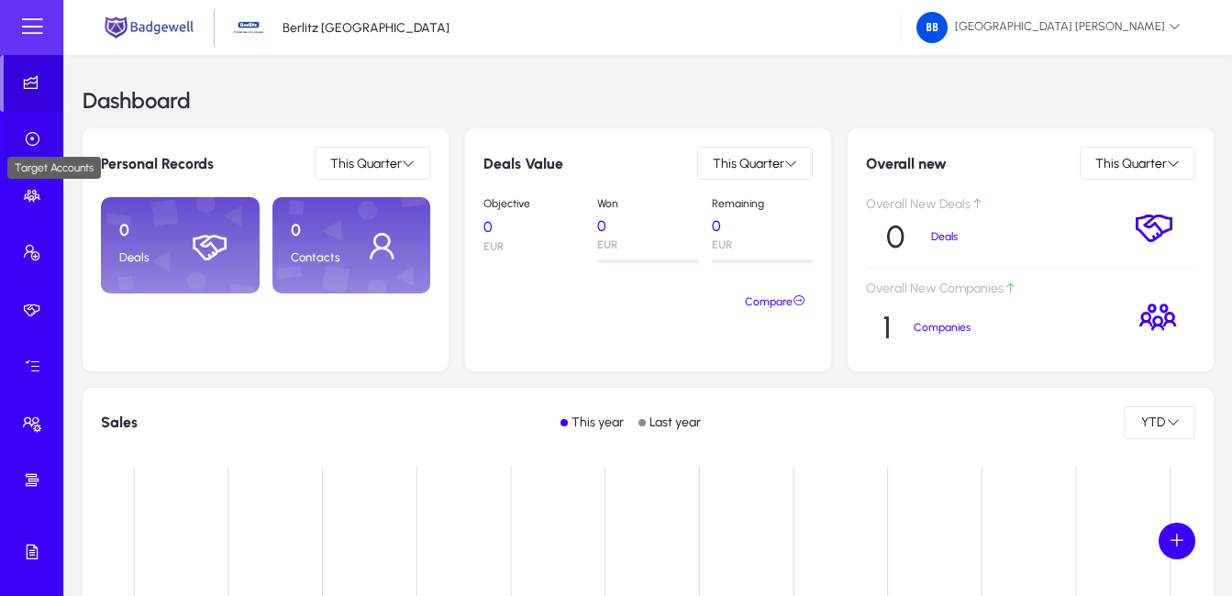
click at [26, 133] on icon at bounding box center [36, 139] width 26 height 18
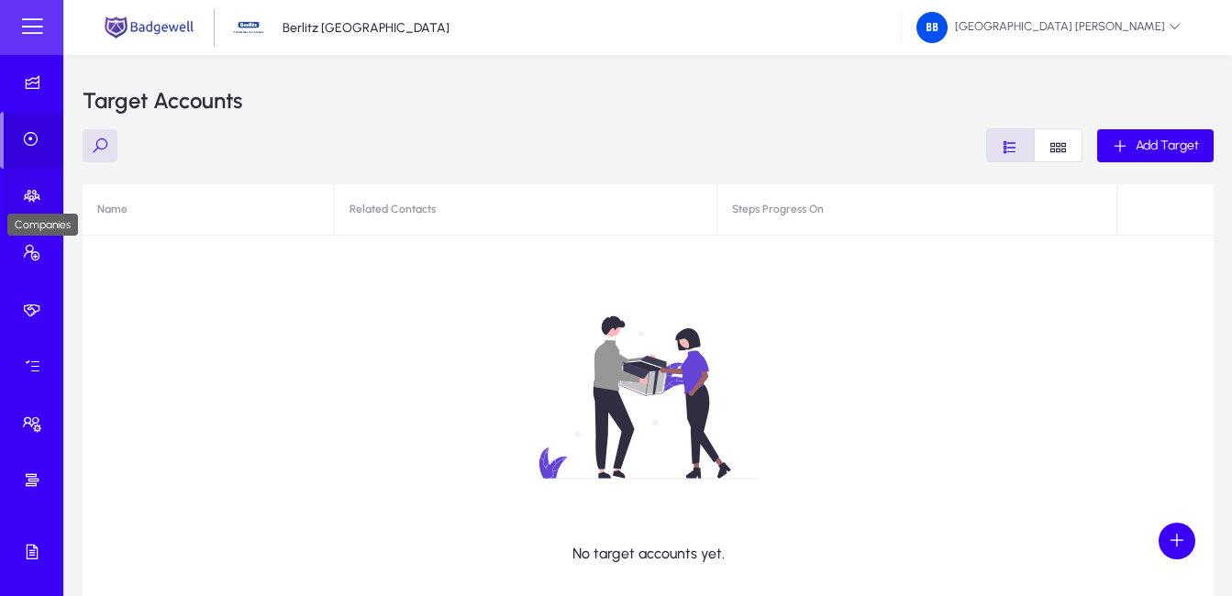
drag, startPoint x: 29, startPoint y: 196, endPoint x: 47, endPoint y: 191, distance: 18.3
click at [28, 196] on icon at bounding box center [36, 196] width 26 height 18
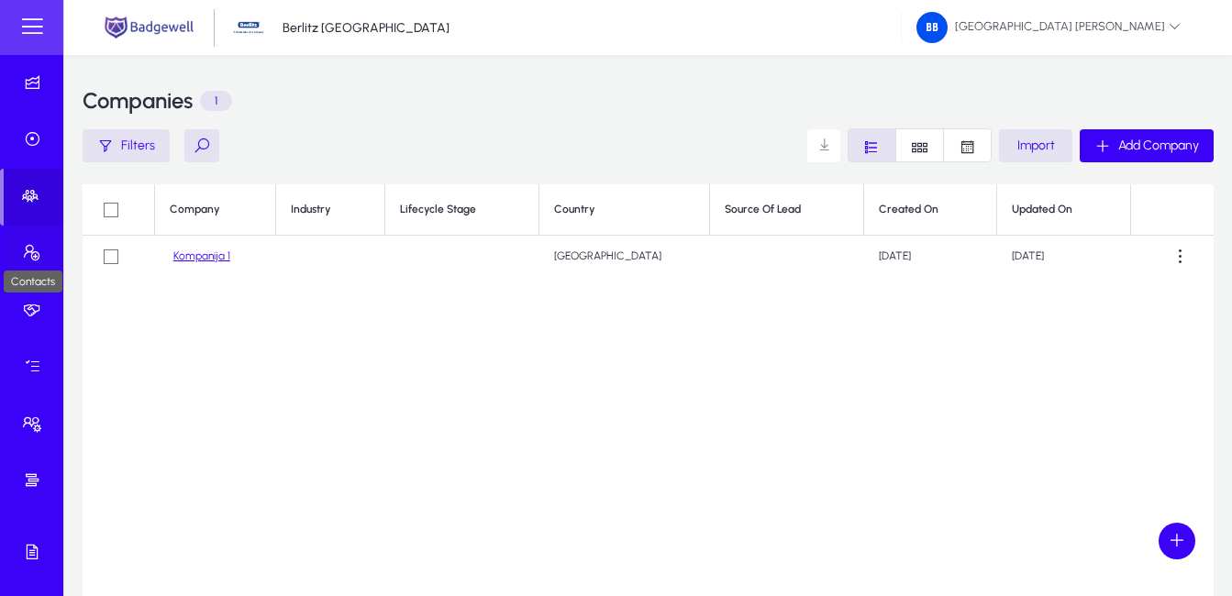
click at [28, 246] on icon at bounding box center [36, 253] width 26 height 18
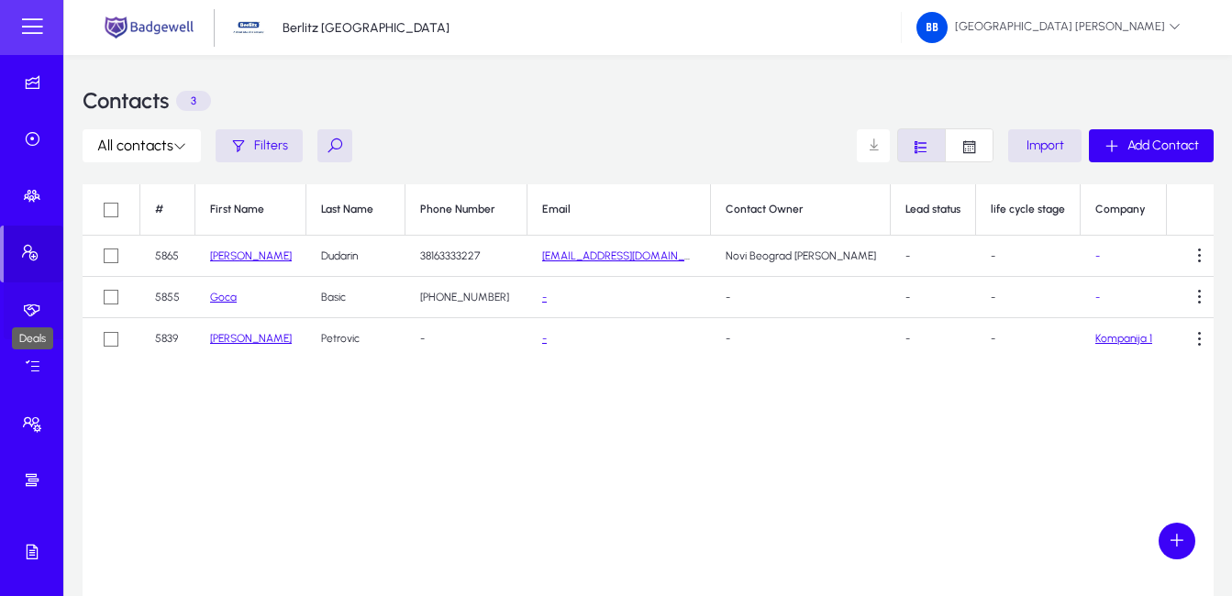
click at [26, 303] on icon at bounding box center [36, 310] width 26 height 18
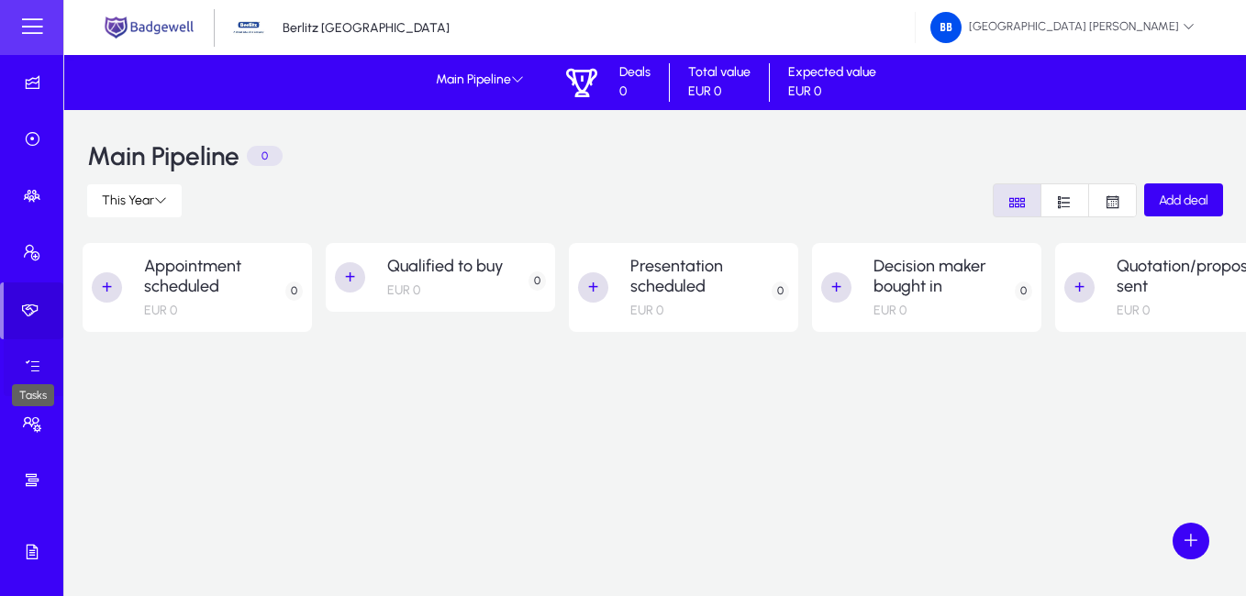
click at [27, 366] on icon at bounding box center [36, 367] width 26 height 18
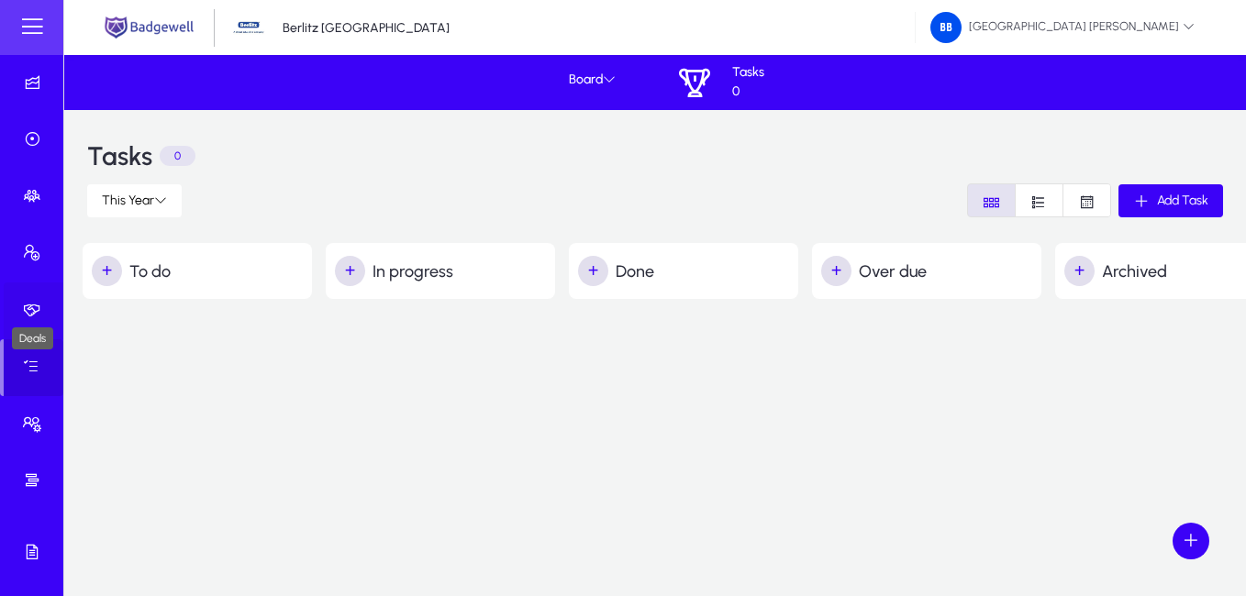
click at [30, 304] on icon at bounding box center [36, 310] width 26 height 18
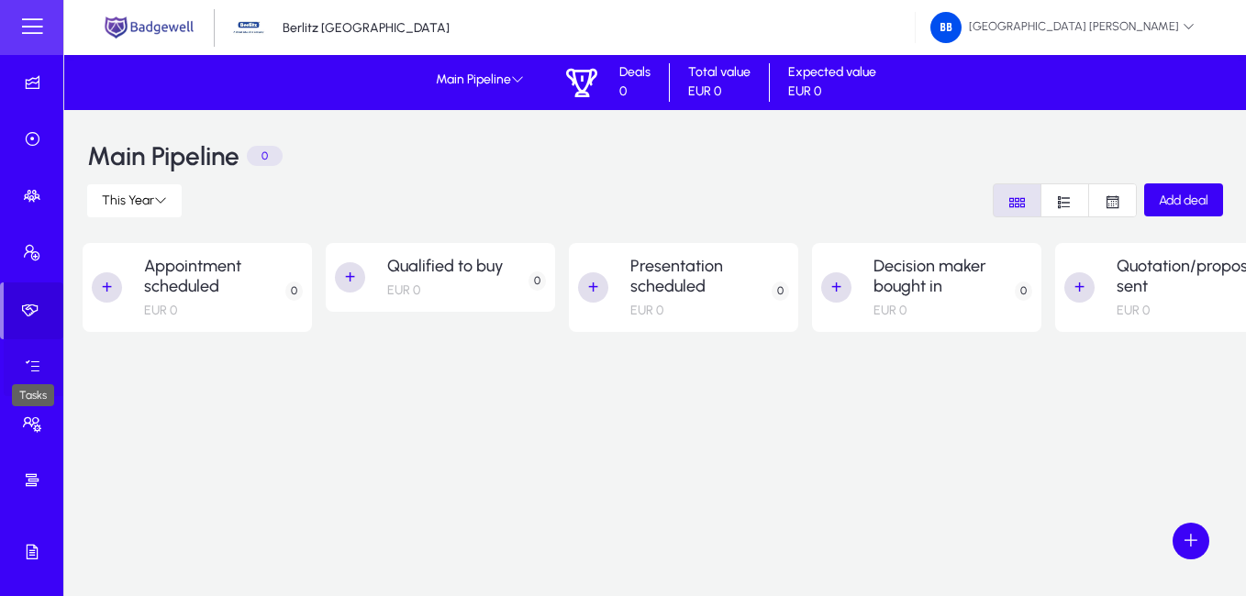
click at [31, 365] on icon at bounding box center [36, 367] width 26 height 18
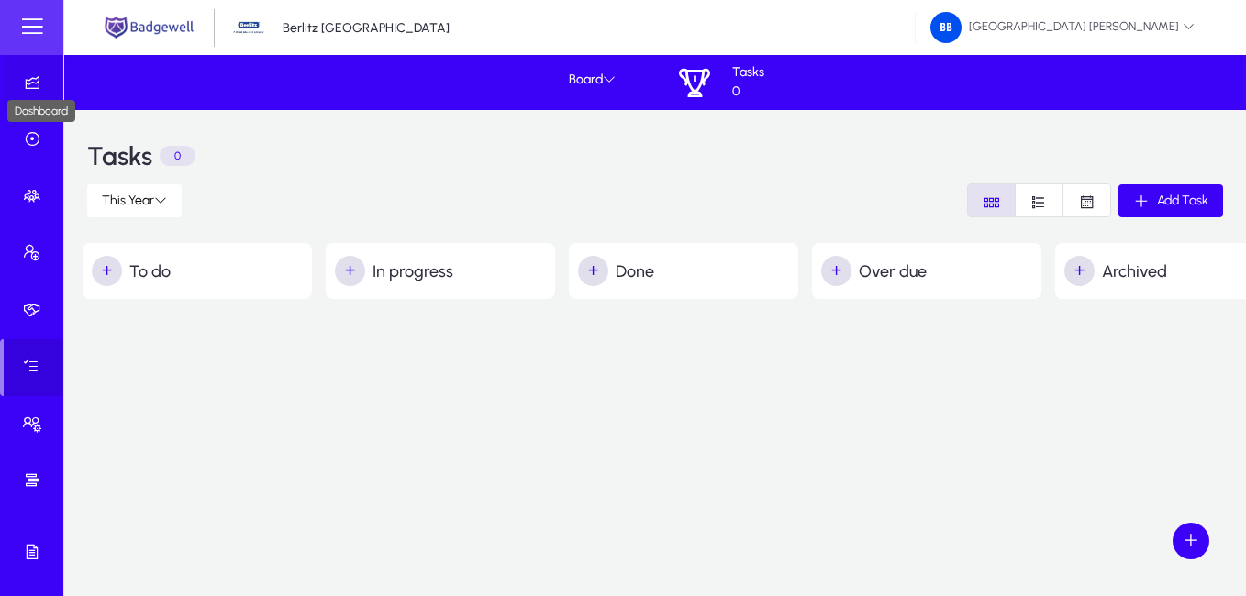
click at [32, 83] on icon at bounding box center [36, 82] width 26 height 18
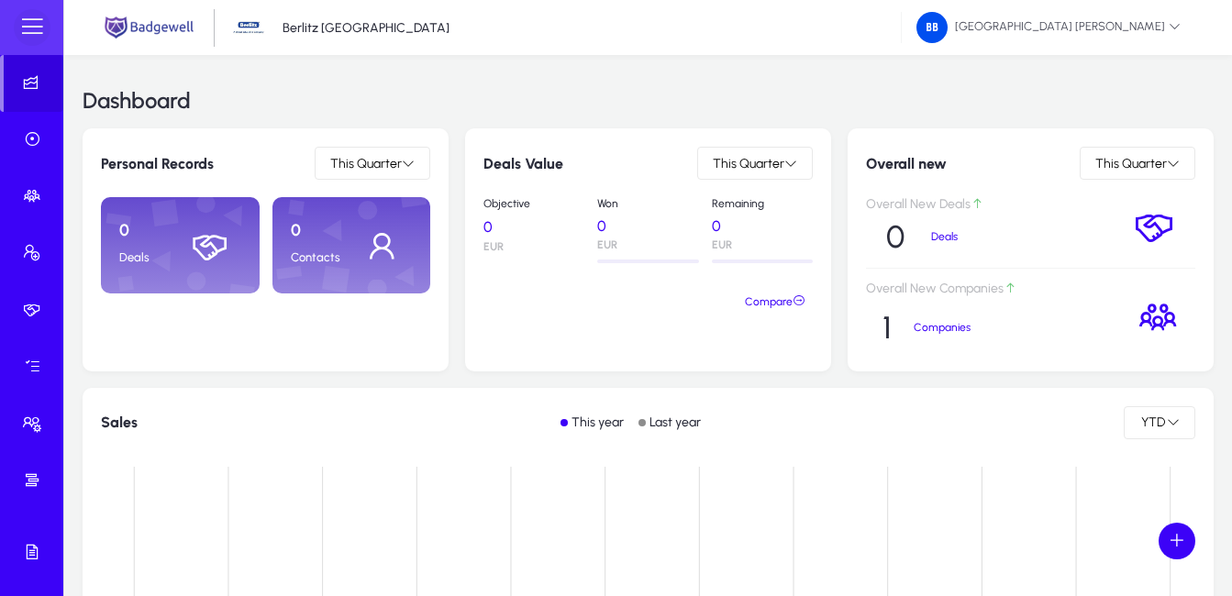
click at [28, 22] on span at bounding box center [32, 27] width 37 height 37
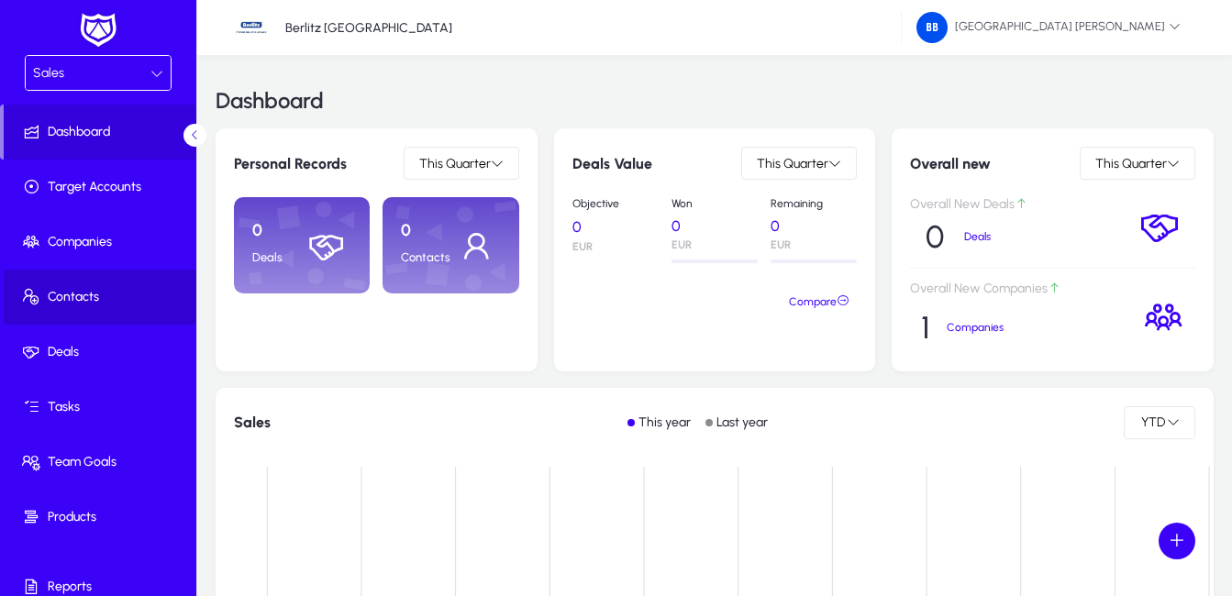
click at [106, 284] on span at bounding box center [102, 297] width 196 height 44
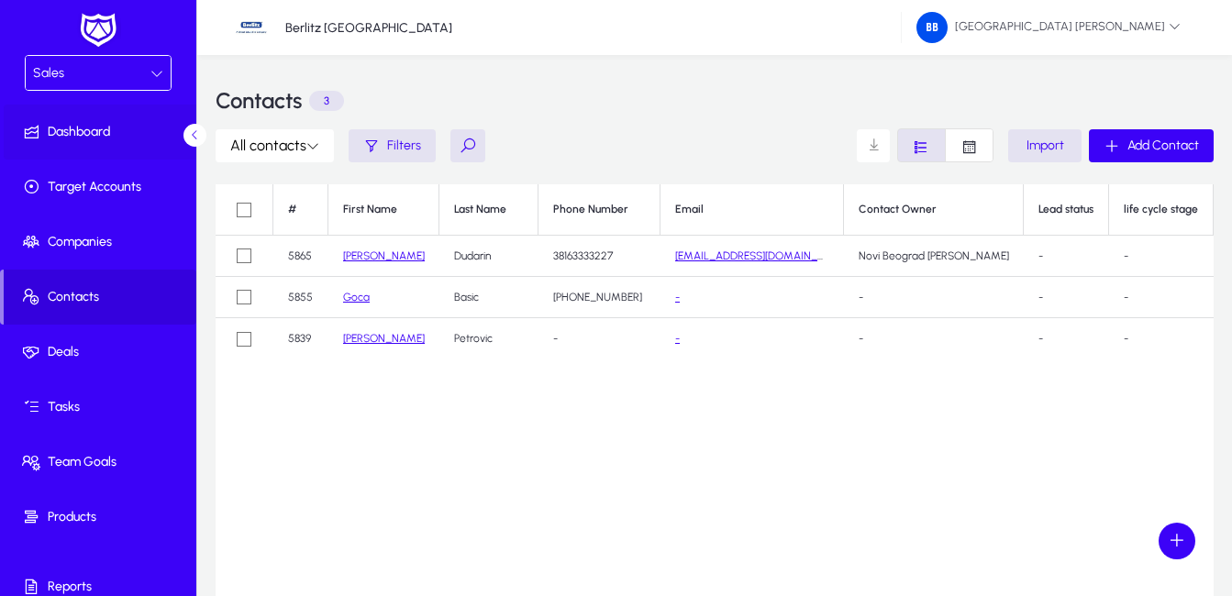
click at [105, 129] on span "Dashboard" at bounding box center [102, 132] width 196 height 18
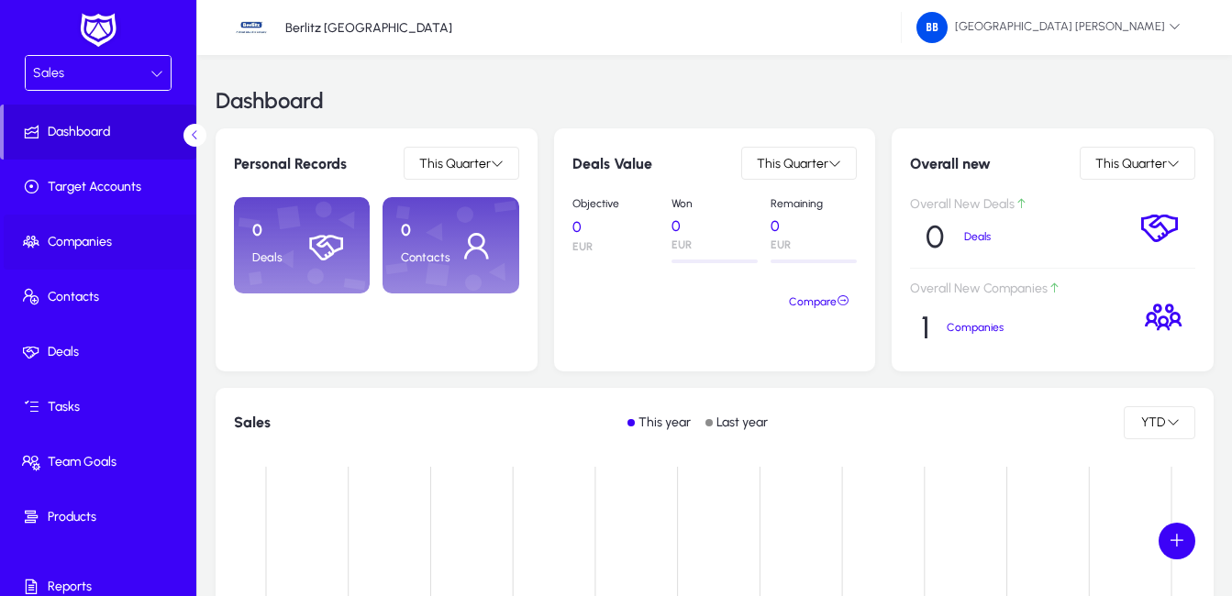
click at [86, 239] on span "Companies" at bounding box center [102, 242] width 196 height 18
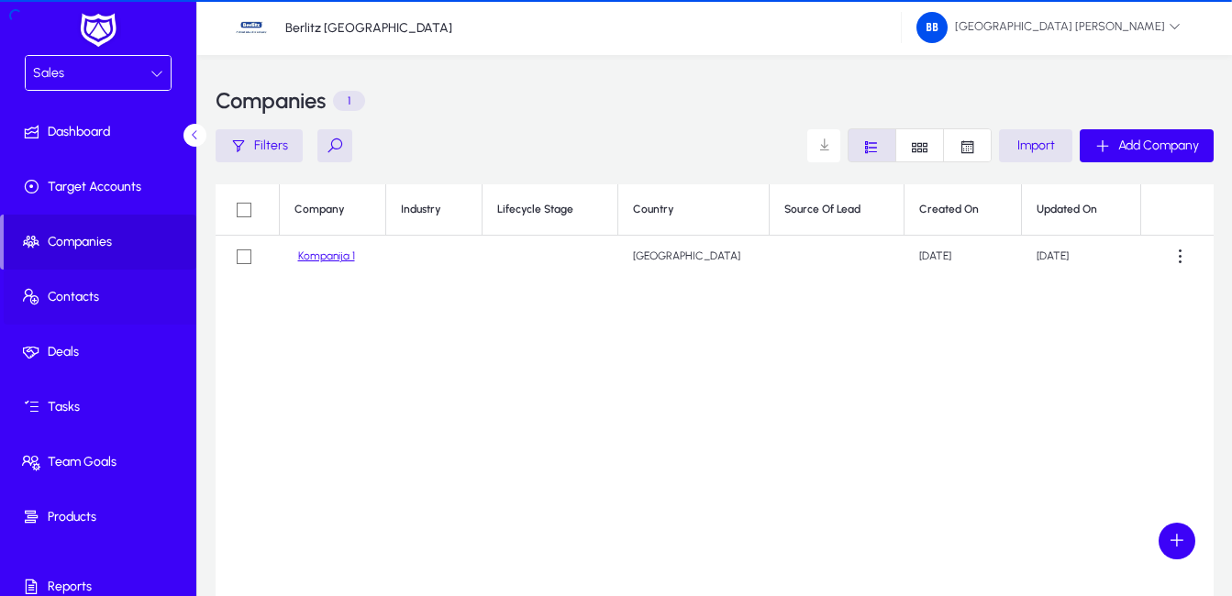
click at [73, 295] on span "Contacts" at bounding box center [102, 297] width 196 height 18
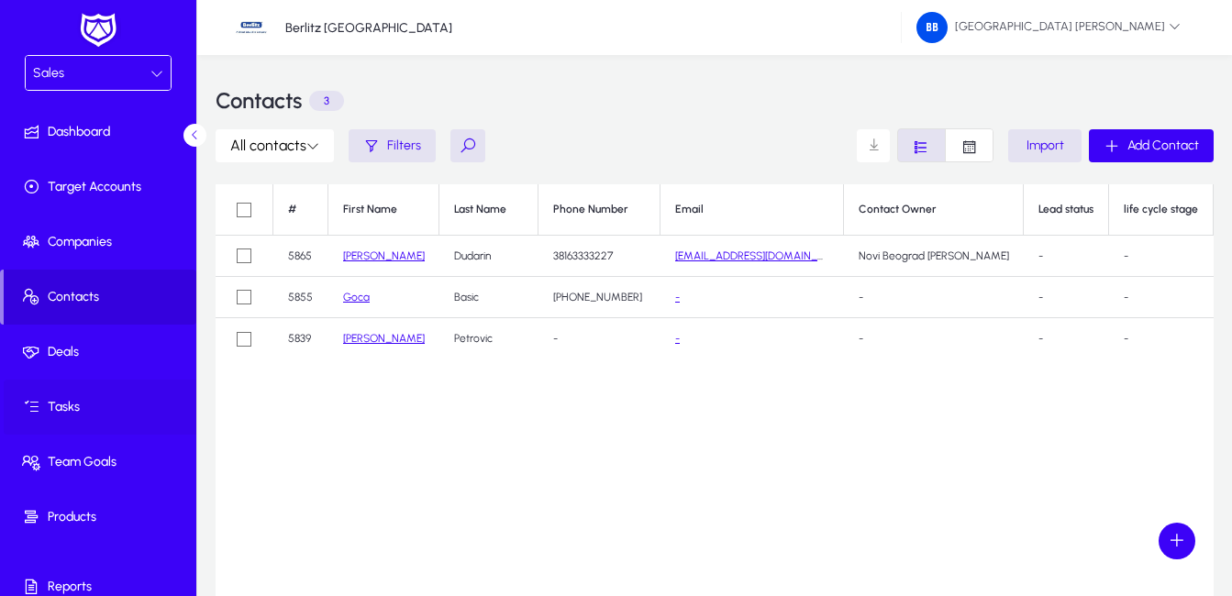
click at [62, 409] on span "Tasks" at bounding box center [102, 407] width 196 height 18
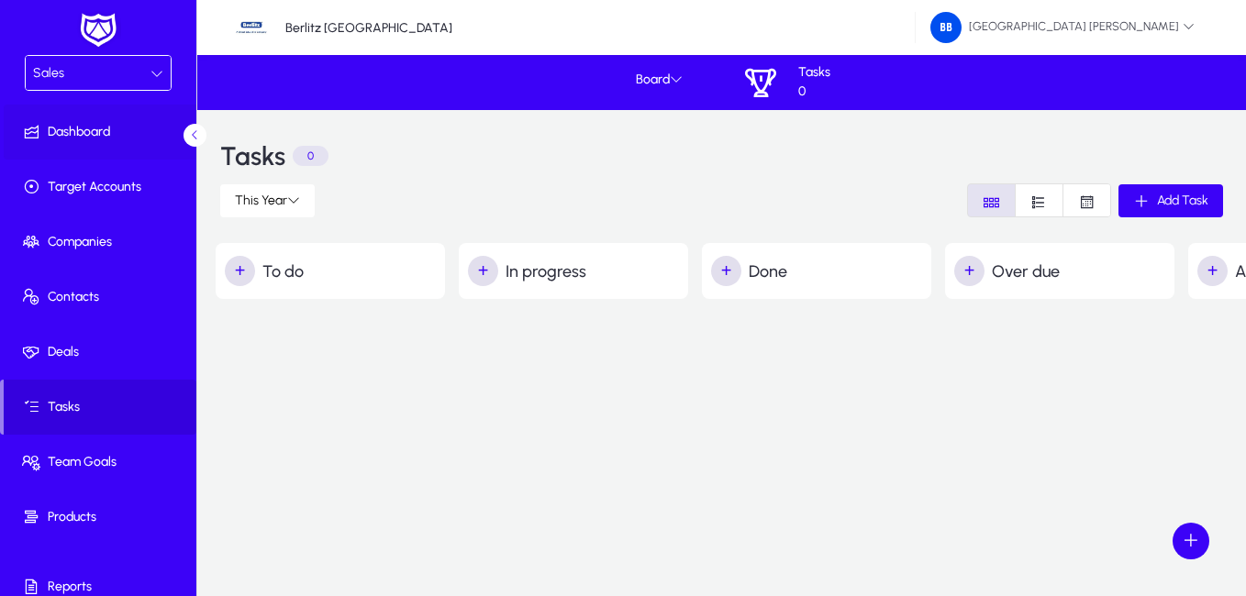
click at [96, 129] on span "Dashboard" at bounding box center [102, 132] width 196 height 18
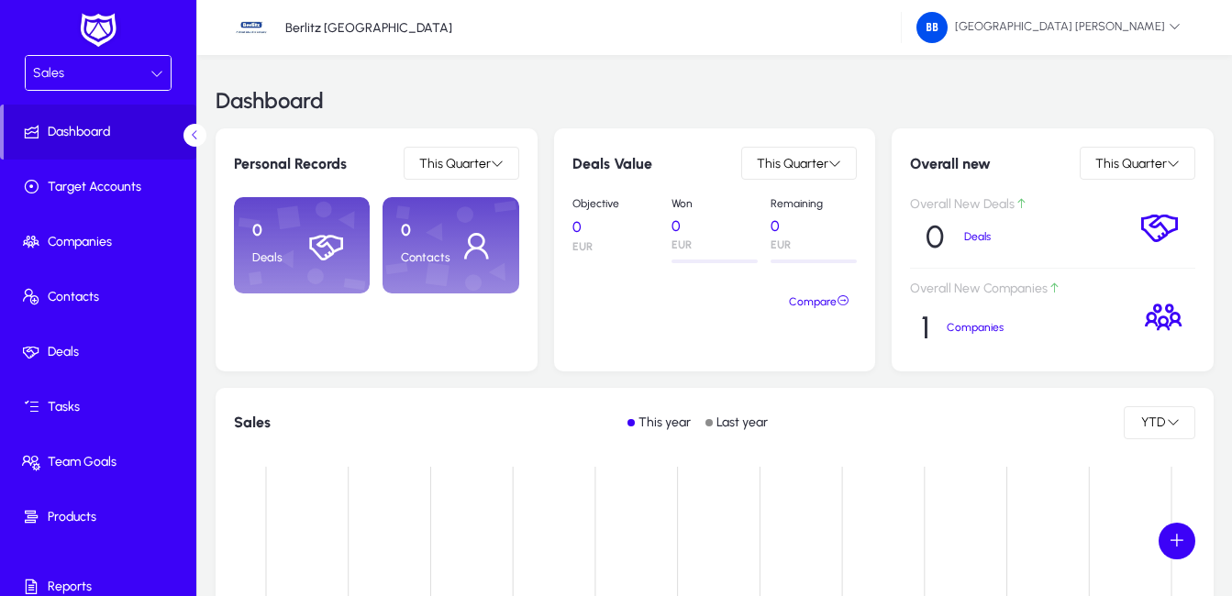
click at [150, 73] on icon at bounding box center [156, 73] width 13 height 13
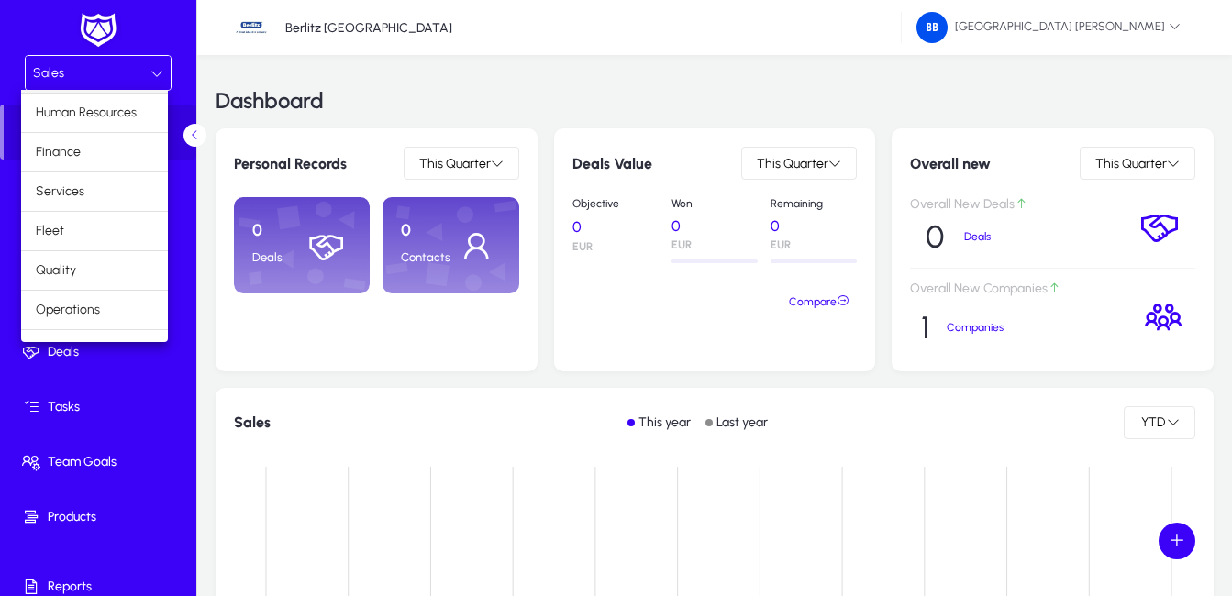
scroll to position [62, 0]
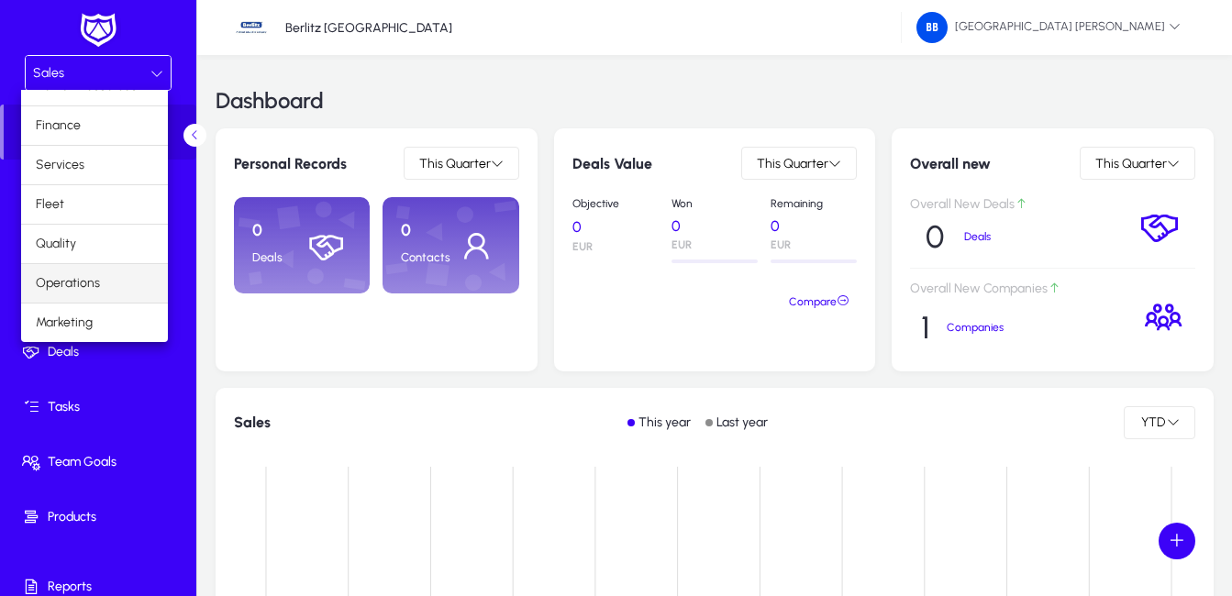
click at [80, 279] on span "Operations" at bounding box center [68, 283] width 64 height 22
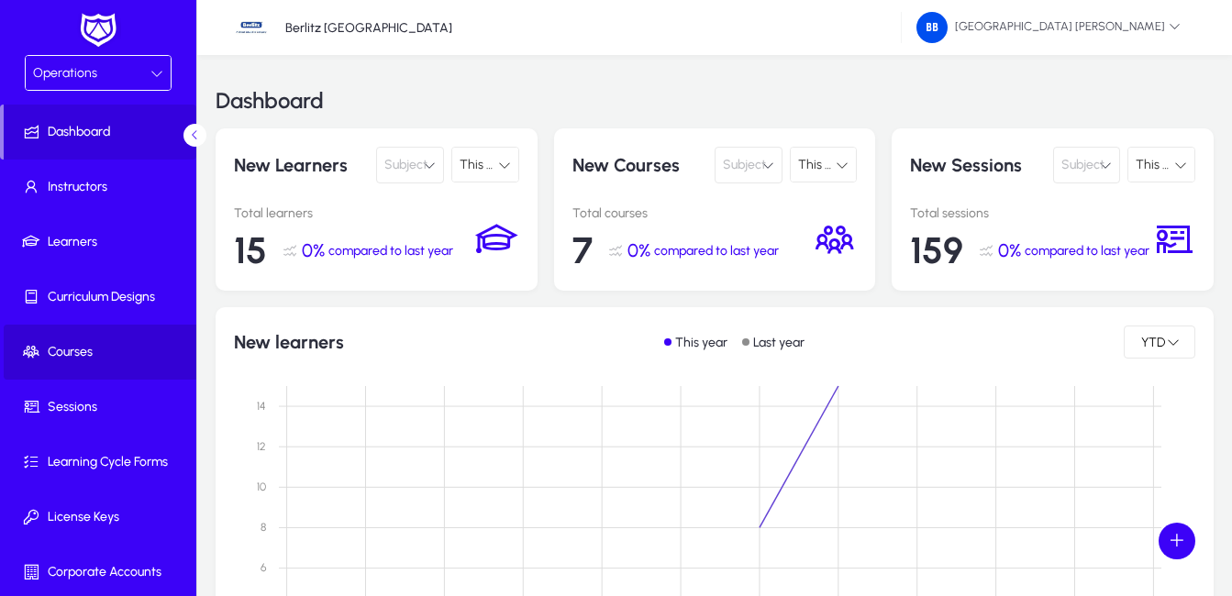
click at [100, 354] on span "Courses" at bounding box center [102, 352] width 196 height 18
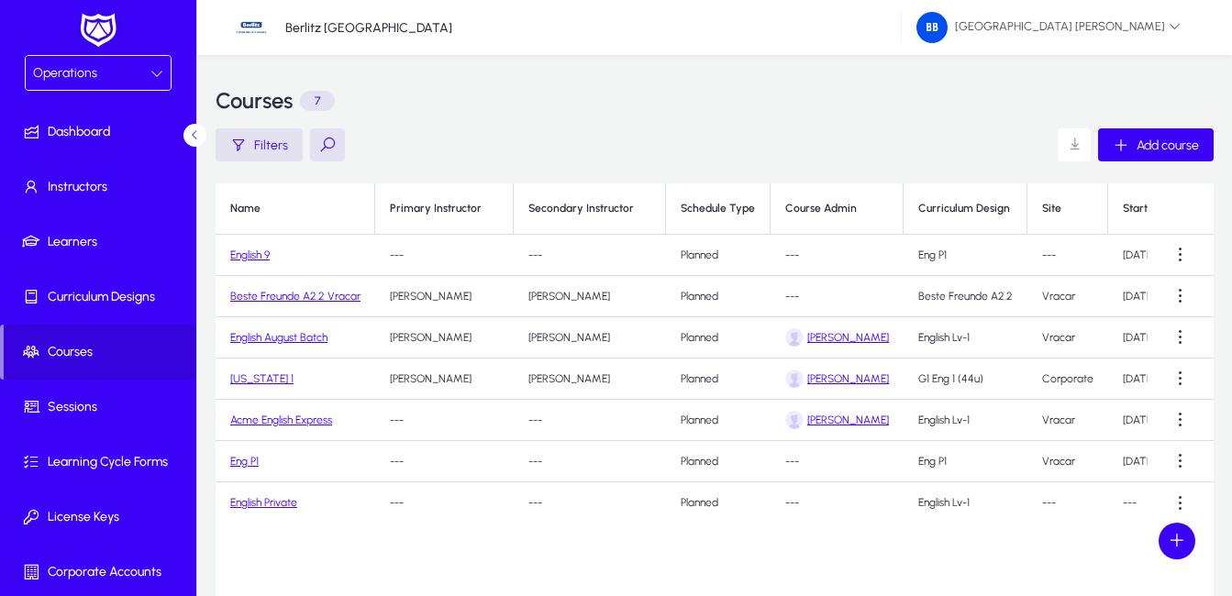
click at [262, 254] on link "English 9" at bounding box center [249, 255] width 39 height 13
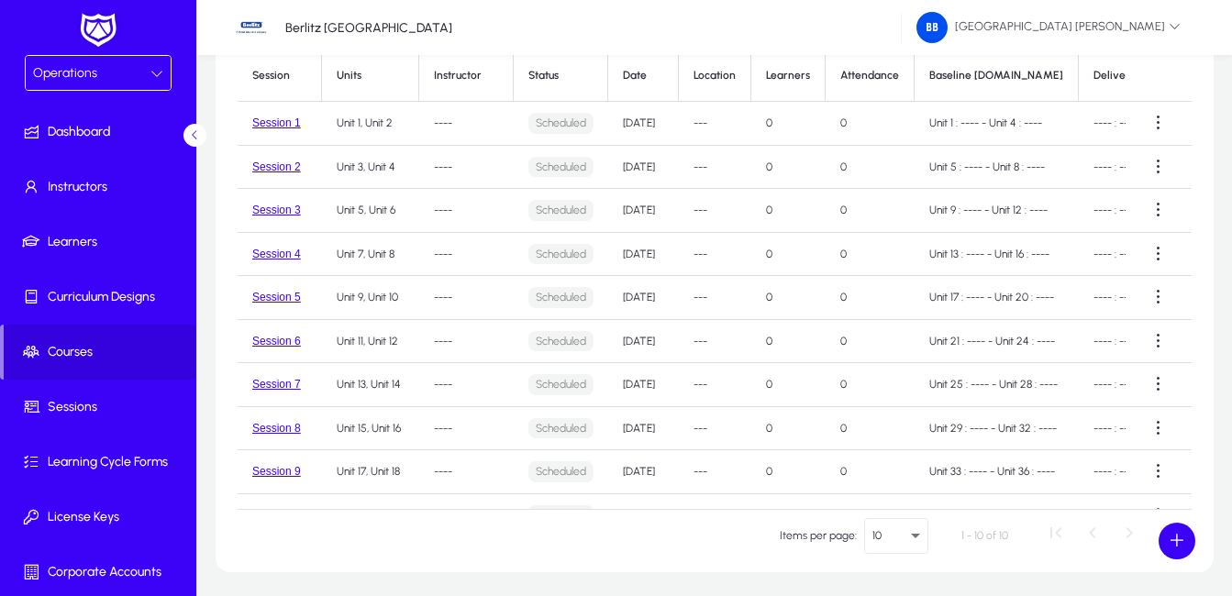
scroll to position [92, 0]
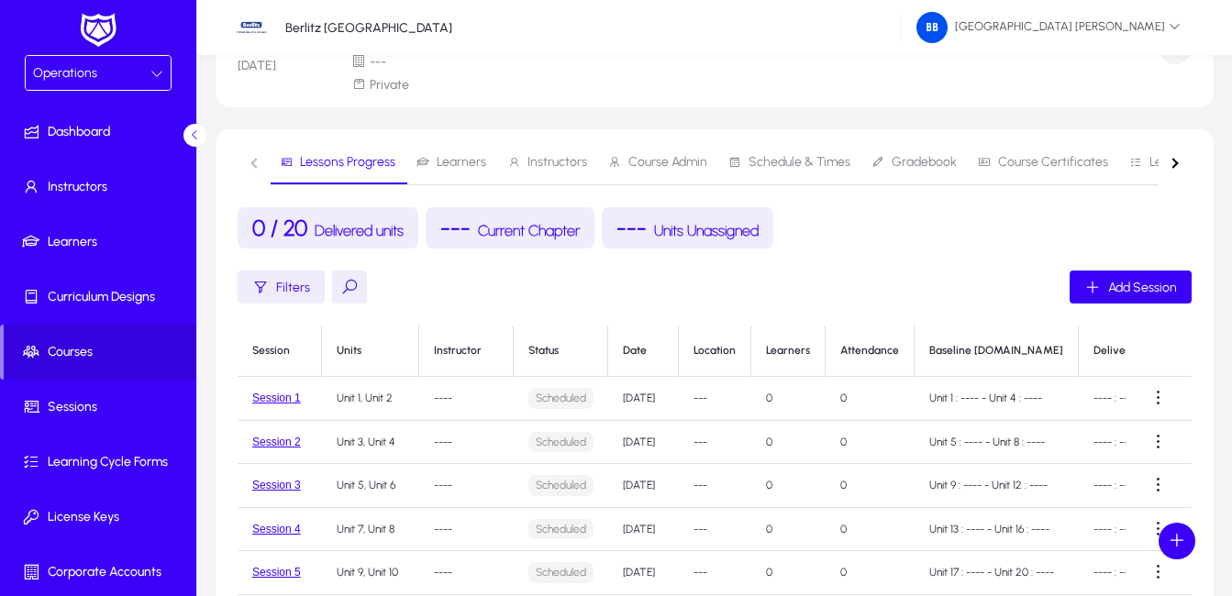
click at [450, 161] on span "Learners" at bounding box center [462, 162] width 50 height 13
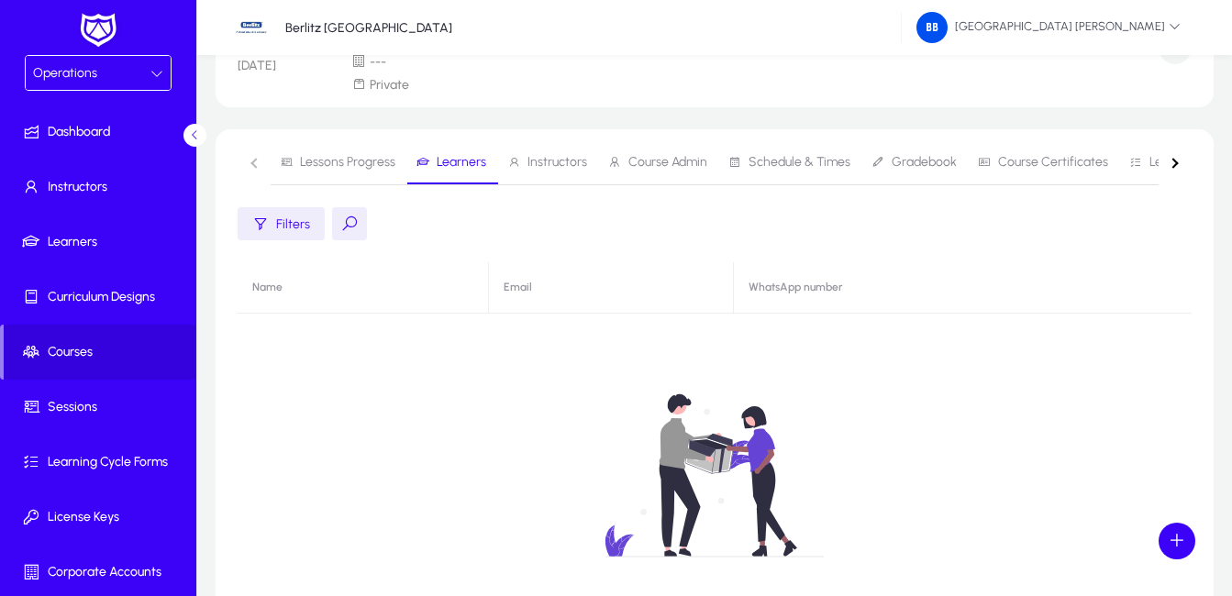
drag, startPoint x: 352, startPoint y: 164, endPoint x: 699, endPoint y: 83, distance: 356.1
click at [352, 163] on span "Lessons Progress" at bounding box center [347, 162] width 95 height 13
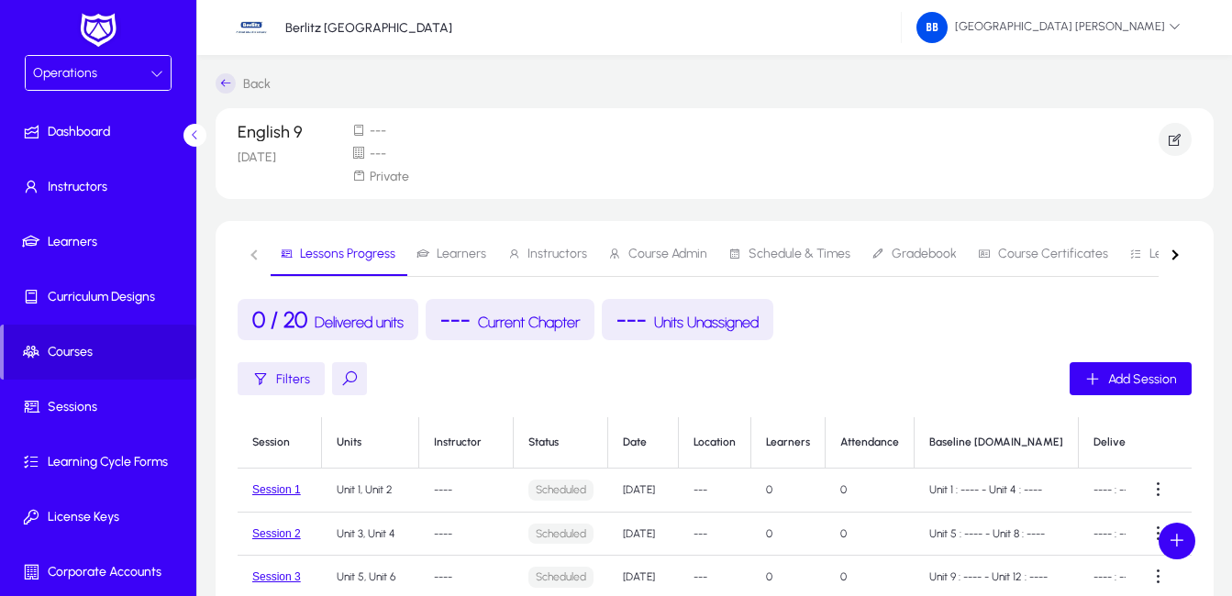
click at [252, 253] on nav "Lessons Progress Learners Instructors Course Admin Schedule & Times Gradebook C…" at bounding box center [715, 254] width 954 height 45
click at [640, 253] on span "Course Admin" at bounding box center [667, 254] width 79 height 13
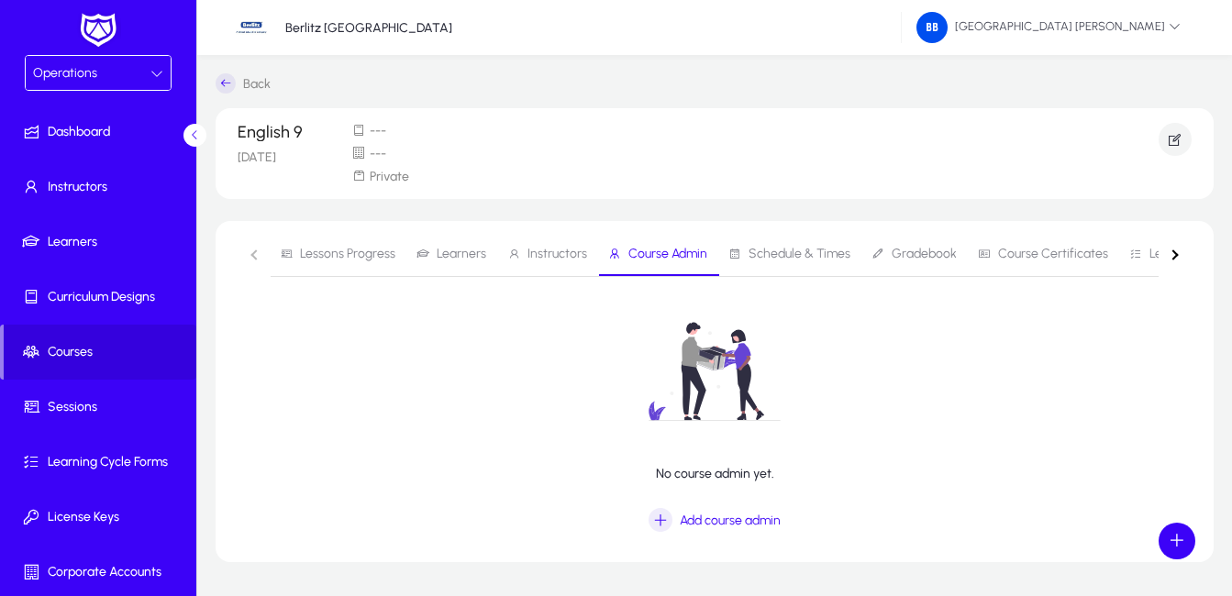
click at [772, 250] on span "Schedule & Times" at bounding box center [800, 254] width 102 height 13
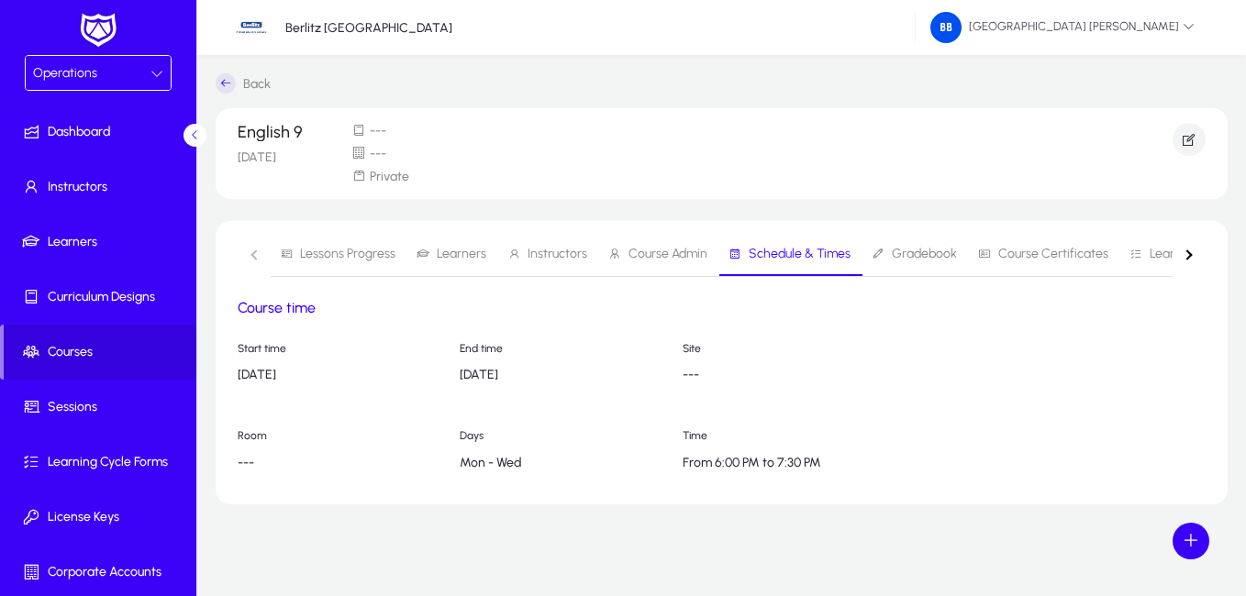
click at [914, 253] on span "Gradebook" at bounding box center [924, 254] width 65 height 13
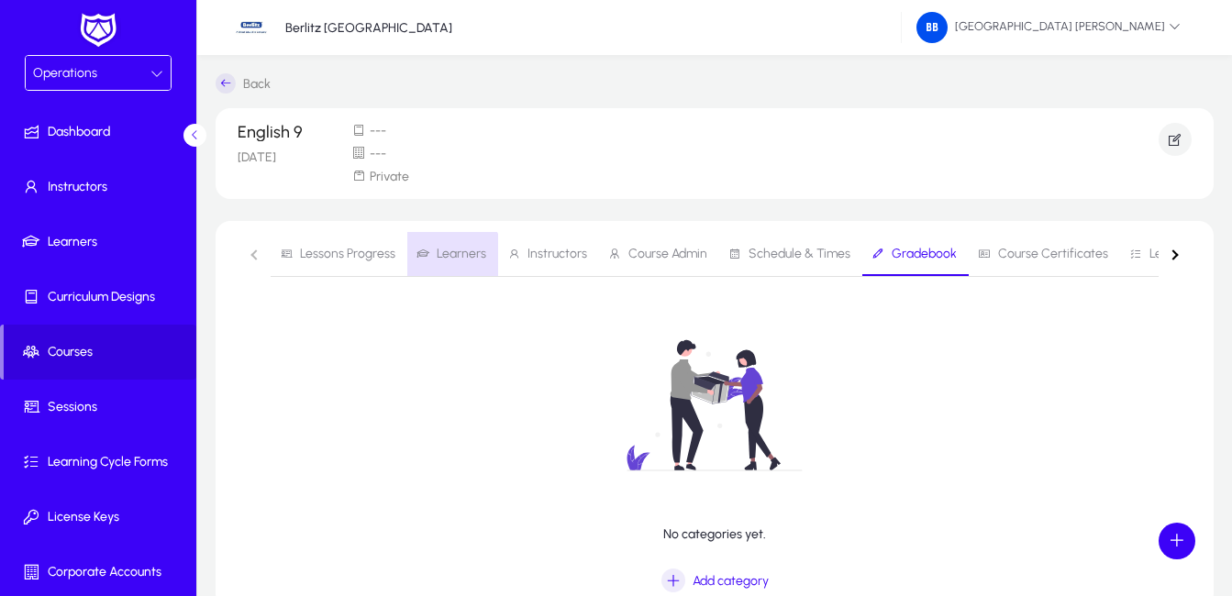
drag, startPoint x: 449, startPoint y: 255, endPoint x: 704, endPoint y: 294, distance: 257.9
click at [450, 255] on span "Learners" at bounding box center [462, 254] width 50 height 13
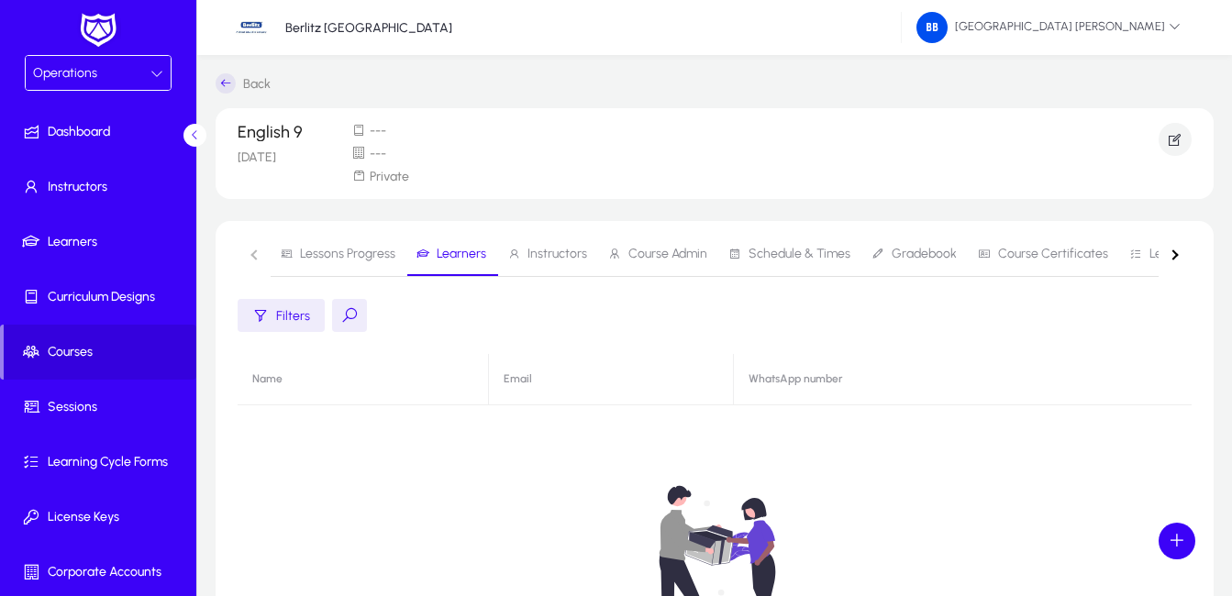
click at [250, 250] on nav "Lessons Progress Learners Instructors Course Admin Schedule & Times Gradebook C…" at bounding box center [715, 254] width 954 height 45
click at [347, 252] on span "Lessons Progress" at bounding box center [347, 254] width 95 height 13
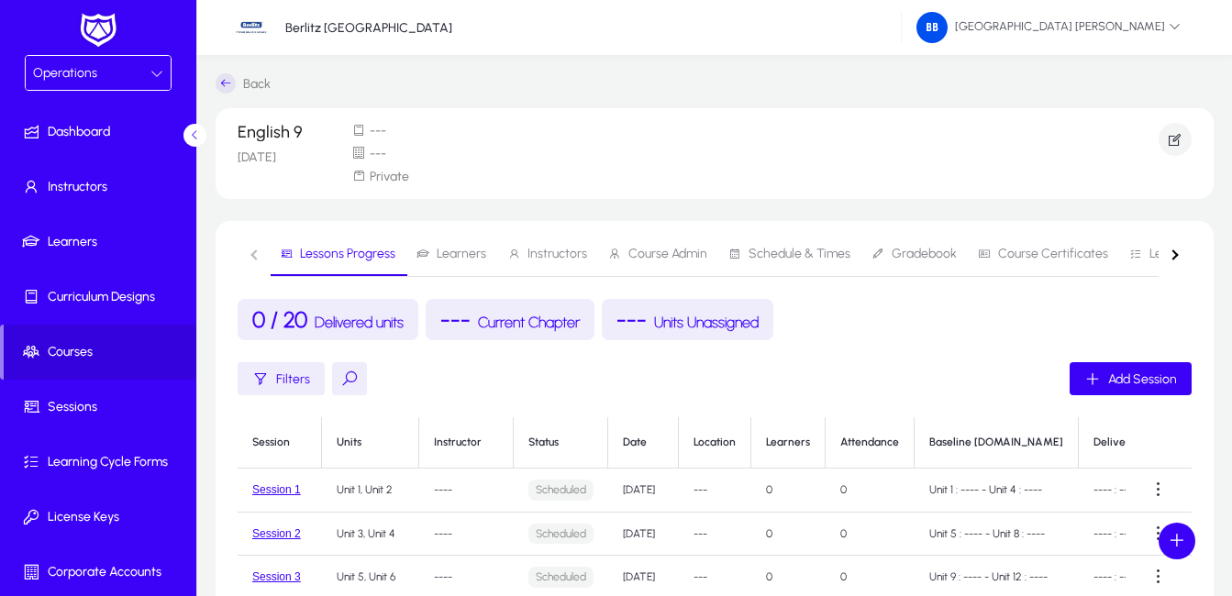
click at [802, 251] on span "Schedule & Times" at bounding box center [800, 254] width 102 height 13
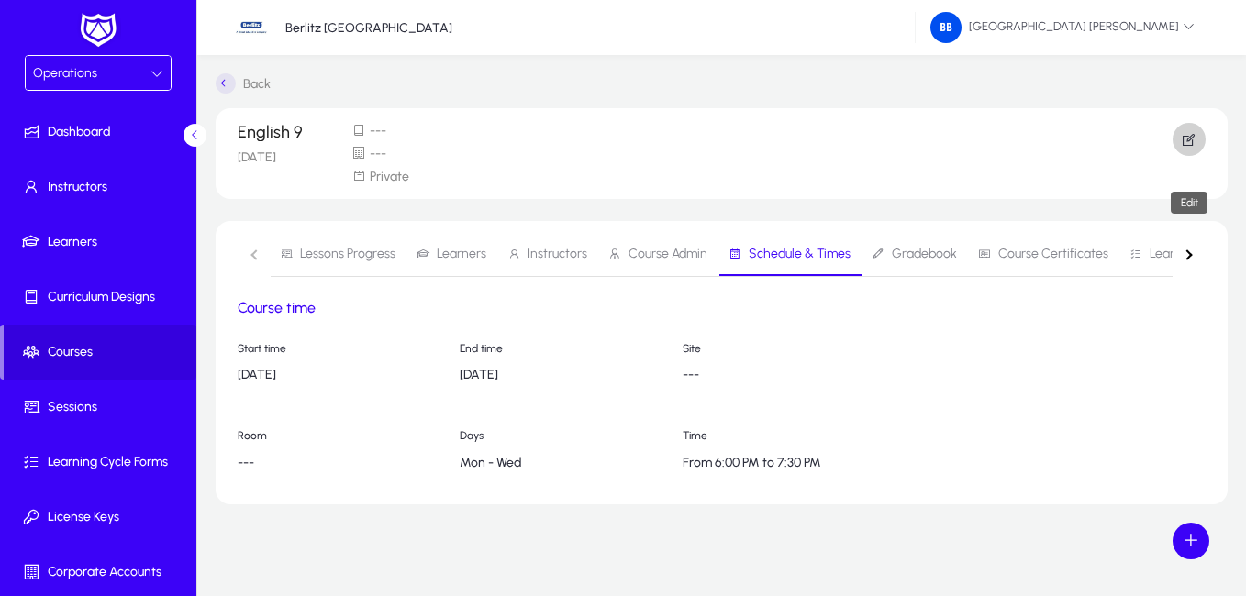
click at [1187, 136] on icon "button" at bounding box center [1189, 139] width 17 height 17
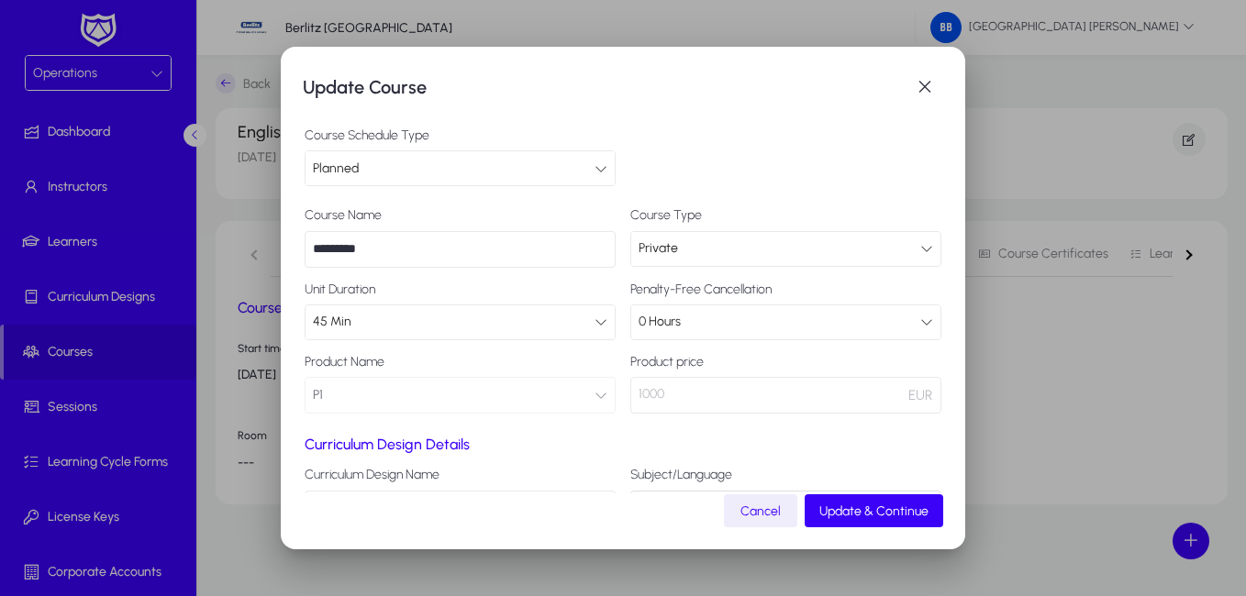
click at [908, 395] on span "EUR" at bounding box center [920, 395] width 24 height 22
click at [692, 385] on p "1000" at bounding box center [785, 395] width 311 height 37
click at [670, 367] on label "Product price" at bounding box center [785, 362] width 311 height 15
click at [663, 398] on p "1000" at bounding box center [785, 395] width 311 height 37
click at [920, 320] on icon at bounding box center [926, 322] width 13 height 13
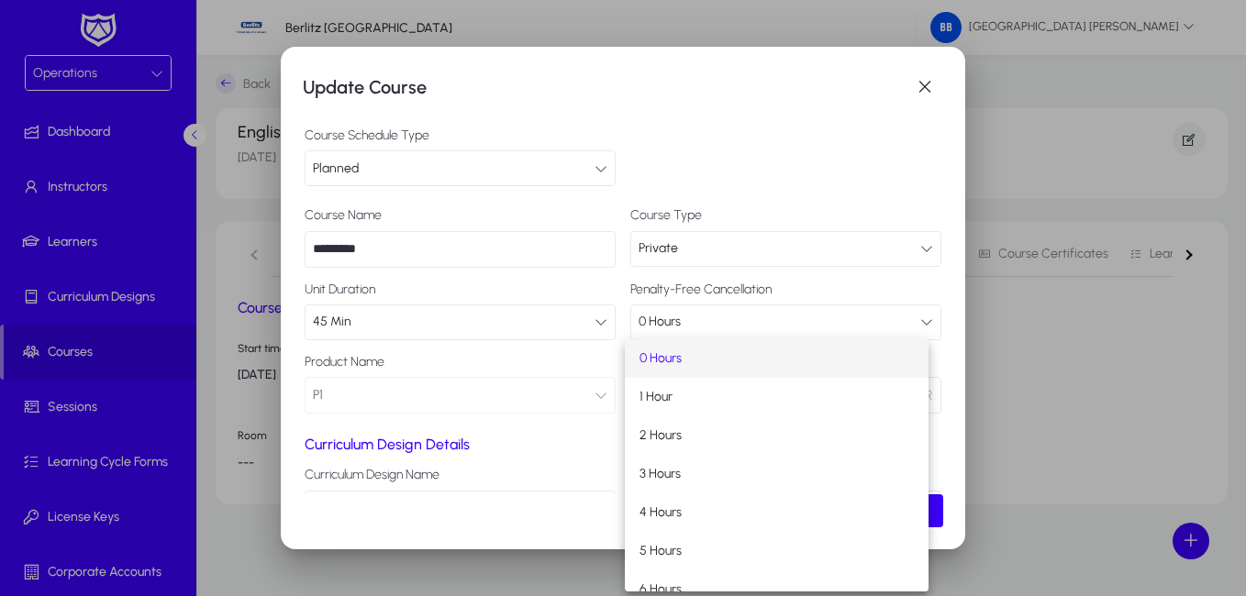
click at [590, 392] on div at bounding box center [623, 298] width 1246 height 596
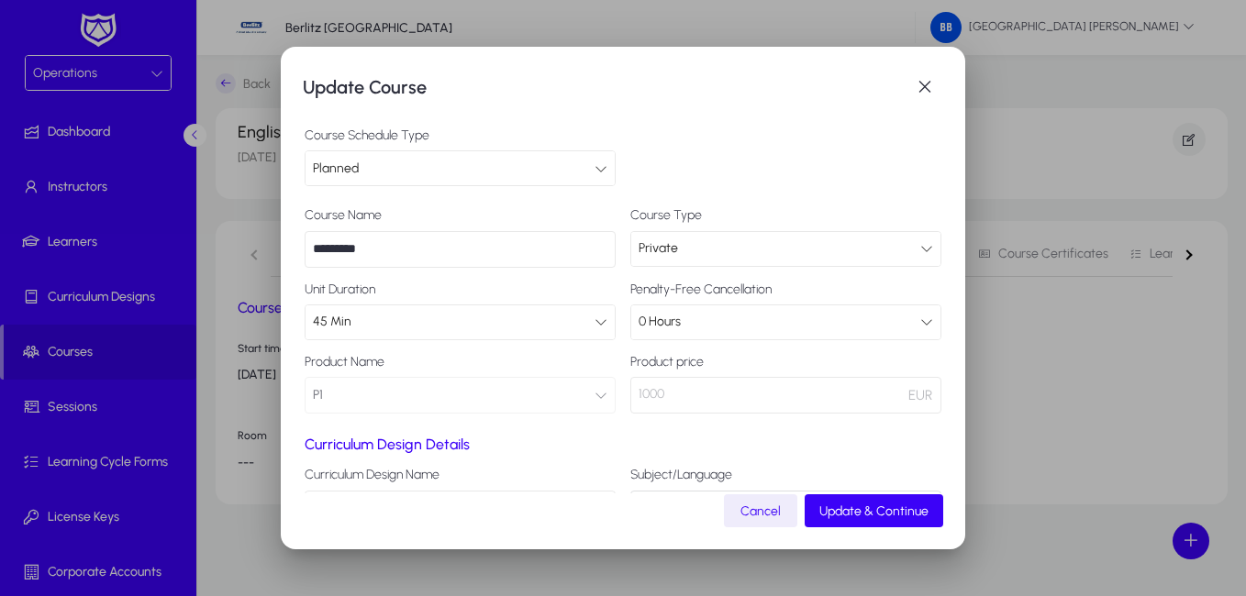
click at [733, 319] on div "0 Hours" at bounding box center [780, 322] width 282 height 24
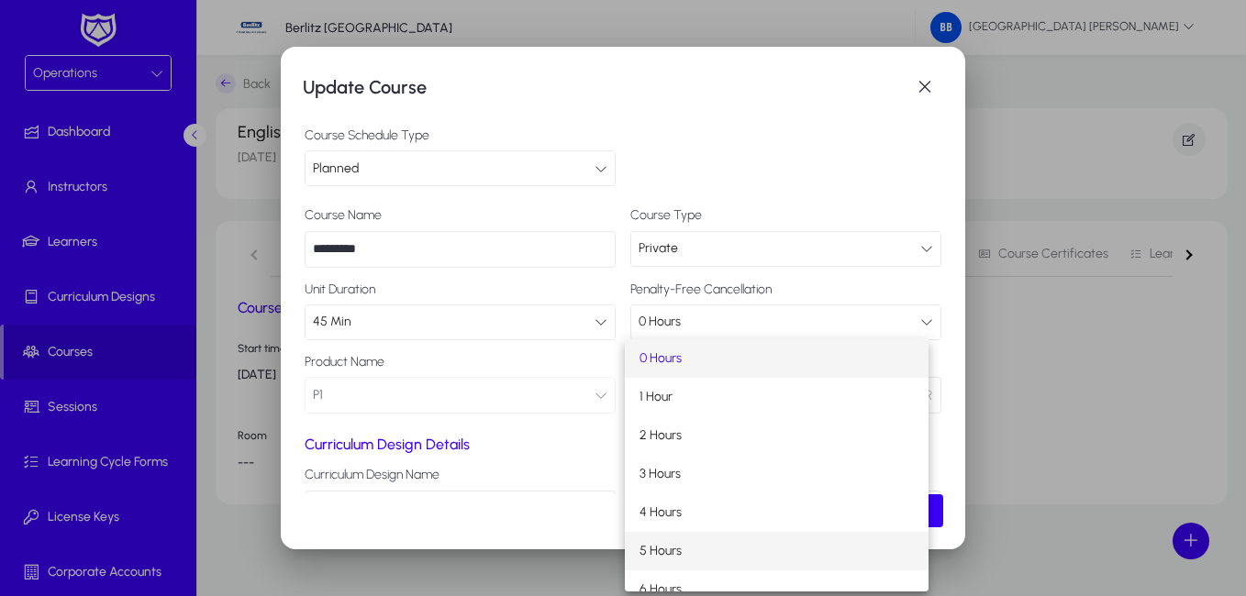
click at [699, 550] on mat-option "5 Hours" at bounding box center [777, 551] width 305 height 39
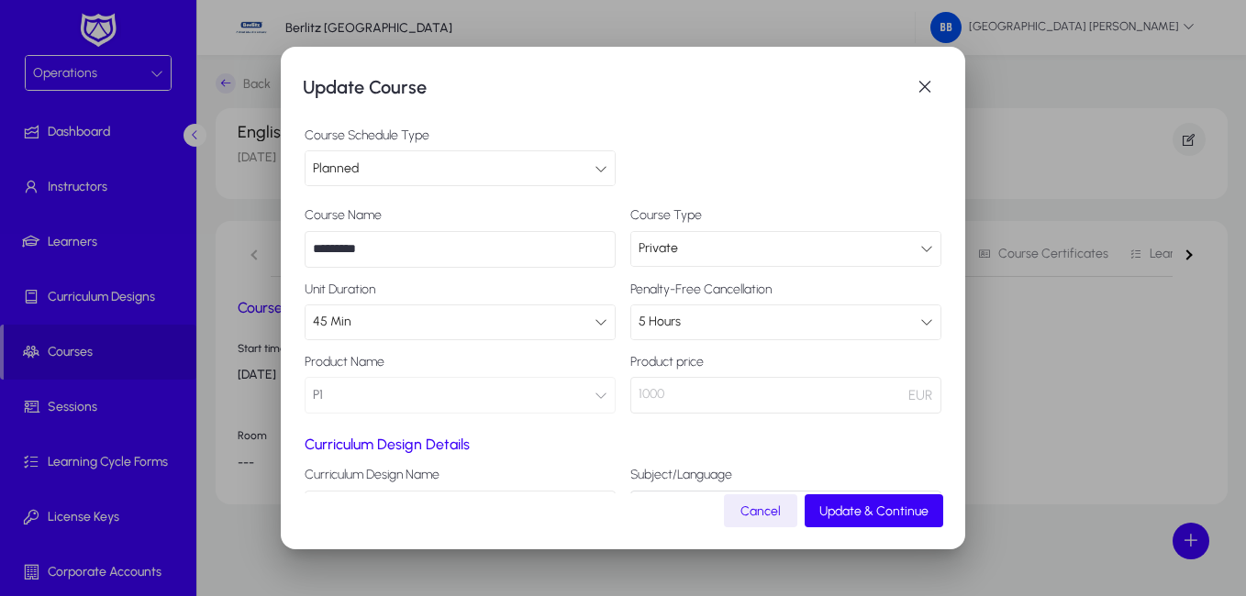
click at [920, 317] on icon at bounding box center [926, 322] width 13 height 13
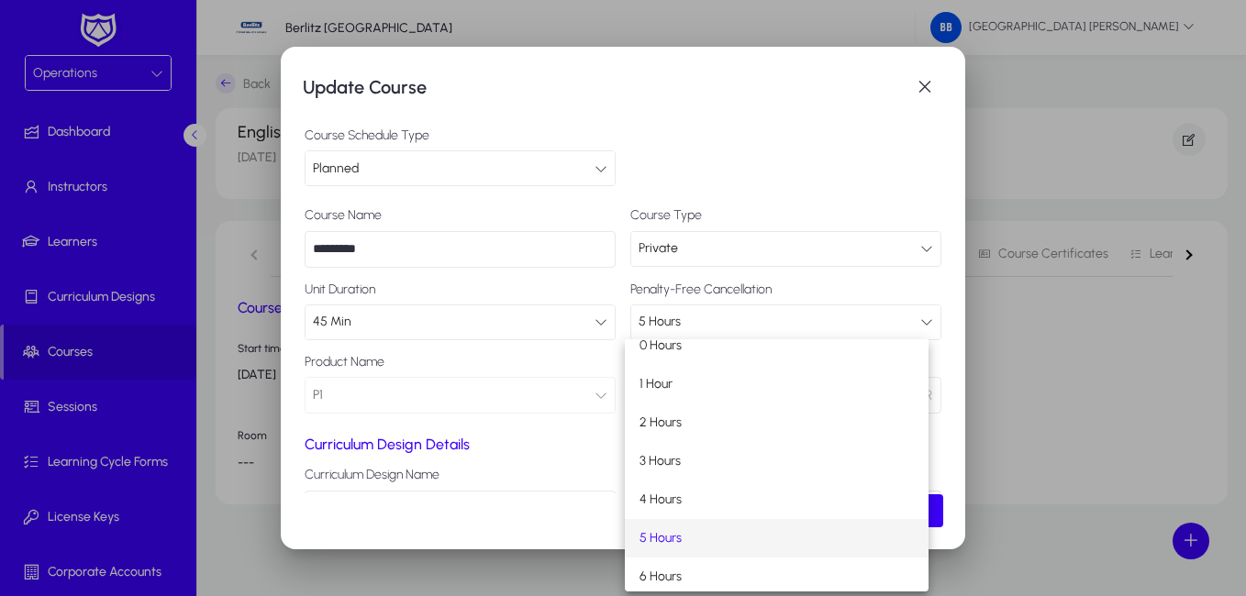
scroll to position [17, 0]
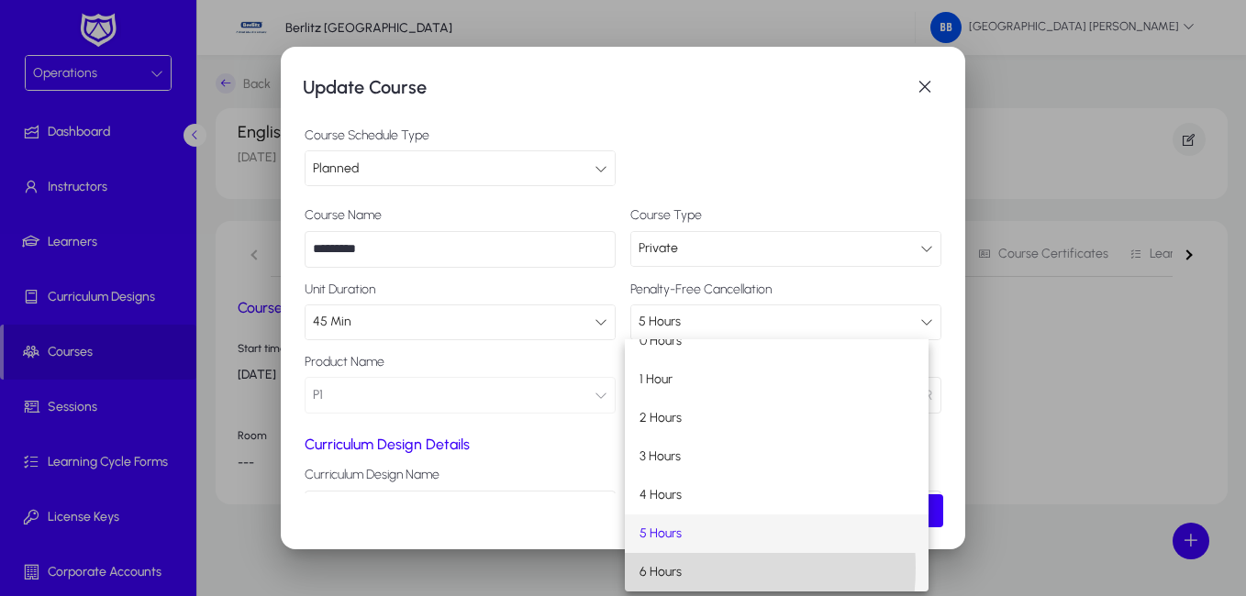
drag, startPoint x: 661, startPoint y: 568, endPoint x: 904, endPoint y: 536, distance: 244.3
click at [668, 566] on span "6 Hours" at bounding box center [660, 572] width 42 height 22
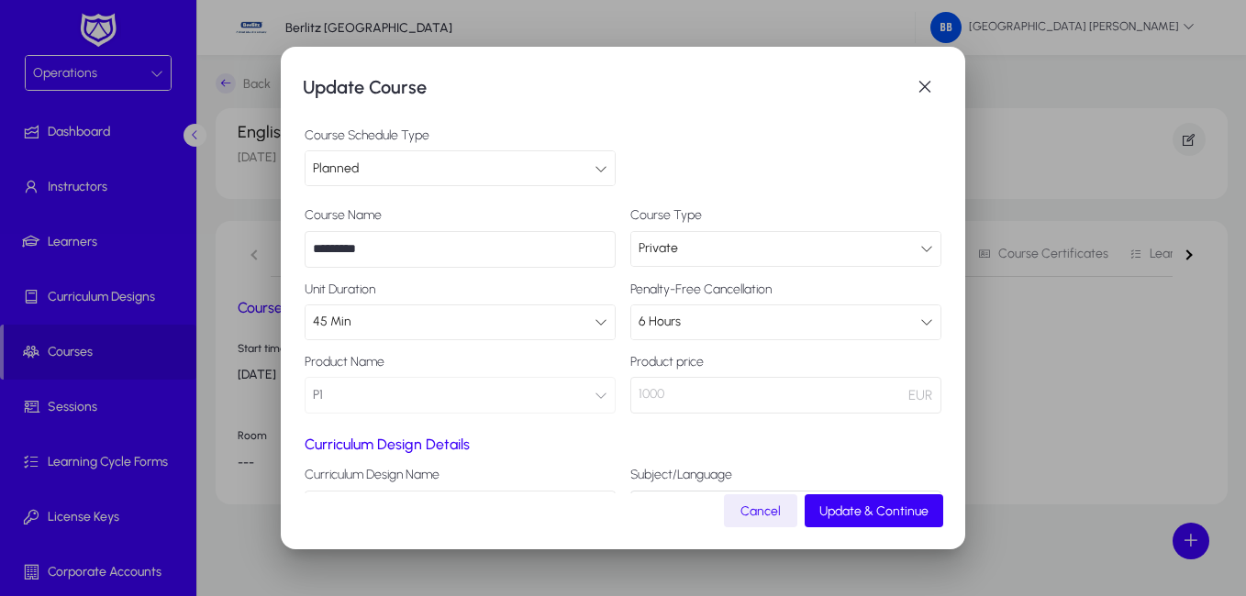
click at [728, 318] on div "6 Hours" at bounding box center [780, 322] width 282 height 24
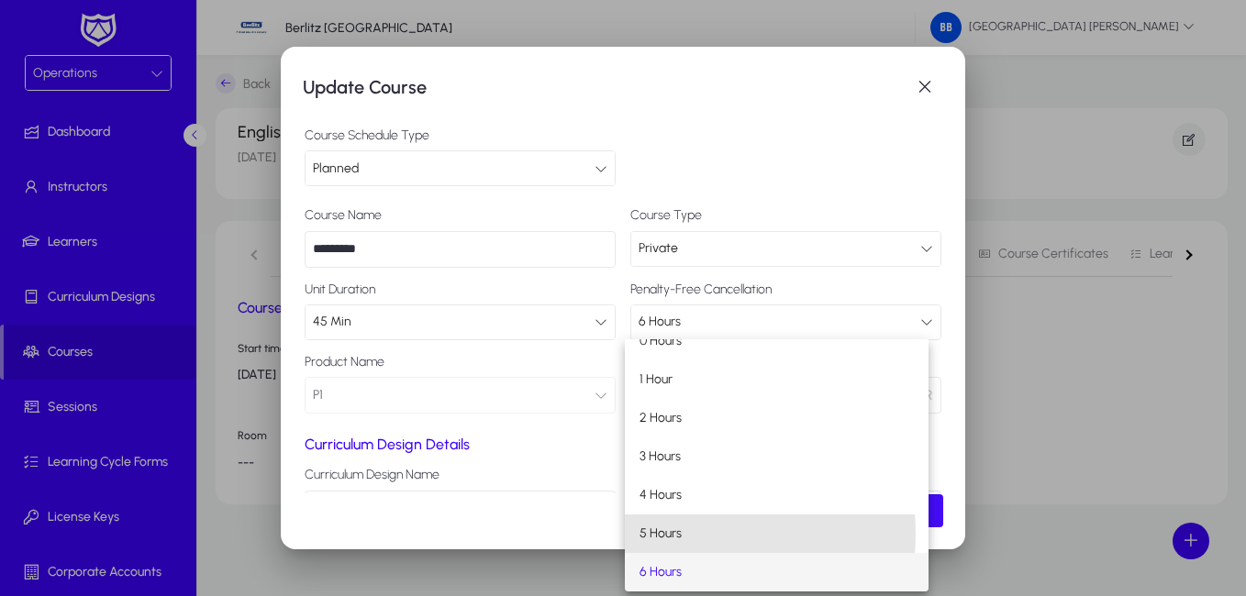
drag, startPoint x: 664, startPoint y: 535, endPoint x: 864, endPoint y: 502, distance: 202.7
click at [671, 533] on span "5 Hours" at bounding box center [660, 534] width 42 height 22
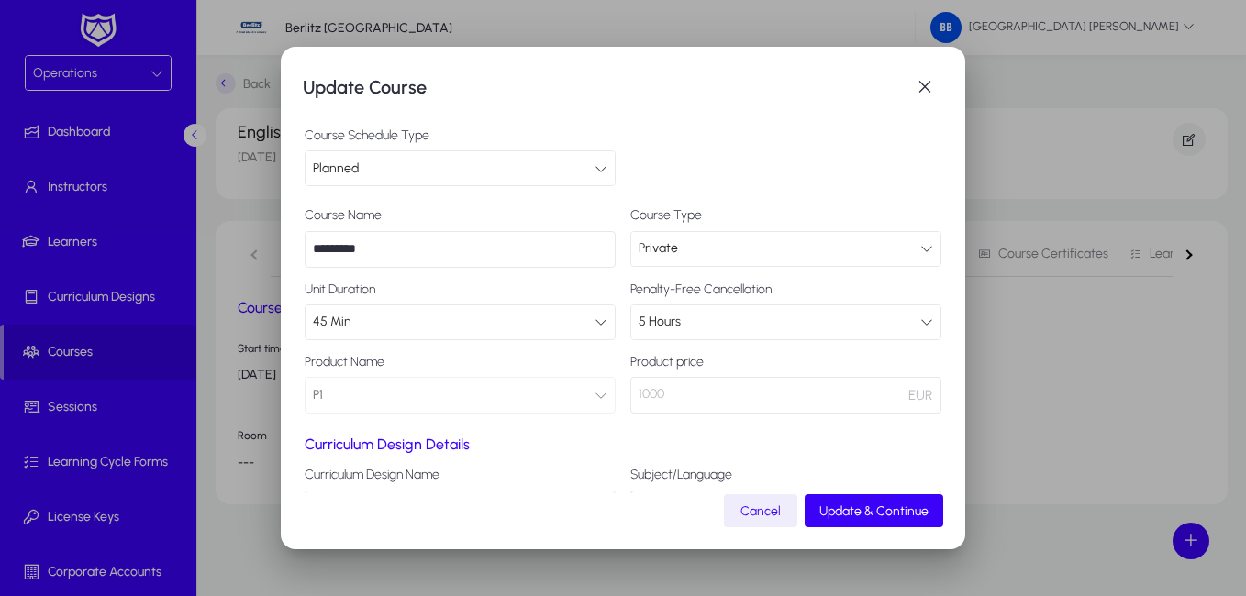
click at [920, 247] on icon at bounding box center [926, 248] width 13 height 13
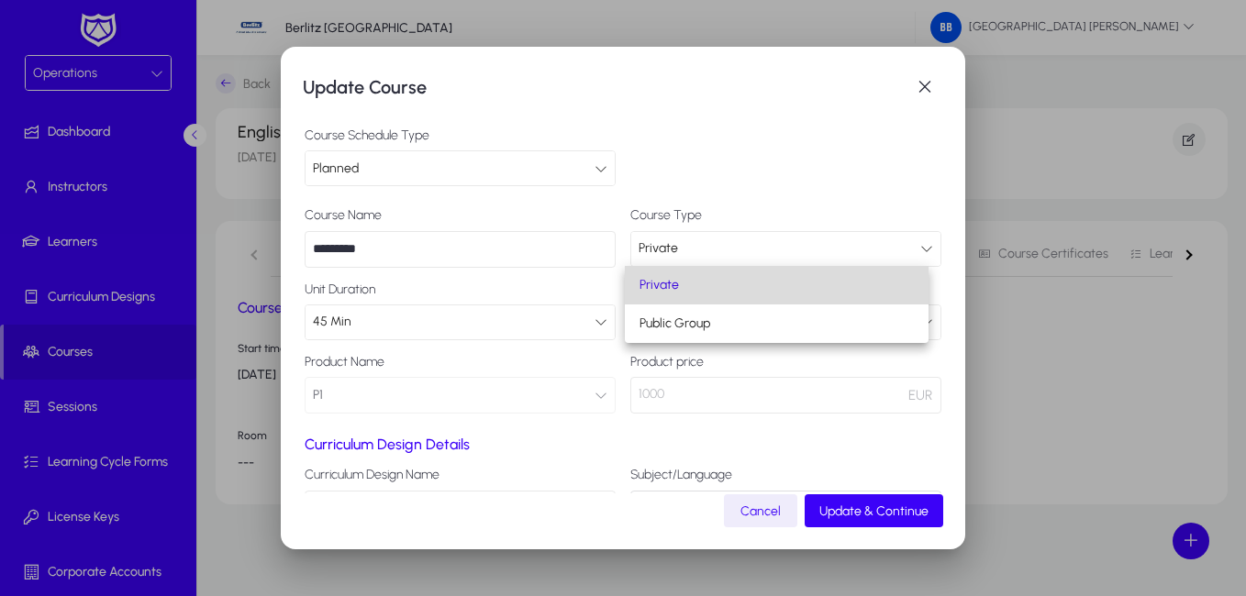
click at [774, 295] on mat-option "Private" at bounding box center [777, 285] width 305 height 39
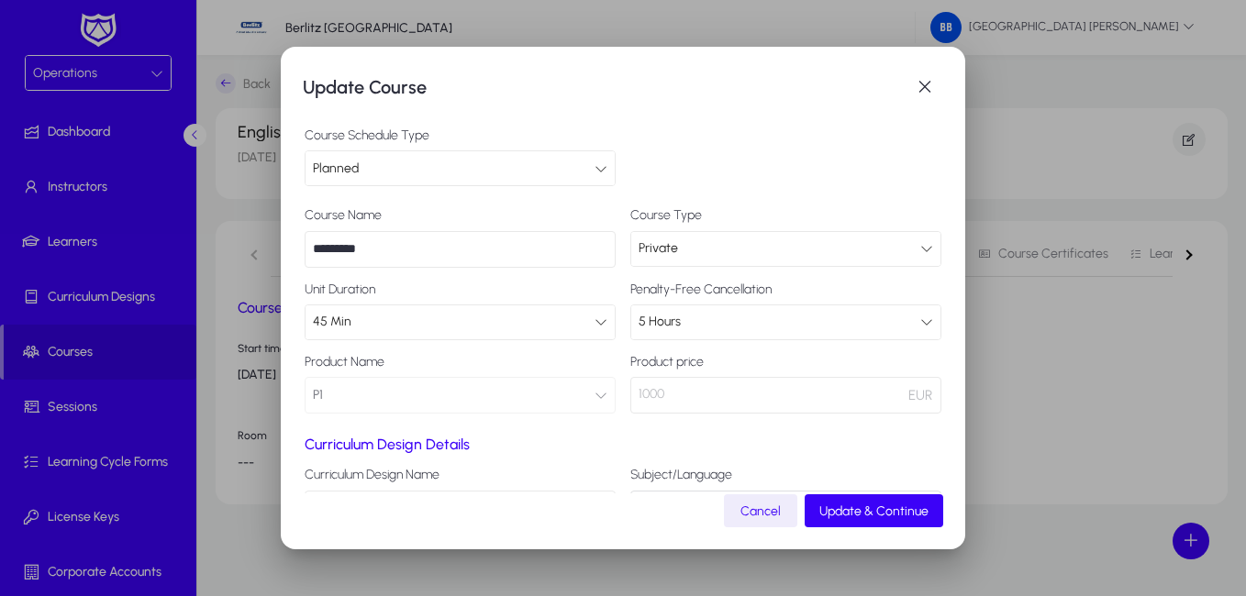
click at [415, 234] on input "*********" at bounding box center [460, 249] width 311 height 37
click at [507, 260] on input "*********" at bounding box center [460, 249] width 311 height 37
click at [858, 507] on span "Update & Continue" at bounding box center [873, 512] width 109 height 16
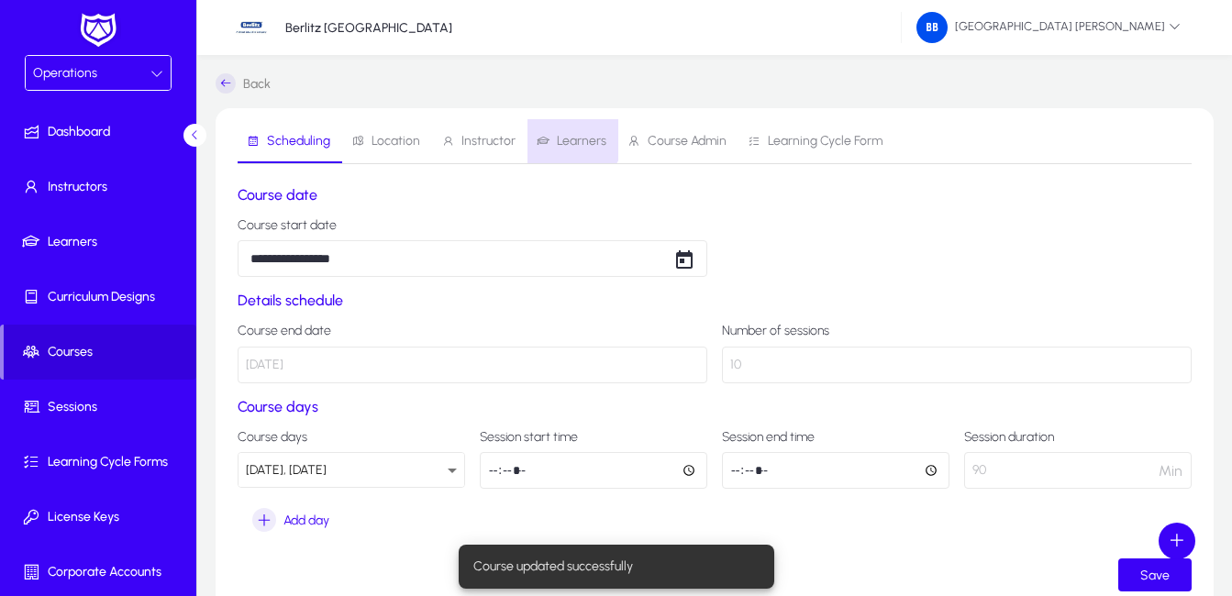
click at [561, 135] on span "Learners" at bounding box center [582, 141] width 50 height 13
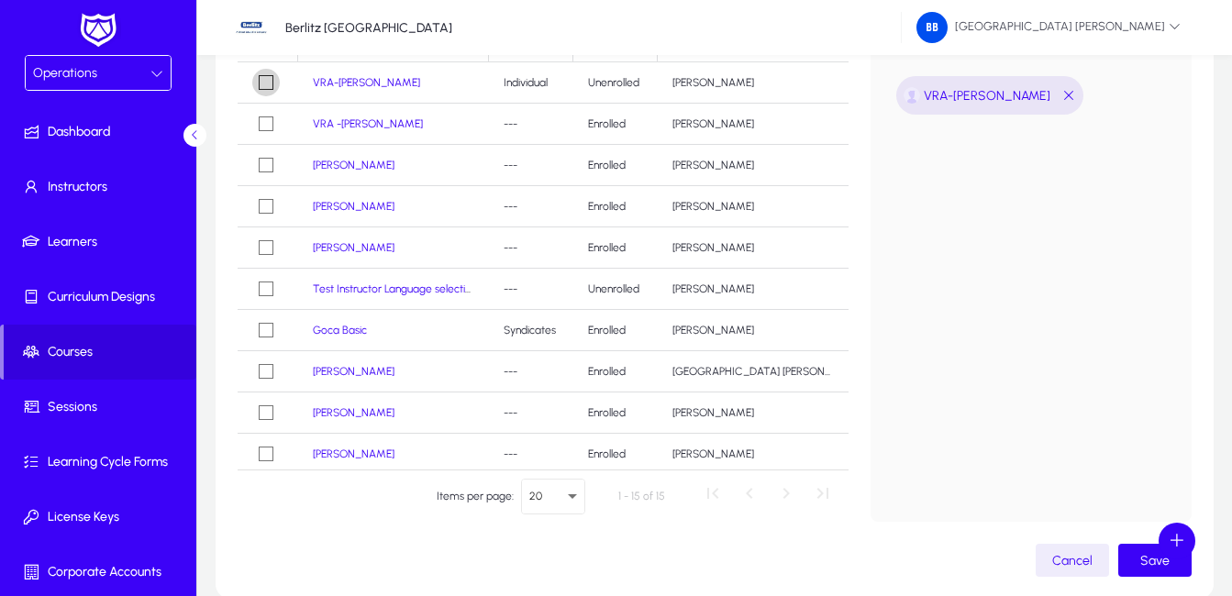
scroll to position [365, 0]
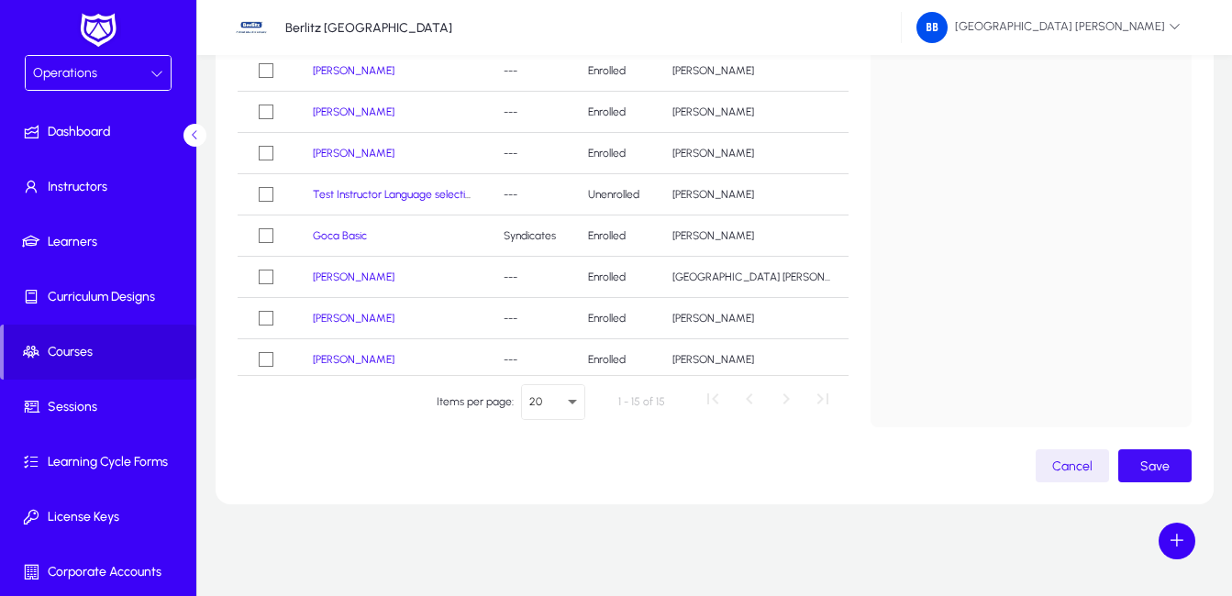
click at [1160, 460] on span "Save" at bounding box center [1154, 467] width 29 height 16
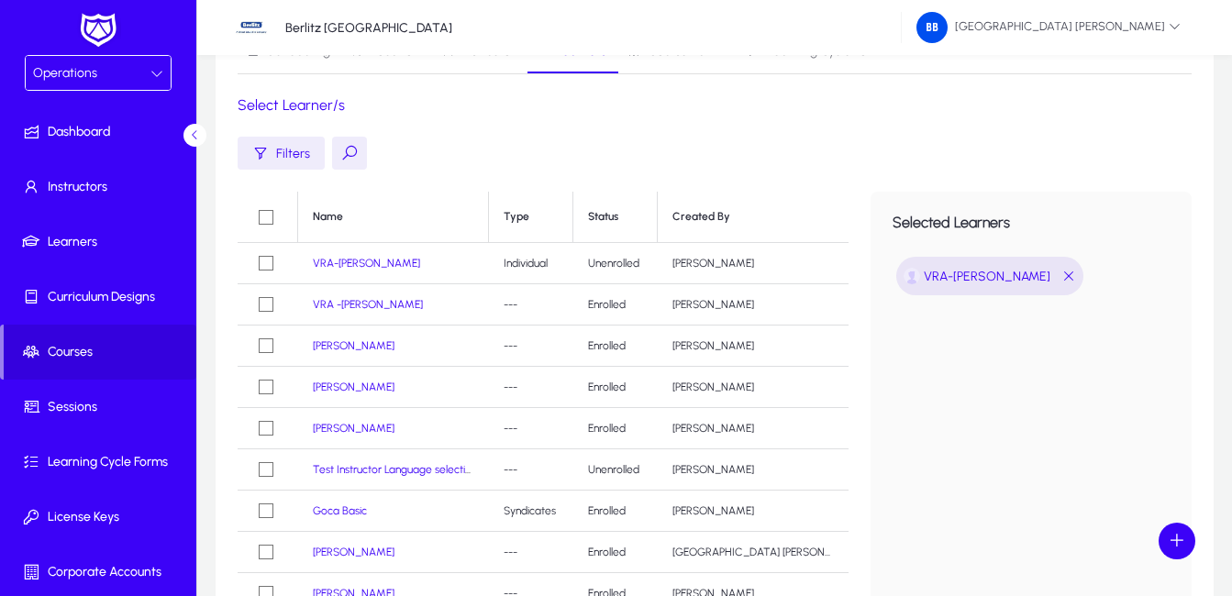
click at [641, 266] on td "Unenrolled" at bounding box center [615, 263] width 84 height 41
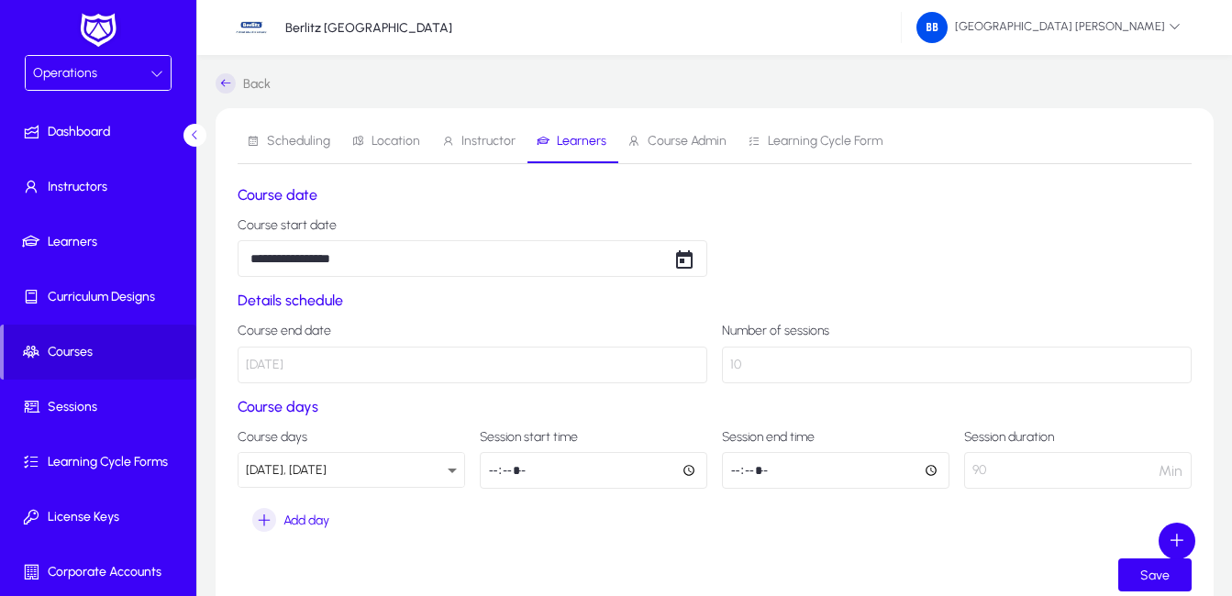
click at [391, 141] on span "Location" at bounding box center [396, 141] width 49 height 13
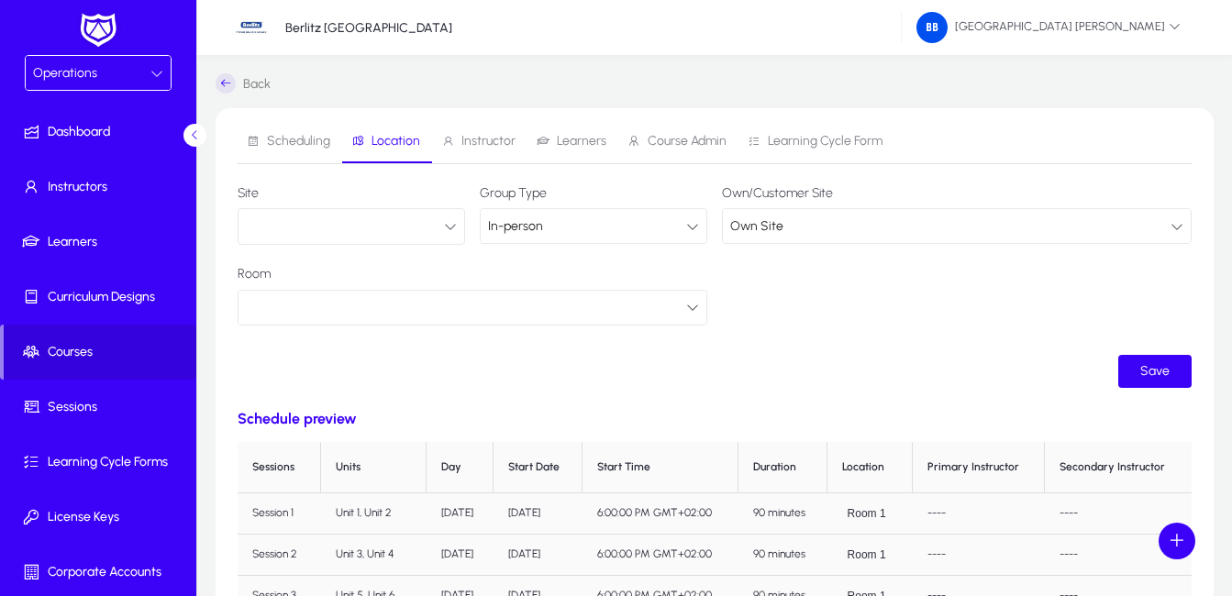
click at [451, 226] on icon "button" at bounding box center [450, 226] width 13 height 13
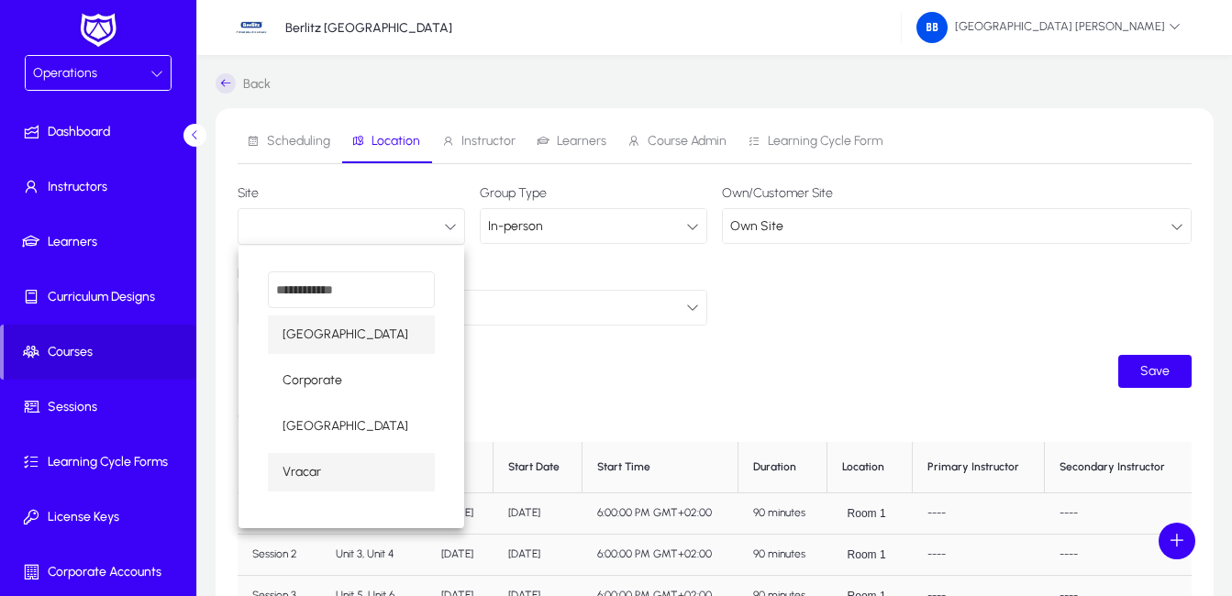
click at [316, 475] on span "Vracar" at bounding box center [302, 472] width 39 height 22
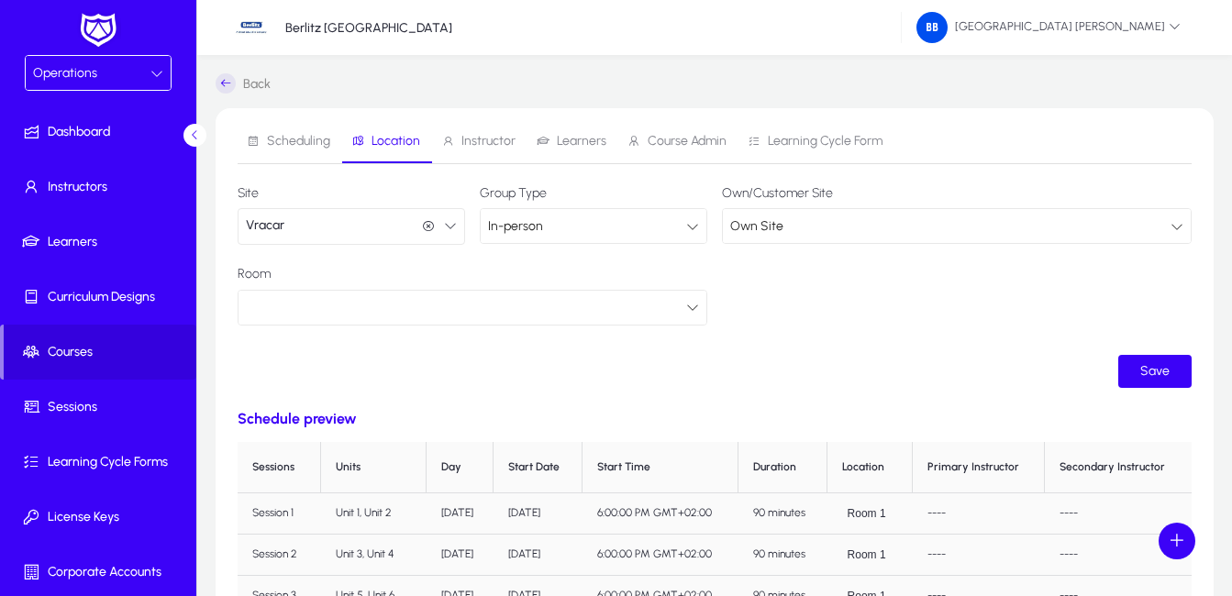
click at [191, 132] on icon at bounding box center [195, 135] width 12 height 12
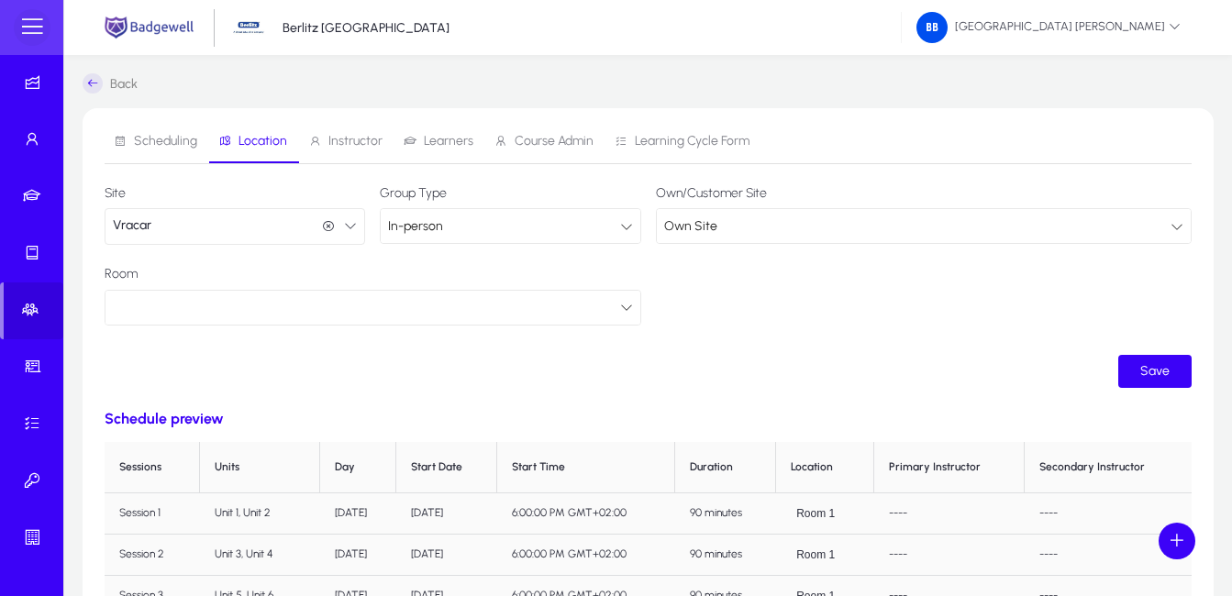
click at [32, 21] on span at bounding box center [32, 27] width 37 height 37
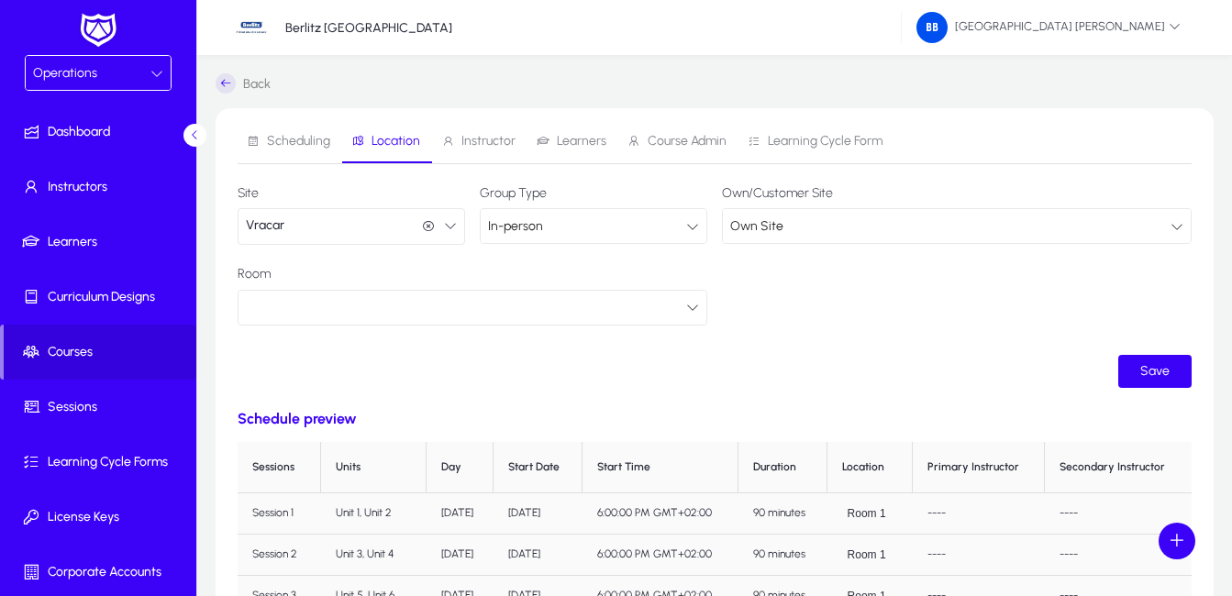
click at [223, 77] on icon at bounding box center [226, 83] width 20 height 20
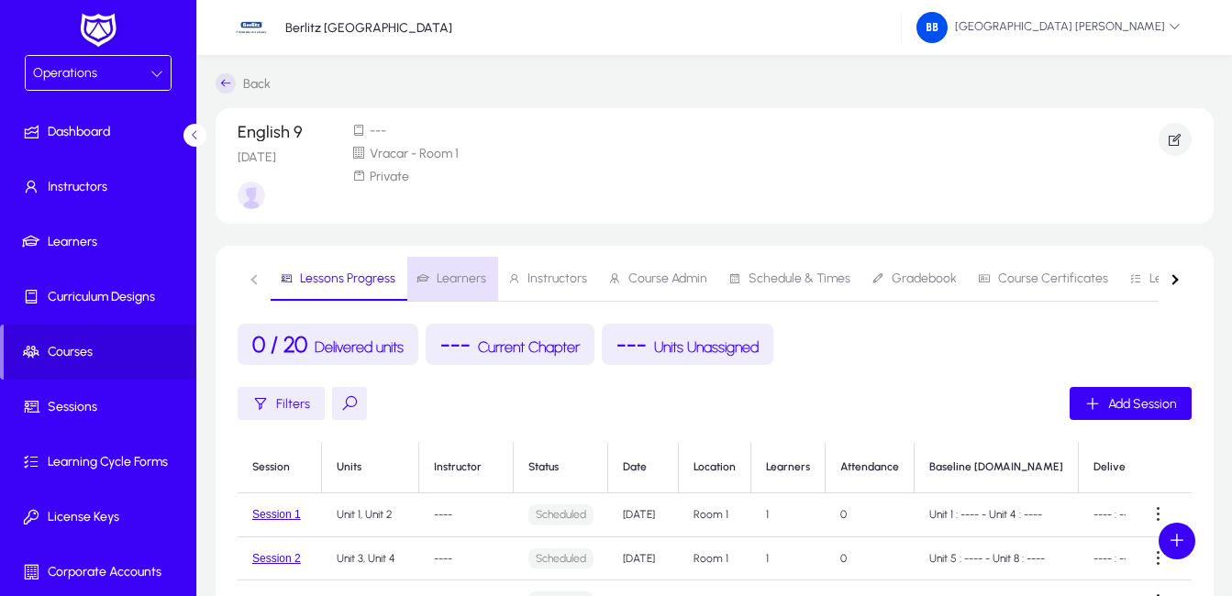
click at [452, 274] on span "Learners" at bounding box center [462, 278] width 50 height 13
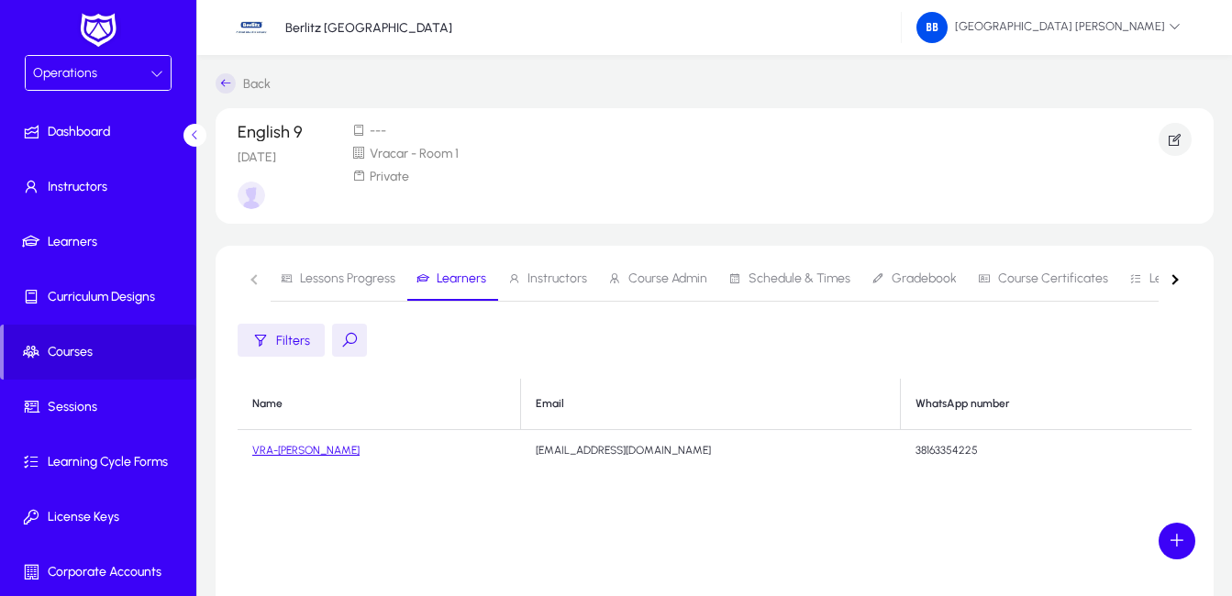
click at [254, 276] on nav "Lessons Progress Learners Instructors Course Admin Schedule & Times Gradebook C…" at bounding box center [715, 279] width 954 height 45
click at [358, 280] on span "Lessons Progress" at bounding box center [347, 278] width 95 height 13
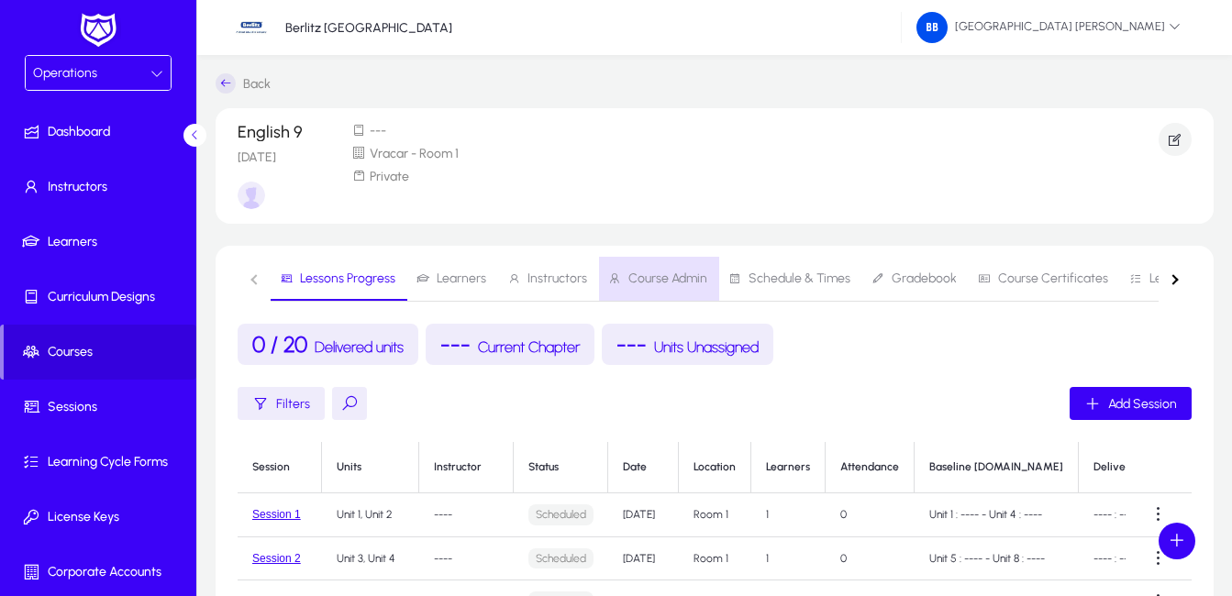
drag, startPoint x: 657, startPoint y: 274, endPoint x: 693, endPoint y: 293, distance: 40.2
click at [658, 274] on span "Course Admin" at bounding box center [667, 278] width 79 height 13
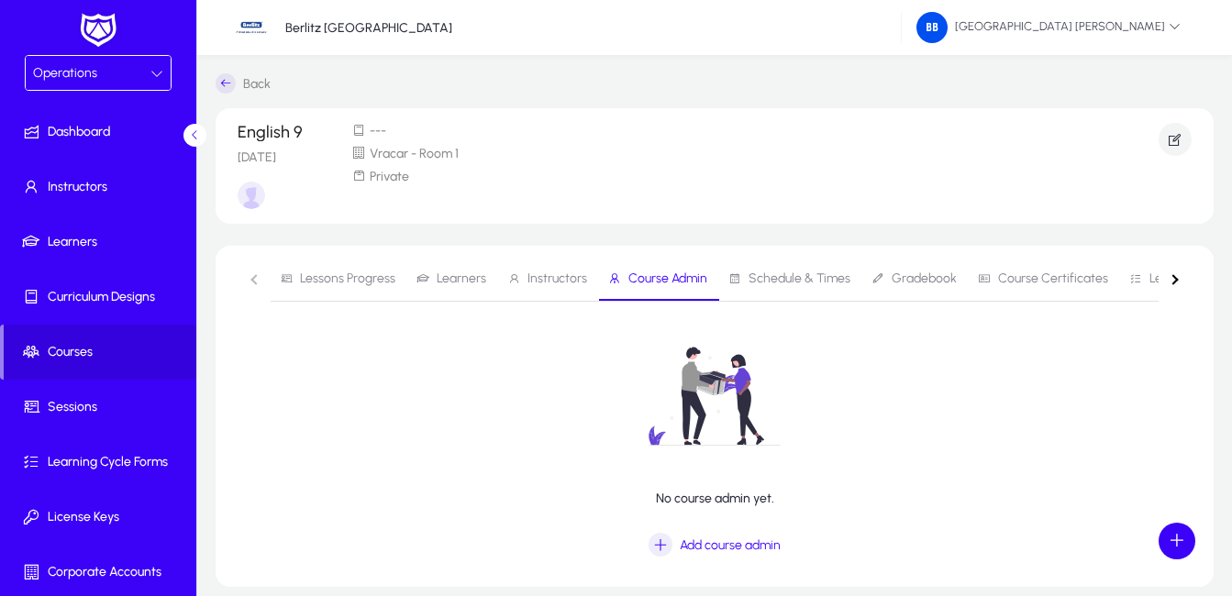
click at [550, 281] on span "Instructors" at bounding box center [558, 278] width 60 height 13
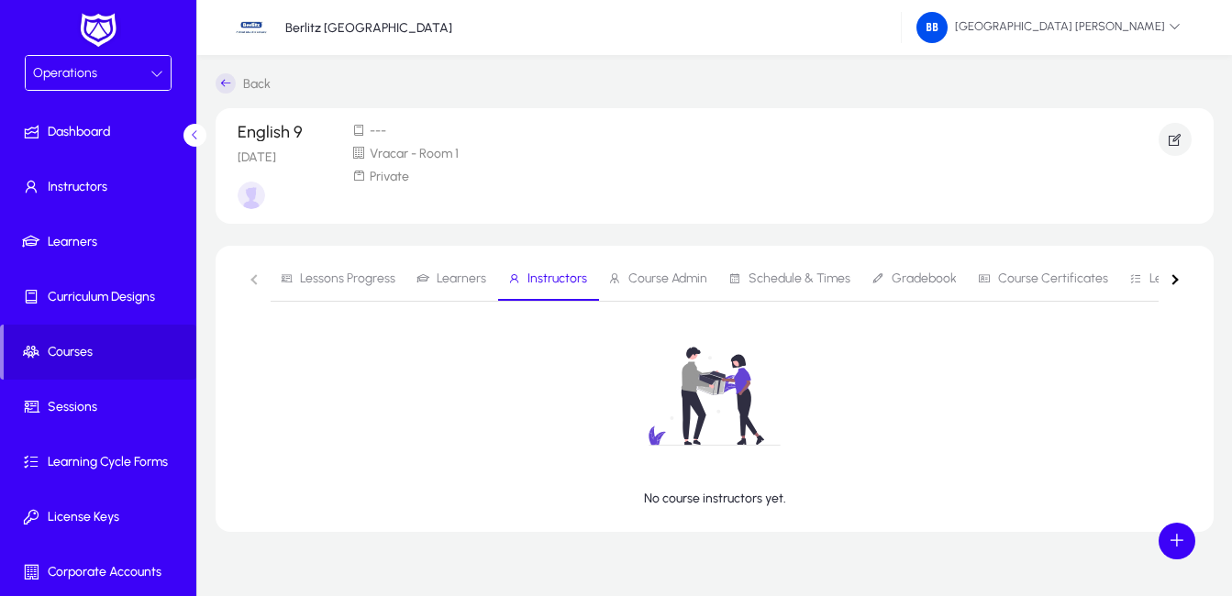
click at [784, 277] on span "Schedule & Times" at bounding box center [800, 278] width 102 height 13
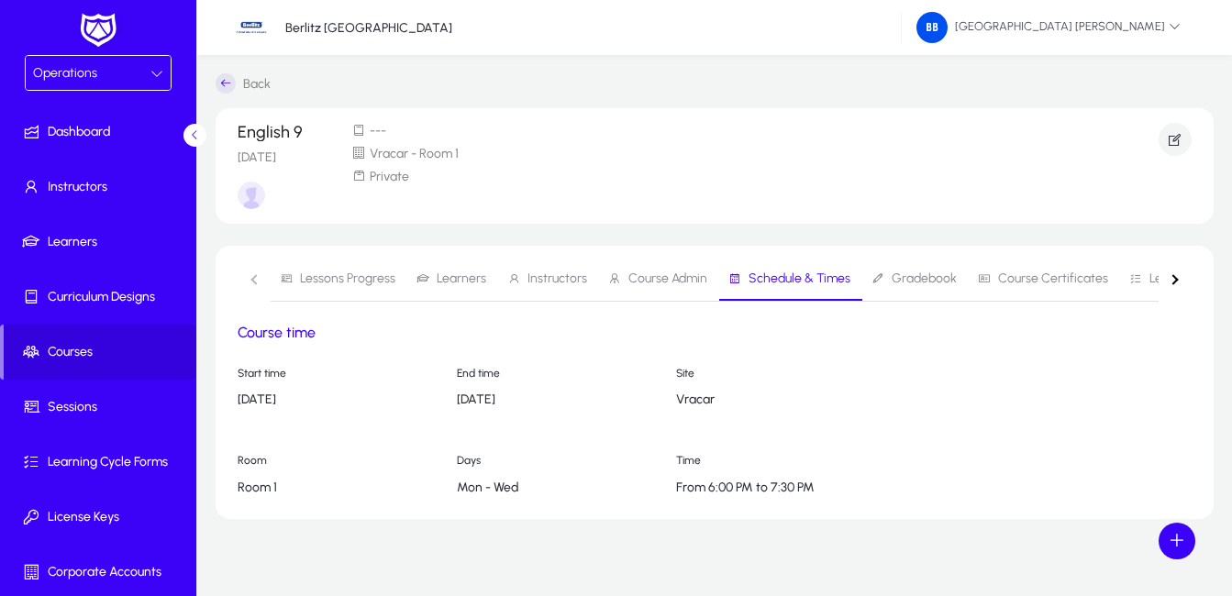
drag, startPoint x: 350, startPoint y: 281, endPoint x: 484, endPoint y: 320, distance: 139.6
click at [351, 281] on span "Lessons Progress" at bounding box center [347, 278] width 95 height 13
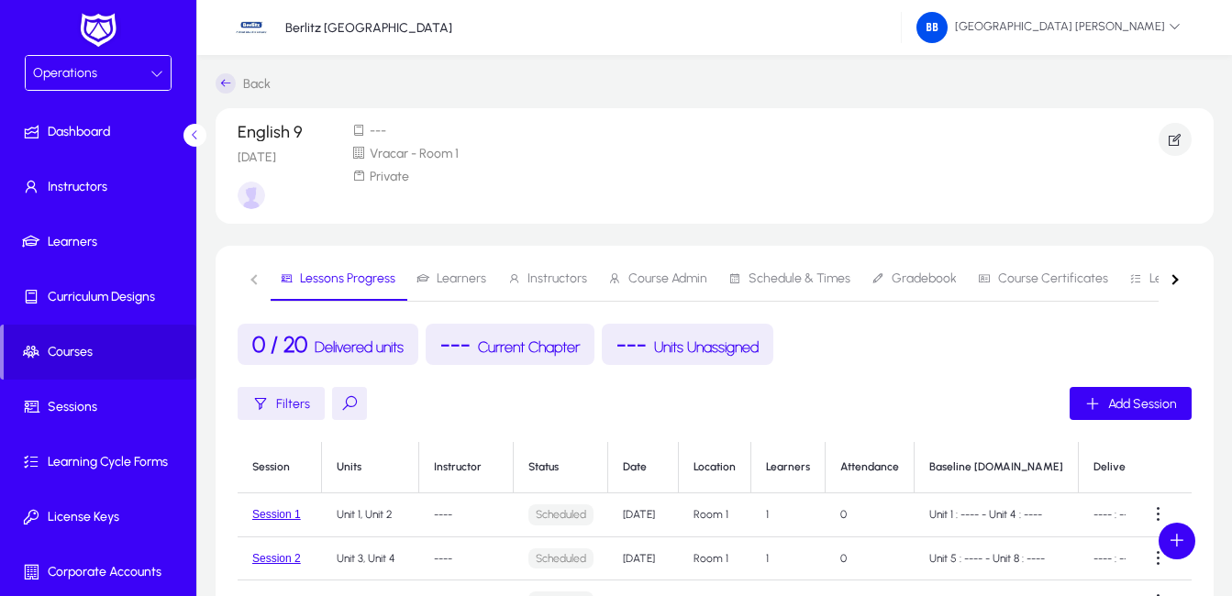
click at [460, 277] on span "Learners" at bounding box center [462, 278] width 50 height 13
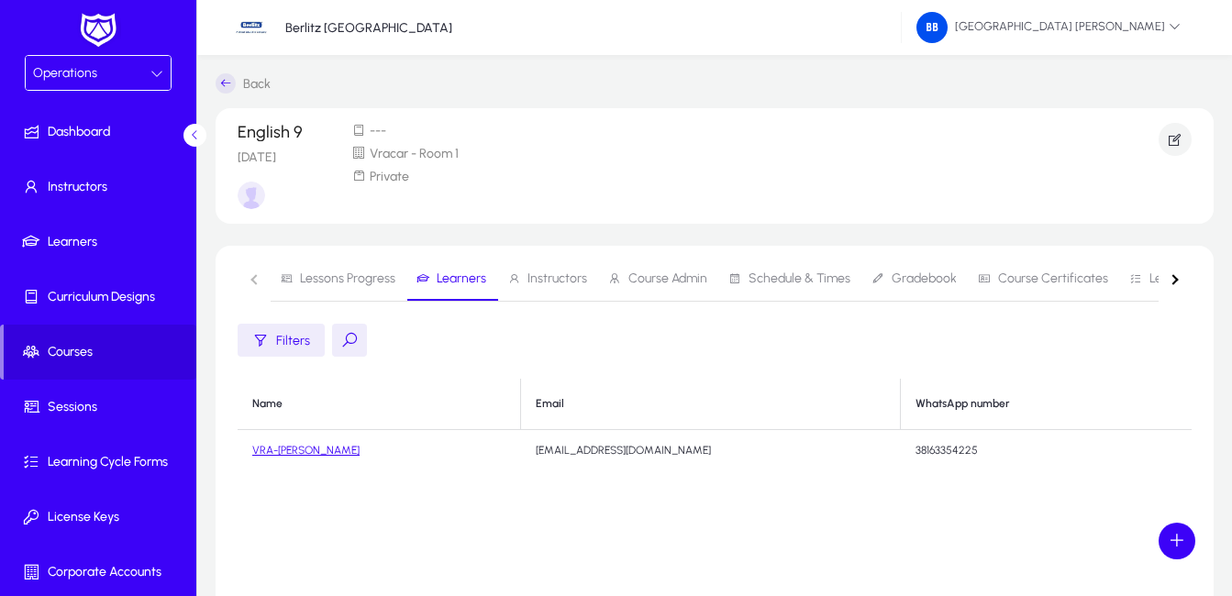
click at [253, 275] on nav "Lessons Progress Learners Instructors Course Admin Schedule & Times Gradebook C…" at bounding box center [715, 279] width 954 height 45
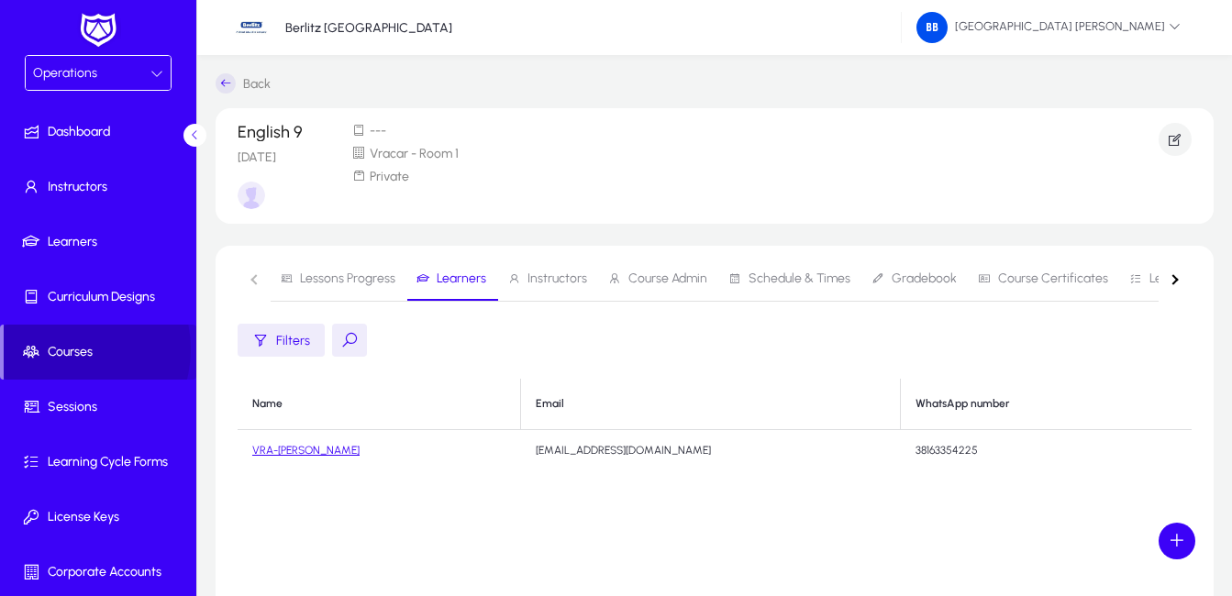
drag, startPoint x: 65, startPoint y: 350, endPoint x: 143, endPoint y: 365, distance: 79.5
click at [64, 350] on span "Courses" at bounding box center [100, 352] width 193 height 18
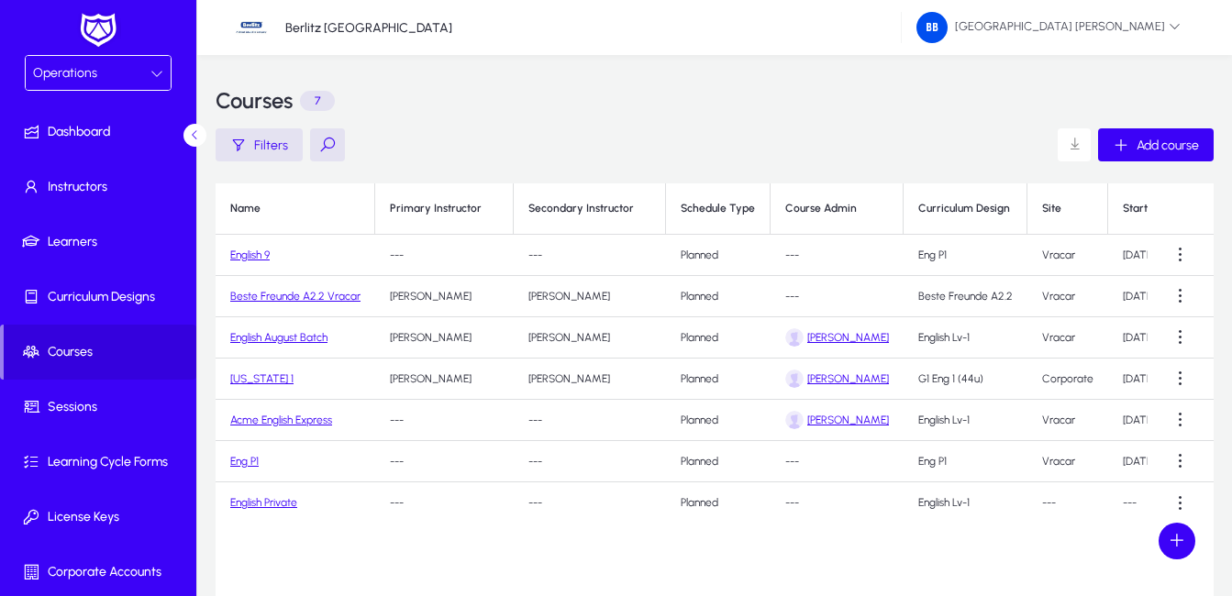
click at [251, 258] on link "English 9" at bounding box center [249, 255] width 39 height 13
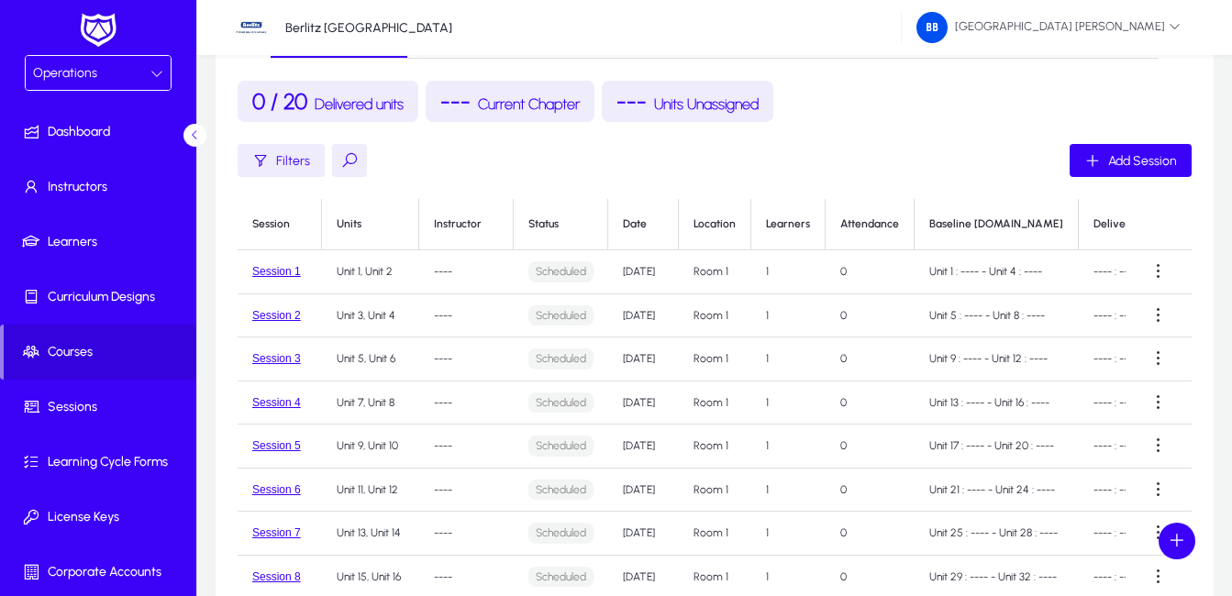
scroll to position [92, 0]
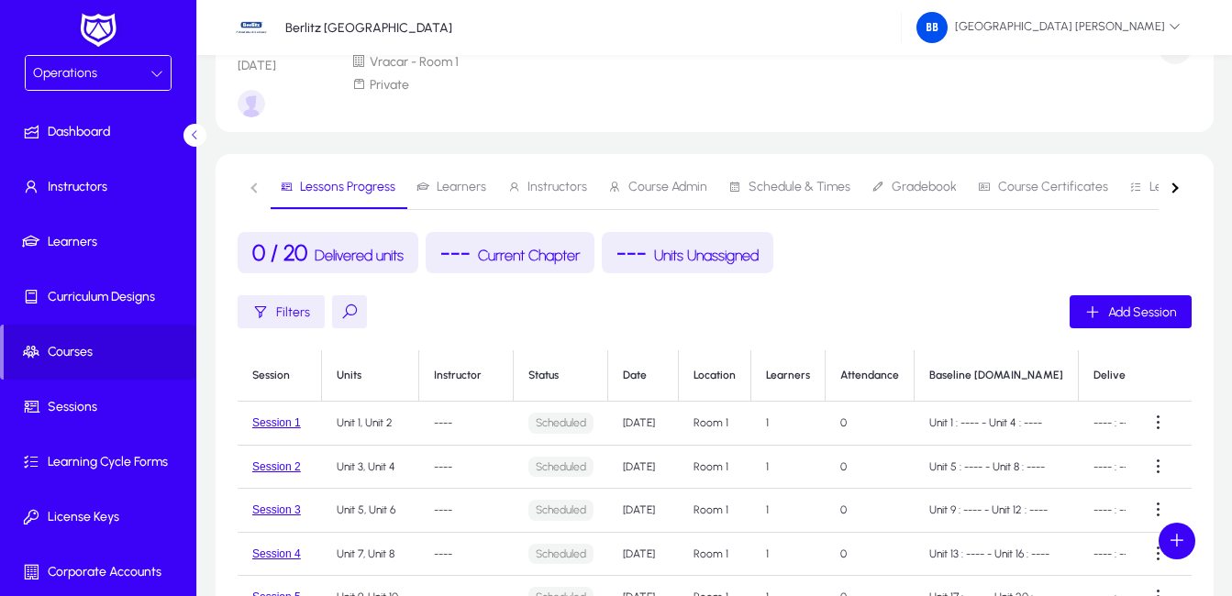
click at [465, 186] on span "Learners" at bounding box center [462, 187] width 50 height 13
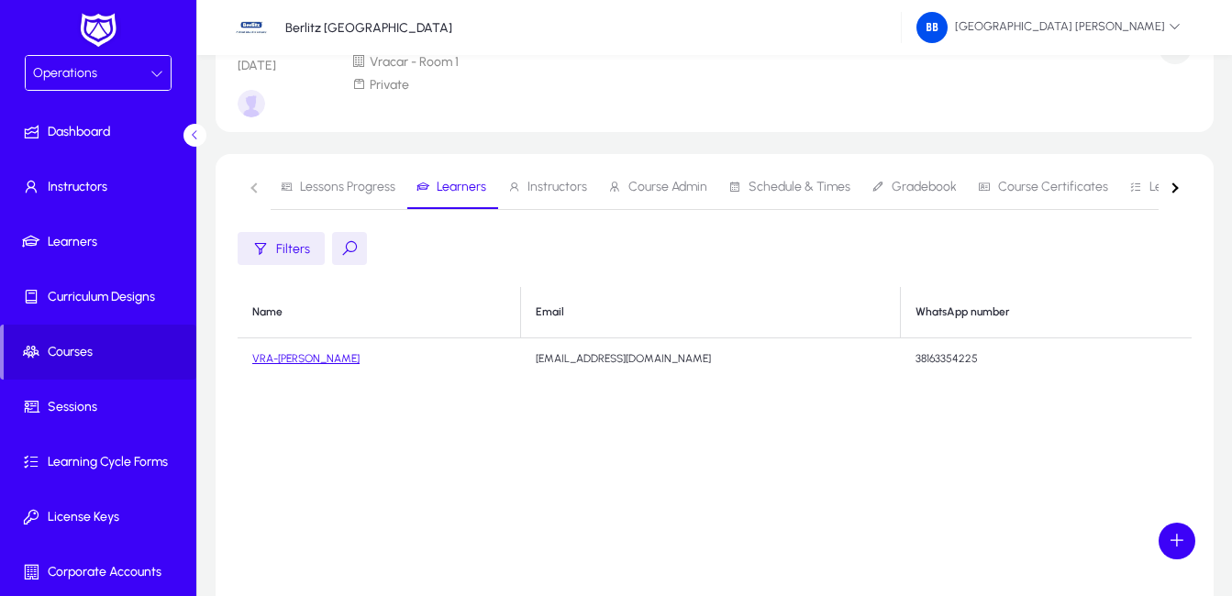
click at [253, 183] on nav "Lessons Progress Learners Instructors Course Admin Schedule & Times Gradebook C…" at bounding box center [715, 187] width 954 height 45
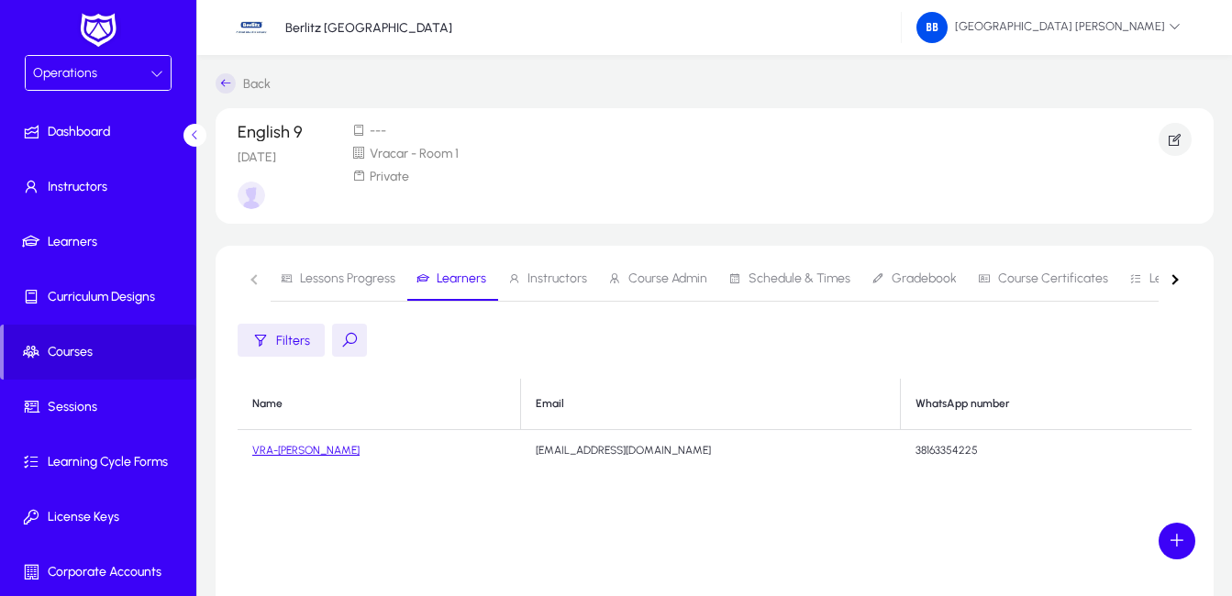
click at [254, 279] on nav "Lessons Progress Learners Instructors Course Admin Schedule & Times Gradebook C…" at bounding box center [715, 279] width 954 height 45
click at [252, 276] on nav "Lessons Progress Learners Instructors Course Admin Schedule & Times Gradebook C…" at bounding box center [715, 279] width 954 height 45
click at [328, 282] on span "Lessons Progress" at bounding box center [347, 278] width 95 height 13
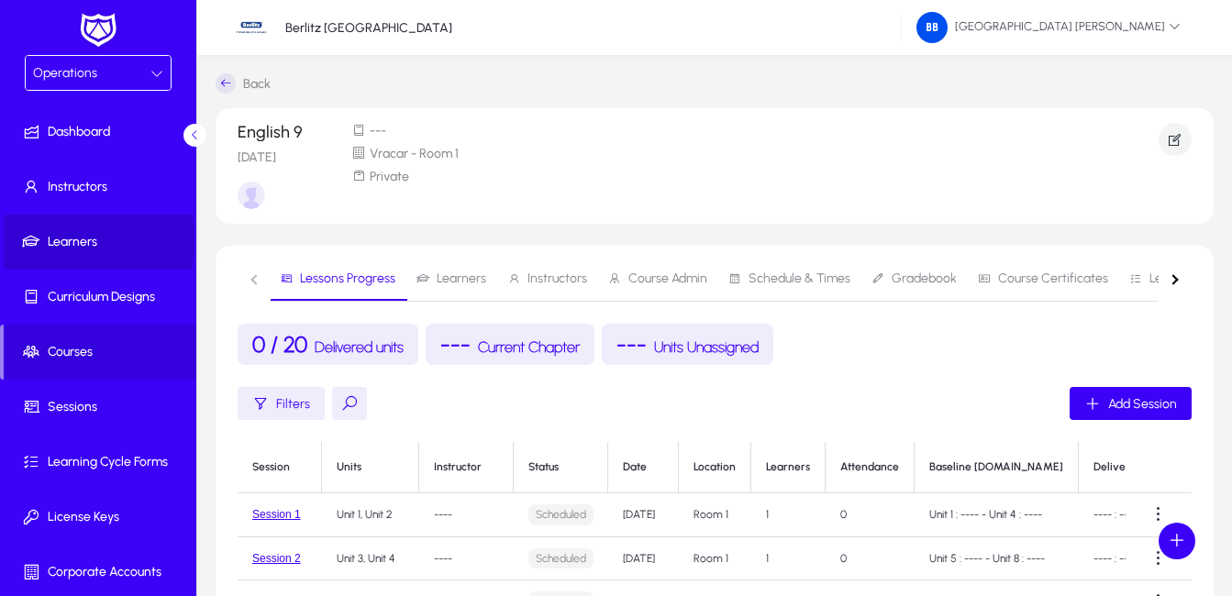
click at [80, 240] on span "Learners" at bounding box center [102, 242] width 196 height 18
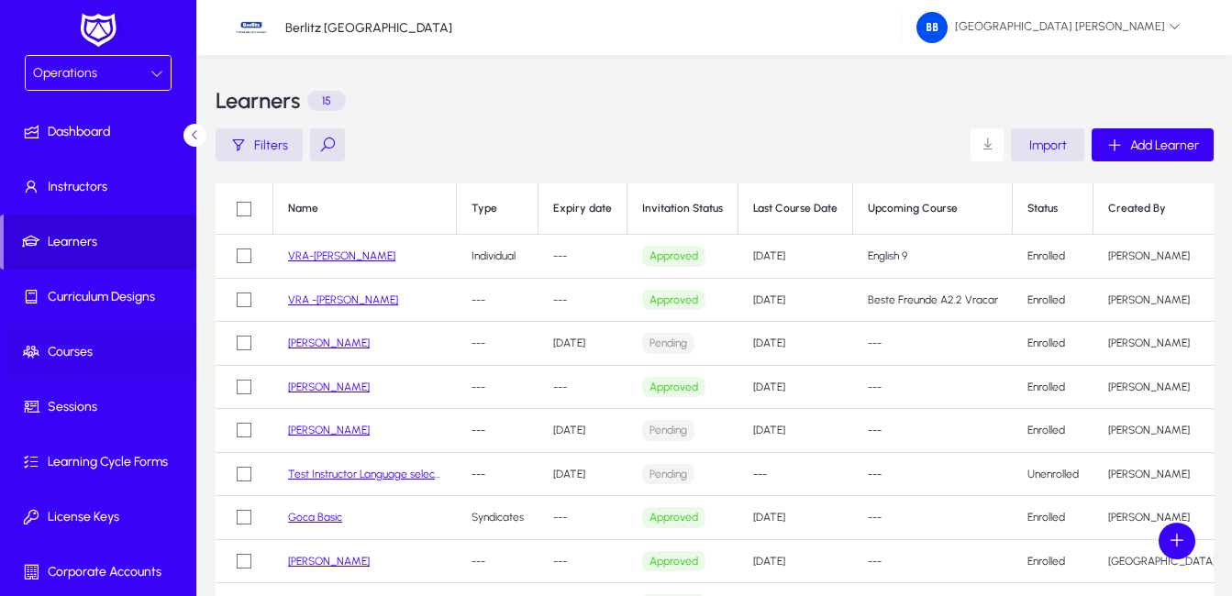
click at [69, 349] on span "Courses" at bounding box center [102, 352] width 196 height 18
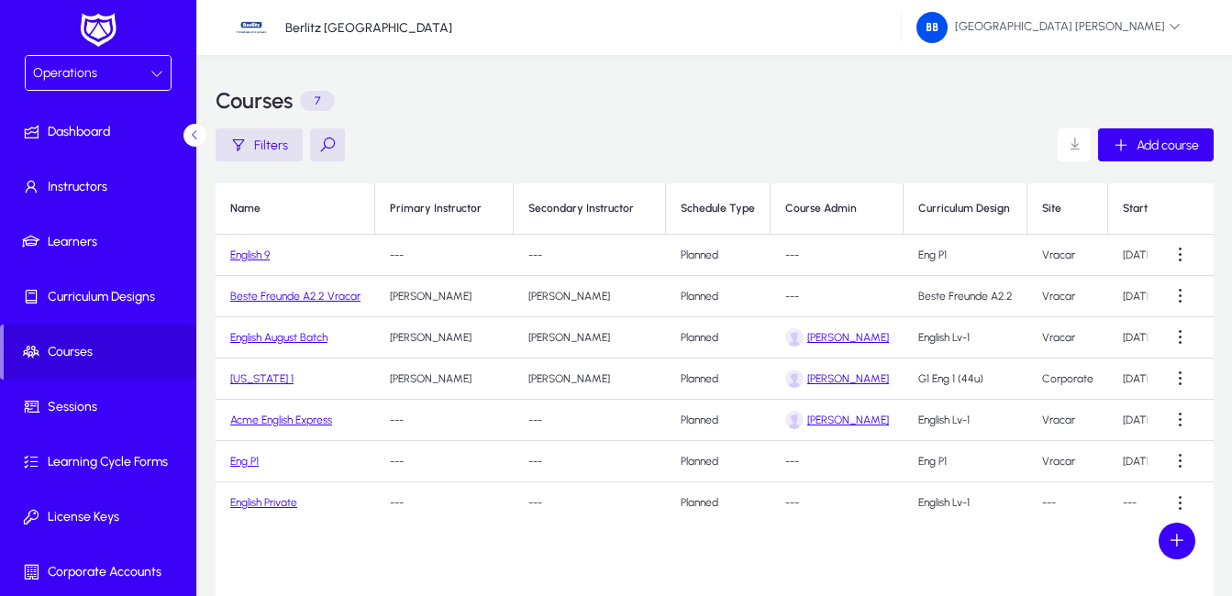
click at [252, 257] on link "English 9" at bounding box center [249, 255] width 39 height 13
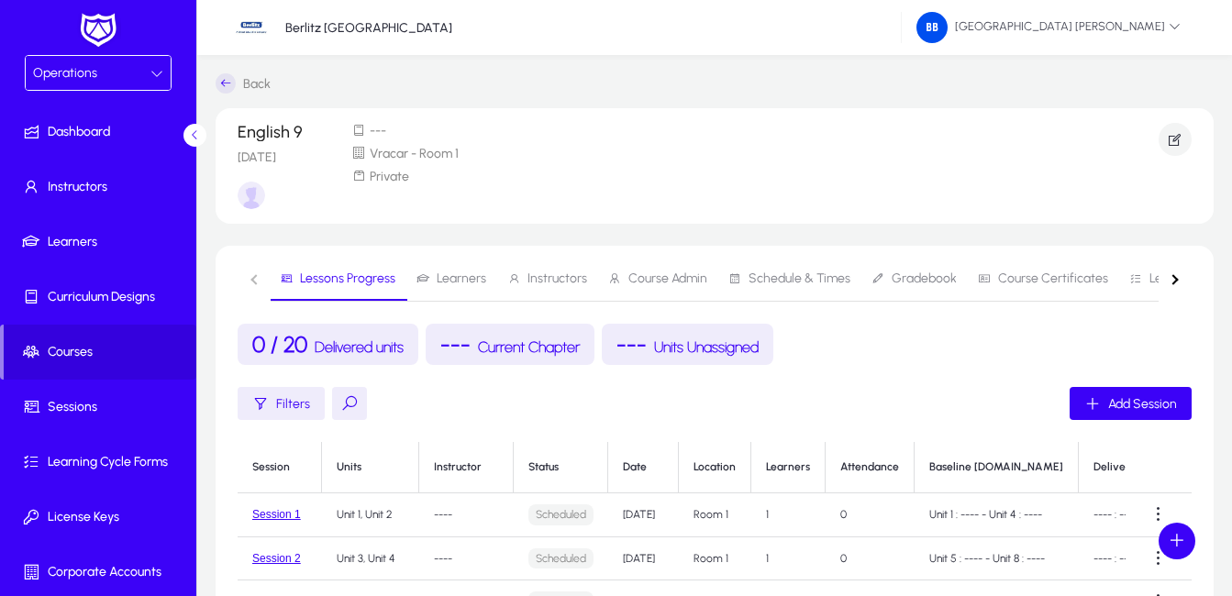
drag, startPoint x: 468, startPoint y: 278, endPoint x: 936, endPoint y: 253, distance: 468.6
click at [468, 278] on span "Learners" at bounding box center [462, 278] width 50 height 13
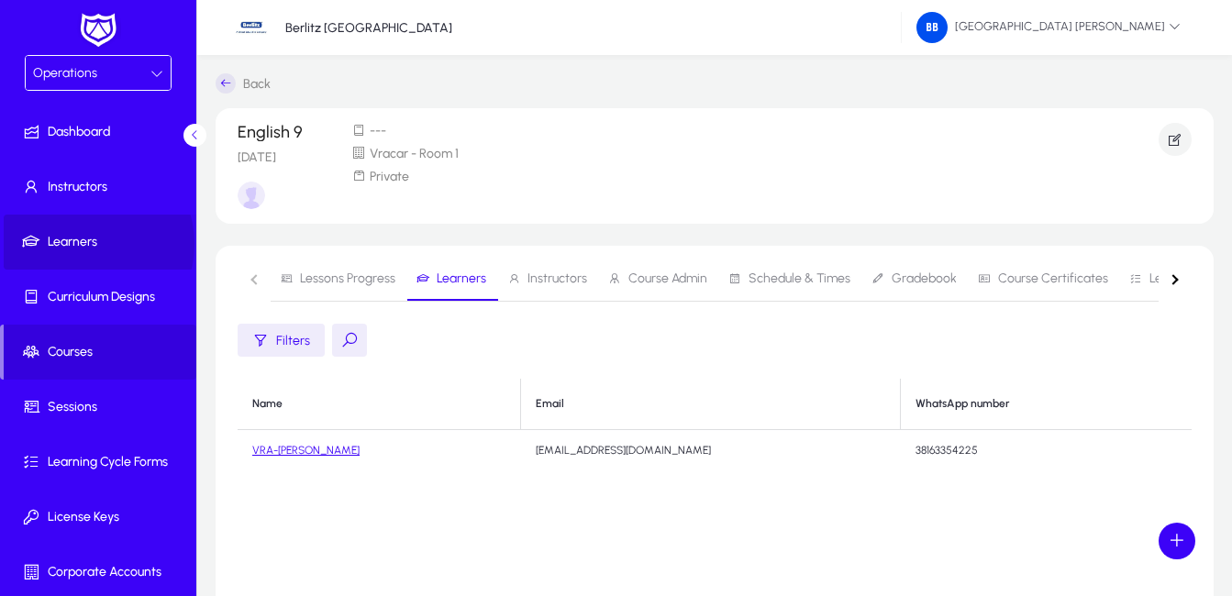
click at [84, 244] on span "Learners" at bounding box center [102, 242] width 196 height 18
